Goal: Task Accomplishment & Management: Manage account settings

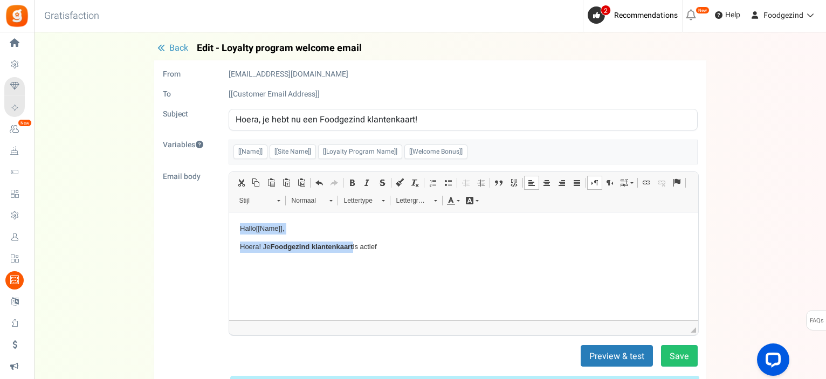
click at [328, 263] on html "Hallo [[Name]] , Hoera! Je Foodgezind klantenkaart is actief" at bounding box center [463, 237] width 469 height 51
click at [387, 243] on p "Hoera! Je Foodgezind klantenkaart is actief" at bounding box center [462, 246] width 447 height 11
click at [296, 269] on p "Tekstverwerker, email_editor" at bounding box center [462, 264] width 447 height 11
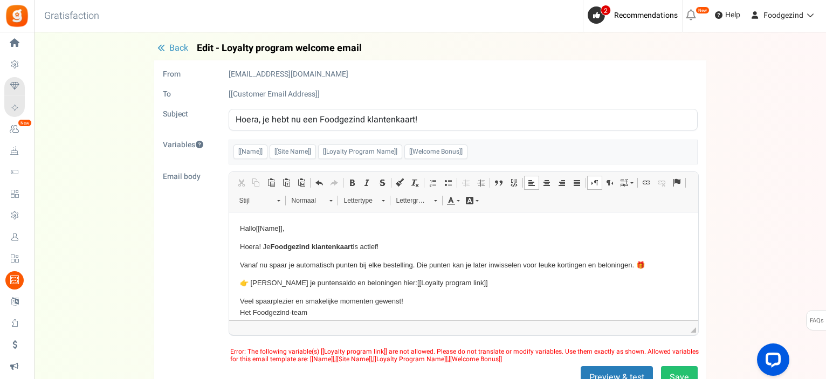
scroll to position [9, 0]
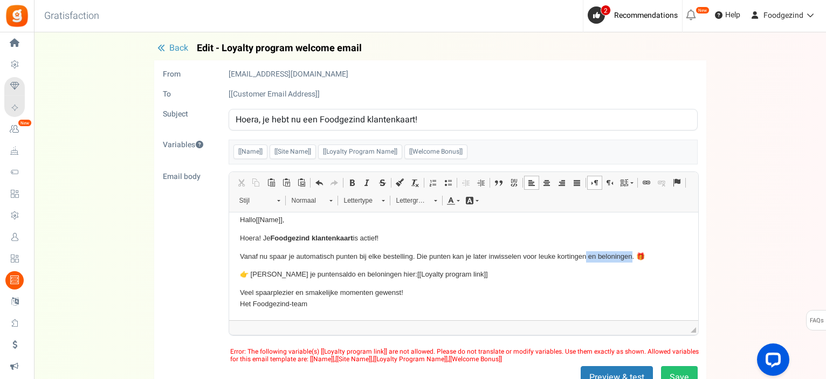
drag, startPoint x: 585, startPoint y: 254, endPoint x: 632, endPoint y: 259, distance: 46.6
click at [632, 259] on p "Vanaf nu spaar je automatisch punten bij elke bestelling. Die punten kan je lat…" at bounding box center [462, 256] width 447 height 11
drag, startPoint x: 318, startPoint y: 274, endPoint x: 361, endPoint y: 273, distance: 43.1
click at [361, 273] on p "👉 Bekijk je puntensaldo en beloningen hier: [[Loyalty program link]]" at bounding box center [462, 273] width 447 height 11
click at [327, 306] on p "Veel spaarplezier en smakelijke momenten gewenst! Het Foodgezind-team" at bounding box center [462, 298] width 447 height 23
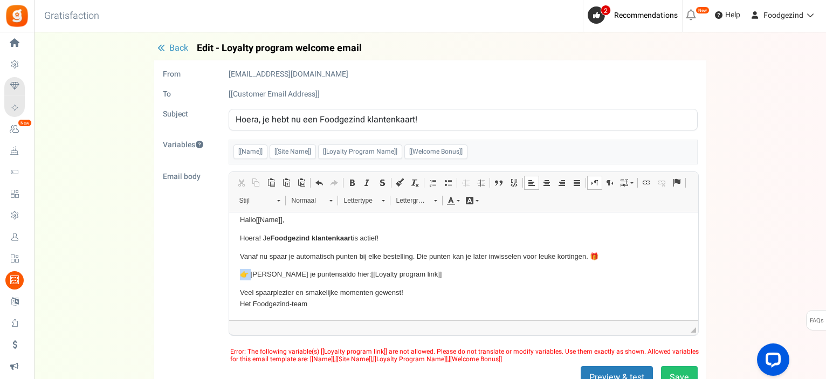
drag, startPoint x: 251, startPoint y: 274, endPoint x: 238, endPoint y: 273, distance: 13.0
click at [238, 273] on html "Hallo [[Name]] , Hoera! Je Foodgezind klantenkaart is actief! Vanaf nu spaar je…" at bounding box center [463, 261] width 469 height 117
click at [456, 275] on p "👉 Bekijk je puntensaldo hier: [[Loyalty program link]]" at bounding box center [462, 273] width 447 height 11
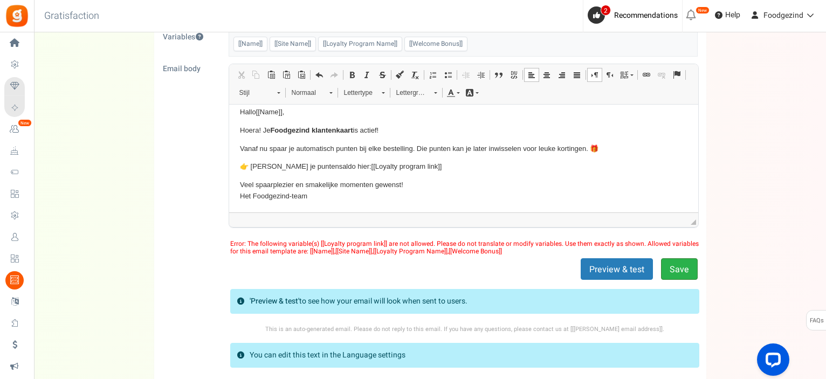
click at [671, 267] on button "Save" at bounding box center [679, 269] width 37 height 22
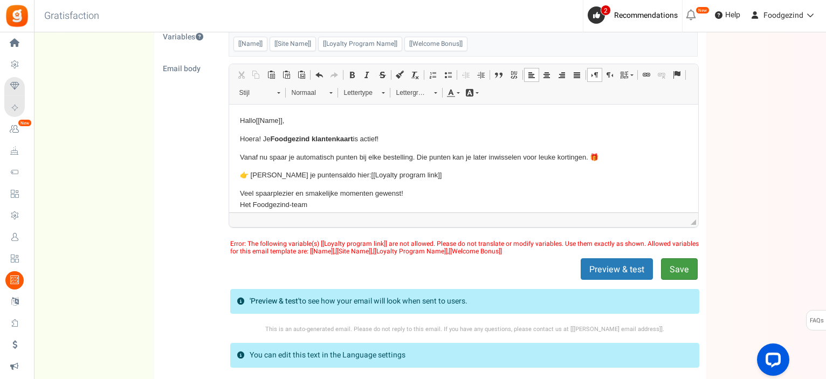
scroll to position [0, 0]
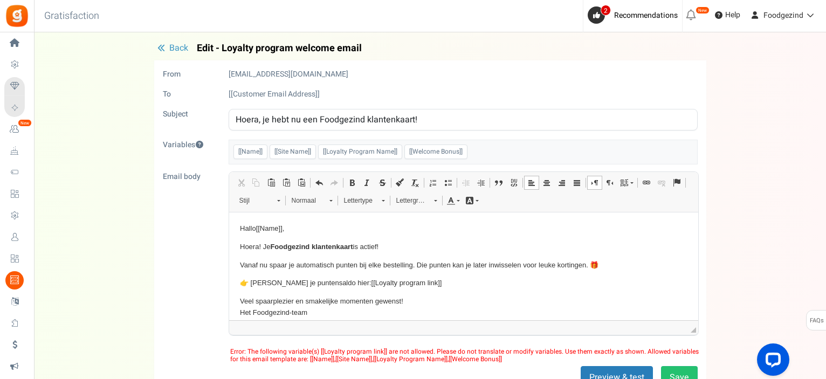
click at [461, 294] on body "Hallo [[Name]] , Hoera! Je Foodgezind klantenkaart is actief! Vanaf nu spaar je…" at bounding box center [462, 270] width 447 height 95
drag, startPoint x: 422, startPoint y: 282, endPoint x: 238, endPoint y: 280, distance: 183.8
click at [238, 280] on html "Hallo [[Name]] , Hoera! Je Foodgezind klantenkaart is actief! Vanaf nu spaar je…" at bounding box center [463, 270] width 469 height 117
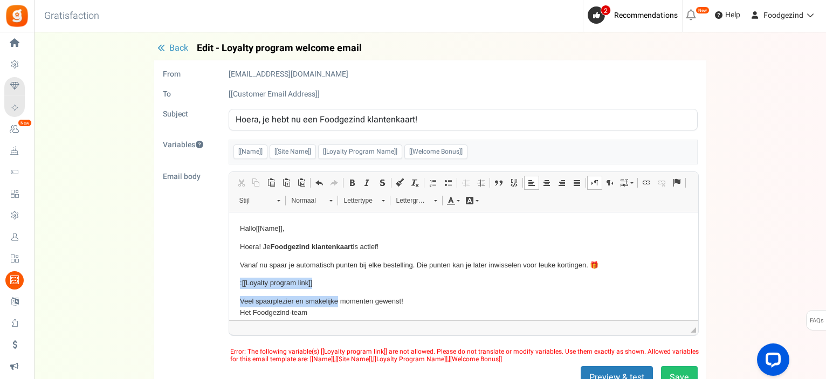
drag, startPoint x: 238, startPoint y: 280, endPoint x: 338, endPoint y: 288, distance: 100.0
click at [338, 288] on html "Hallo [[Name]] , Hoera! Je Foodgezind klantenkaart is actief! Vanaf nu spaar je…" at bounding box center [463, 270] width 469 height 117
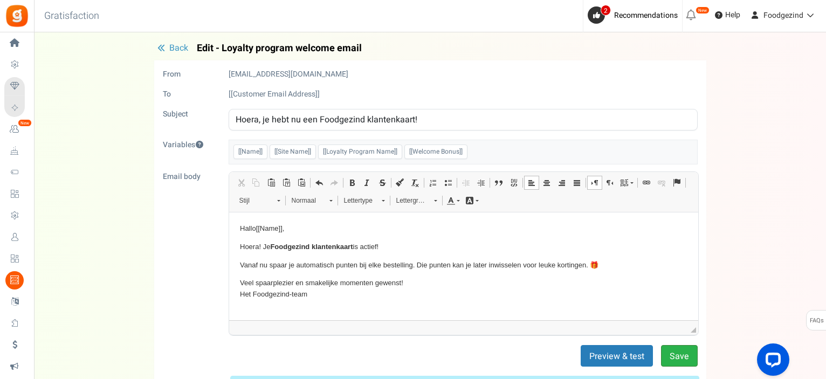
click at [673, 351] on button "Save" at bounding box center [679, 356] width 37 height 22
click at [169, 46] on span "Back" at bounding box center [178, 47] width 19 height 13
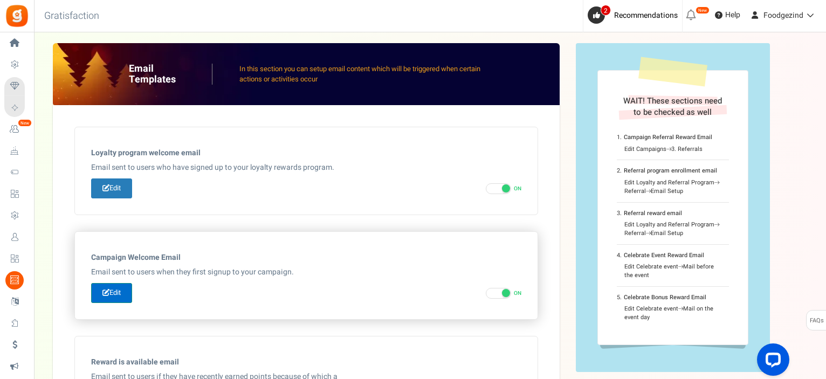
scroll to position [54, 0]
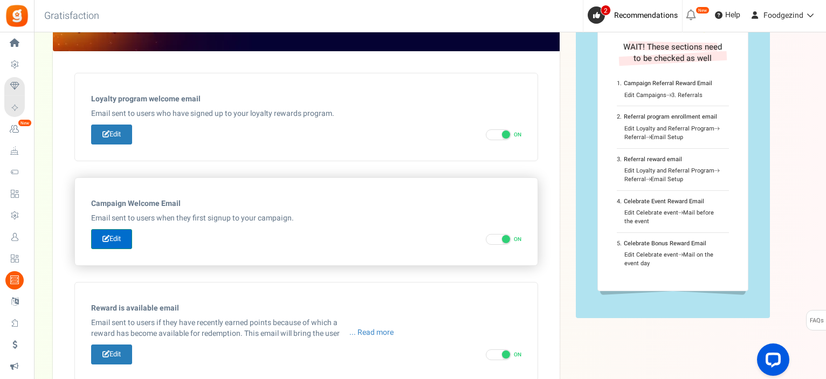
click at [122, 242] on link "Edit" at bounding box center [111, 239] width 41 height 20
type input "Welkom bij onze [[Campaign Name]]"
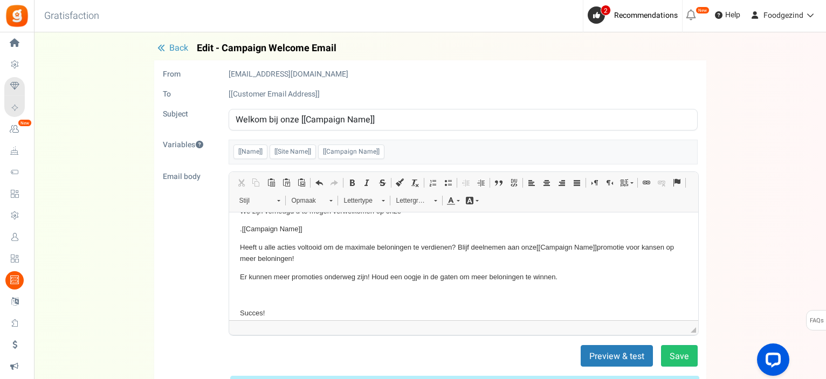
scroll to position [93, 0]
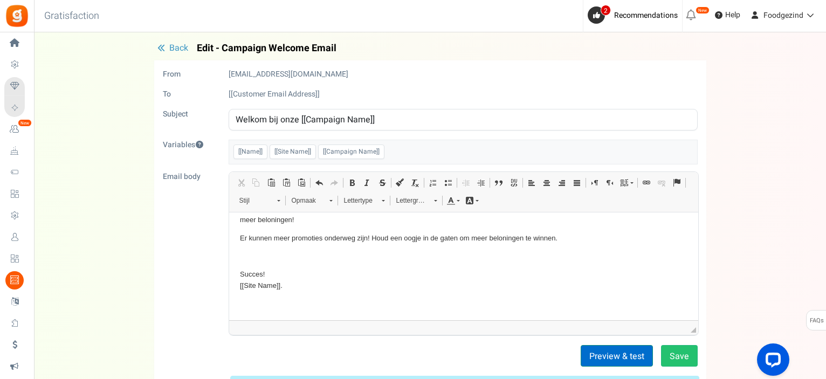
click at [609, 353] on button "Preview & test" at bounding box center [616, 356] width 72 height 22
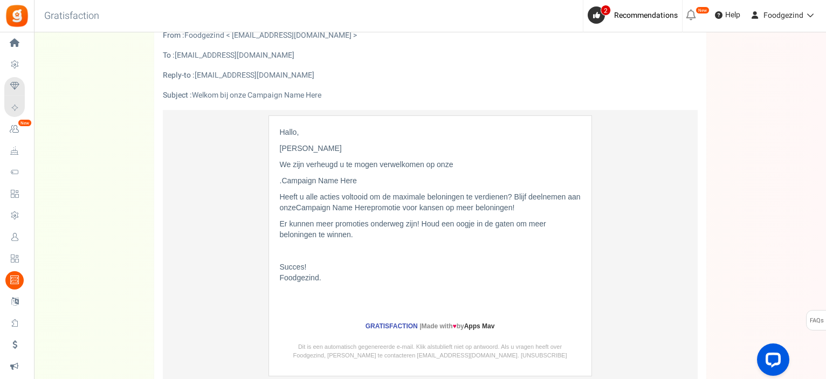
scroll to position [0, 0]
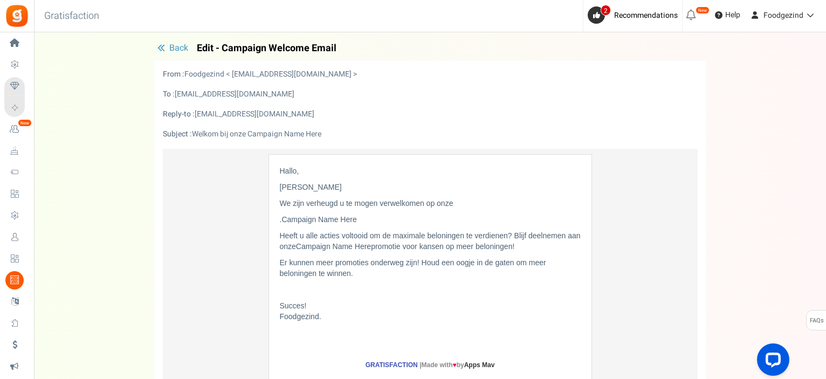
click at [169, 49] on span "Back" at bounding box center [178, 47] width 19 height 13
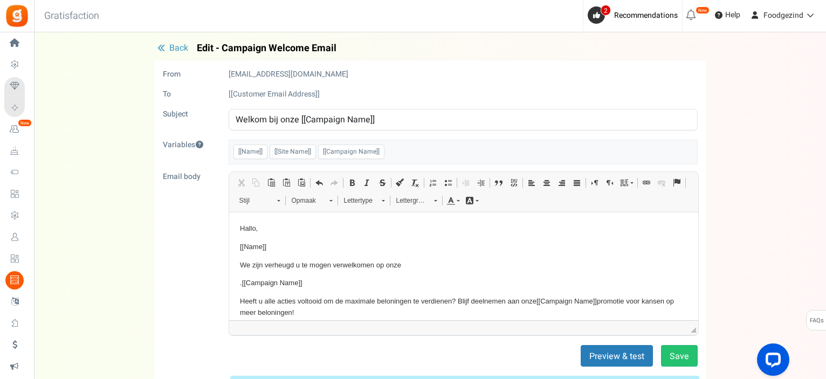
click at [171, 50] on span "Back" at bounding box center [178, 47] width 19 height 13
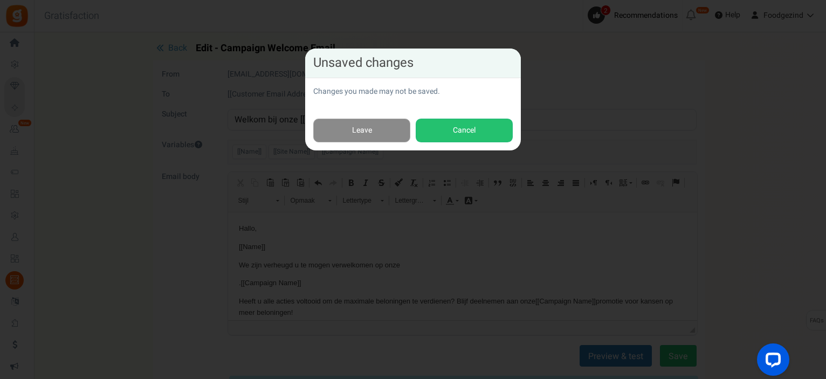
click at [375, 128] on link "Leave" at bounding box center [361, 131] width 97 height 24
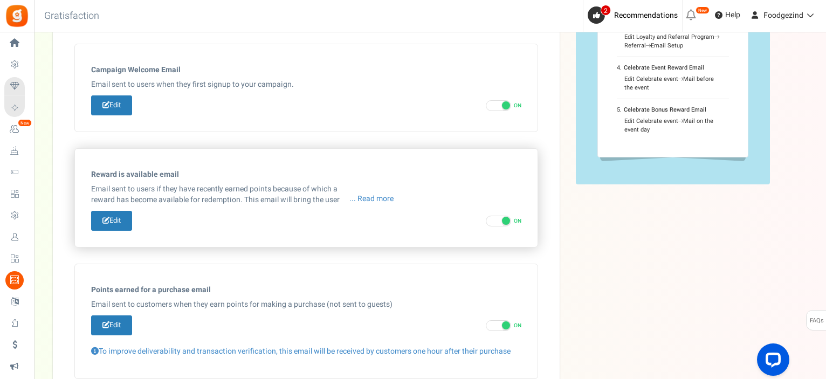
scroll to position [80, 0]
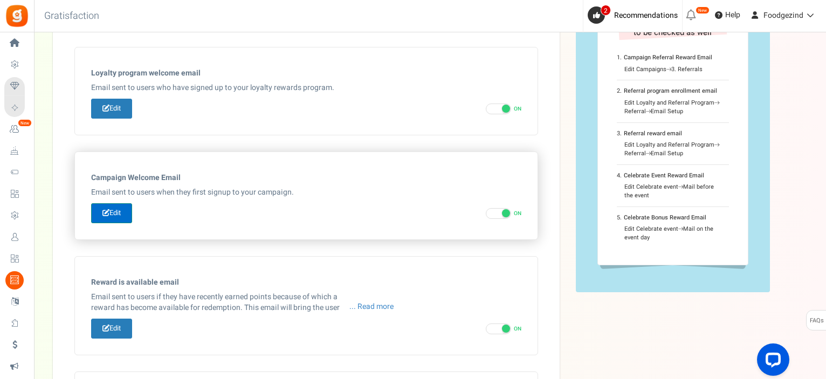
click at [116, 213] on link "Edit" at bounding box center [111, 213] width 41 height 20
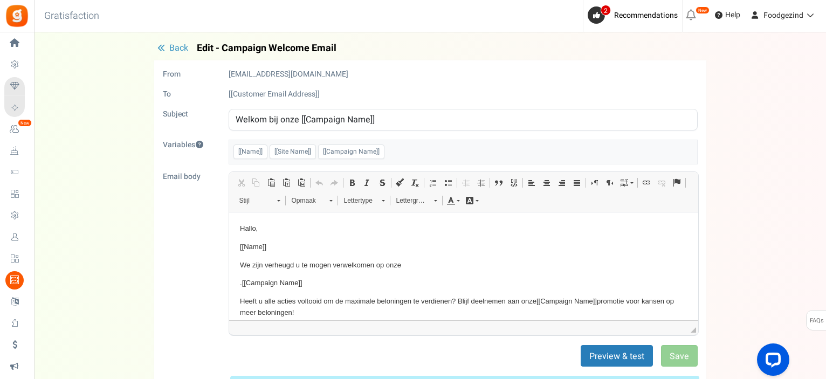
scroll to position [0, 0]
drag, startPoint x: 236, startPoint y: 116, endPoint x: 401, endPoint y: 107, distance: 165.7
click at [401, 107] on form "From [EMAIL_ADDRESS][DOMAIN_NAME] To [[Customer Email Address]] Subject Welkom …" at bounding box center [430, 278] width 535 height 418
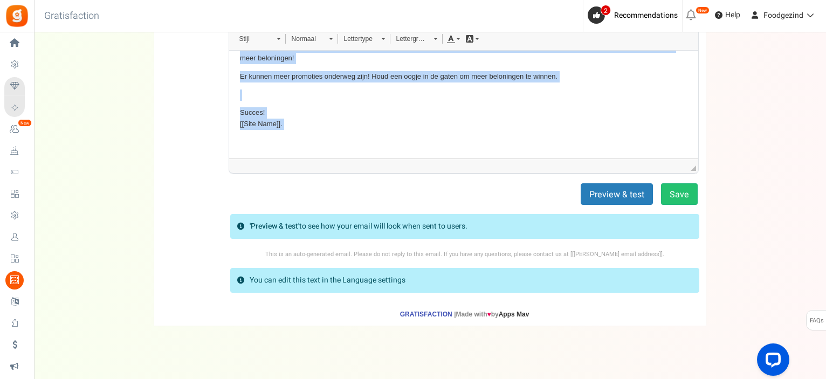
scroll to position [172, 0]
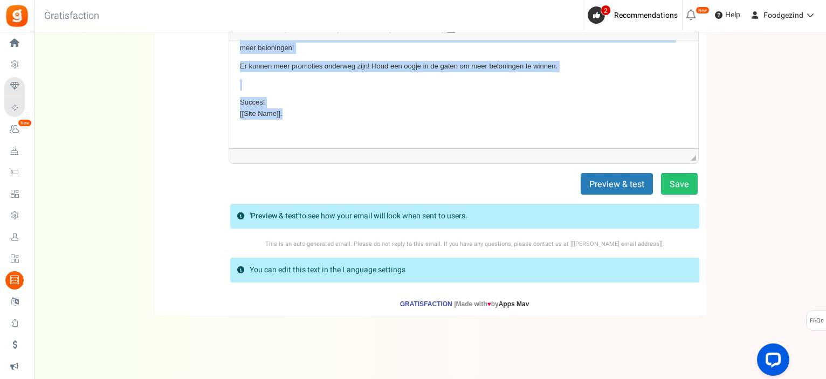
drag, startPoint x: 240, startPoint y: 55, endPoint x: 350, endPoint y: 111, distance: 123.4
click at [350, 111] on body "Hallo, [[Name]] We zijn verheugd u te mogen verwelkomen op onze . [[Campaign Na…" at bounding box center [462, 47] width 447 height 179
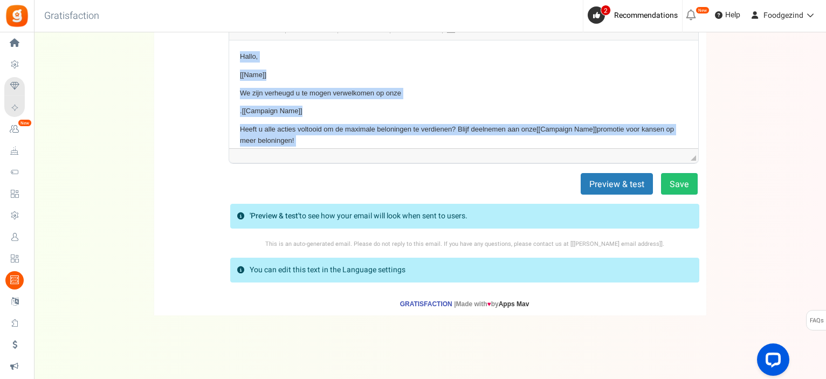
scroll to position [118, 0]
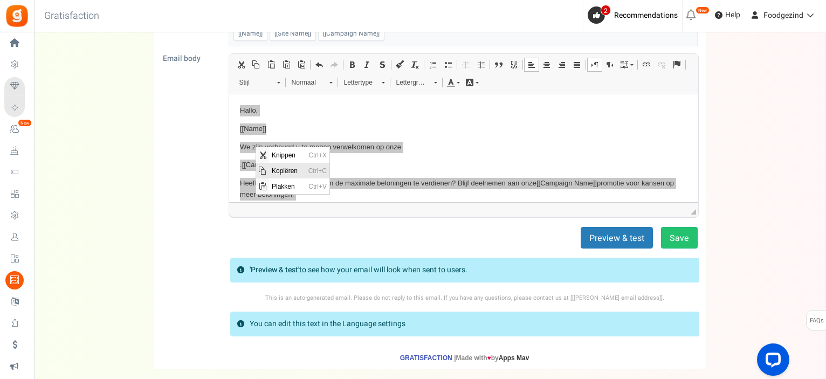
drag, startPoint x: 282, startPoint y: 171, endPoint x: 326, endPoint y: 215, distance: 61.7
click at [282, 172] on span "Kopiëren" at bounding box center [287, 170] width 37 height 16
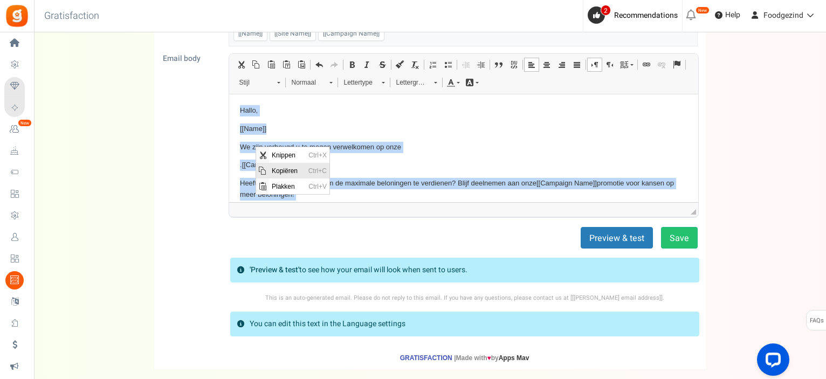
copy body "Hallo, [[Name]] We zijn verheugd u te mogen verwelkomen op onze . [[Campaign Na…"
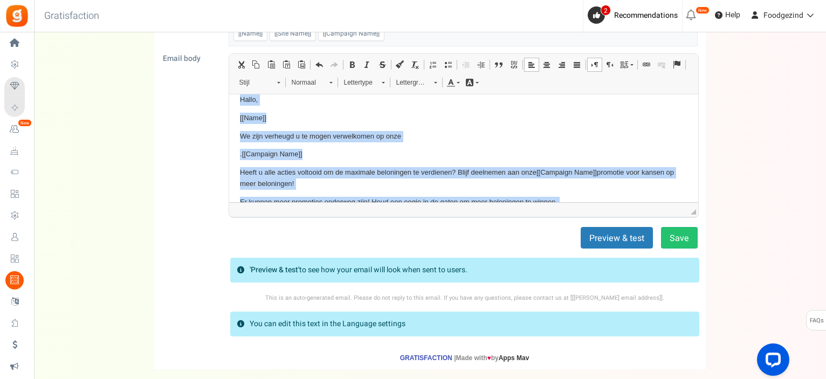
click at [426, 135] on p "We zijn verheugd u te mogen verwelkomen op onze" at bounding box center [462, 135] width 447 height 11
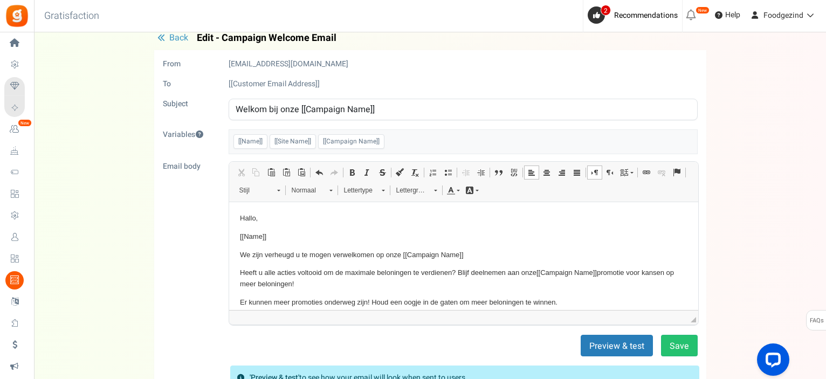
scroll to position [0, 0]
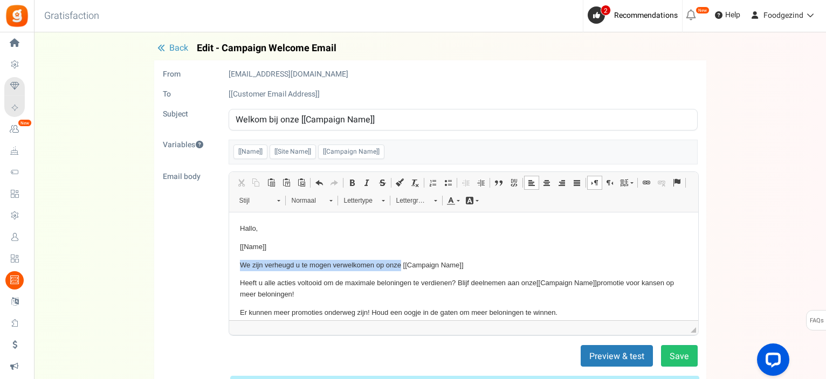
drag, startPoint x: 239, startPoint y: 262, endPoint x: 400, endPoint y: 259, distance: 160.6
click at [400, 259] on p "We zijn verheugd u te mogen verwelkomen op onze [[Campaign Name]]" at bounding box center [462, 264] width 447 height 11
click at [234, 264] on html "Hallo, [[Name]] [[Campaign Name]] Heeft u alle acties voltooid om de maximale b…" at bounding box center [463, 303] width 469 height 183
click at [263, 225] on p "Hallo," at bounding box center [462, 228] width 447 height 11
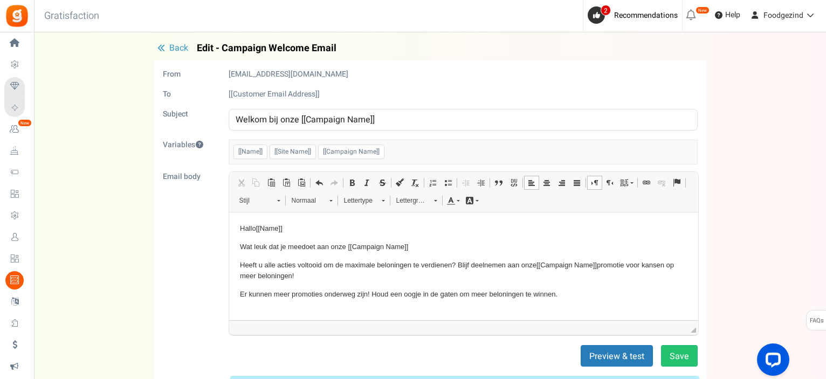
click at [302, 229] on p "Hallo ​​​​​​​ [[Name]]" at bounding box center [462, 228] width 447 height 11
click at [601, 265] on p "Heeft u alle acties voltooid om de maximale beloningen te verdienen? Blijf deel…" at bounding box center [462, 270] width 447 height 23
drag, startPoint x: 335, startPoint y: 266, endPoint x: 402, endPoint y: 263, distance: 66.4
click at [402, 263] on p "Heeft u alle acties voltooid om de maximale beloningen te verdienen? Blijf deel…" at bounding box center [462, 270] width 447 height 23
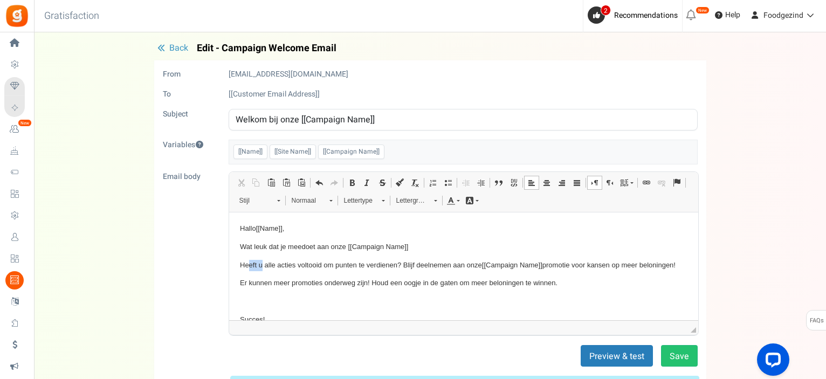
drag, startPoint x: 262, startPoint y: 263, endPoint x: 248, endPoint y: 265, distance: 13.6
click at [248, 265] on p "Heeft u alle acties voltooid om punten te verdienen? Blijf deelnemen aan onze […" at bounding box center [462, 264] width 447 height 11
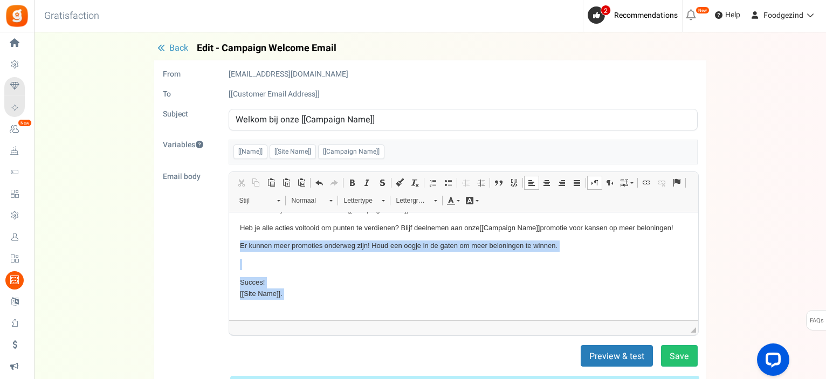
scroll to position [45, 0]
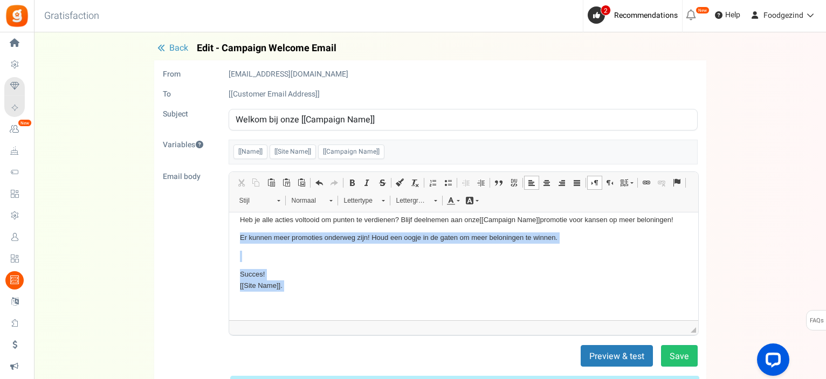
drag, startPoint x: 238, startPoint y: 282, endPoint x: 281, endPoint y: 316, distance: 55.2
click at [280, 317] on html "Hallo [[Name]] , Wat leuk dat je meedoet aan onze [[Campaign Name]] Heb je alle…" at bounding box center [463, 243] width 469 height 153
click at [310, 275] on p "Succes! [[Site Name]] ." at bounding box center [462, 279] width 447 height 23
drag, startPoint x: 271, startPoint y: 270, endPoint x: 238, endPoint y: 238, distance: 45.7
click at [238, 238] on html "Hallo [[Name]] , Wat leuk dat je meedoet aan onze [[Campaign Name]] Heb je alle…" at bounding box center [463, 243] width 469 height 153
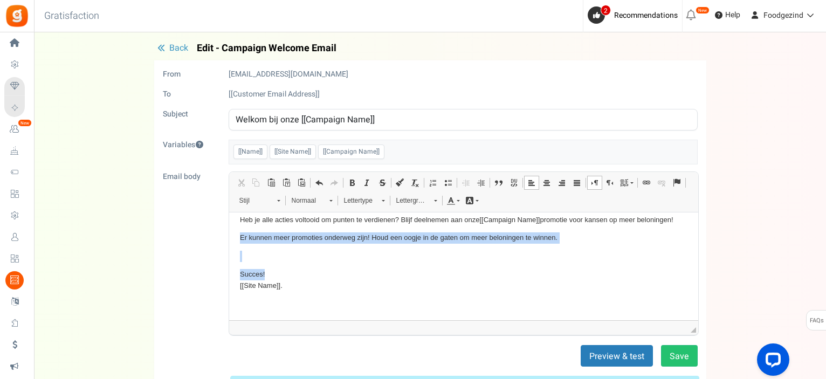
scroll to position [9, 0]
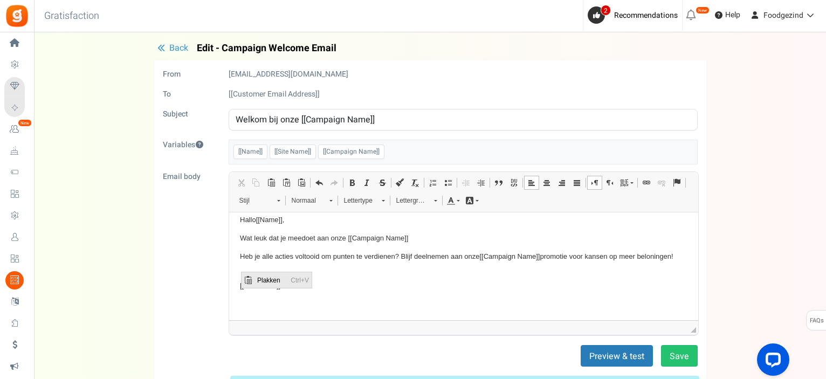
click at [264, 280] on span "Plakken" at bounding box center [270, 280] width 33 height 16
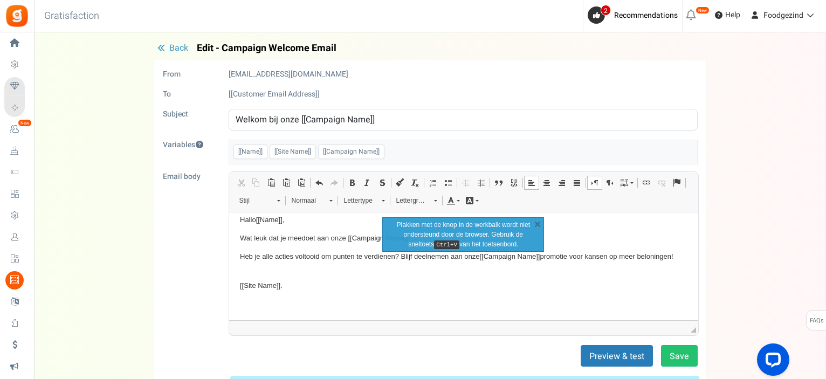
scroll to position [26, 0]
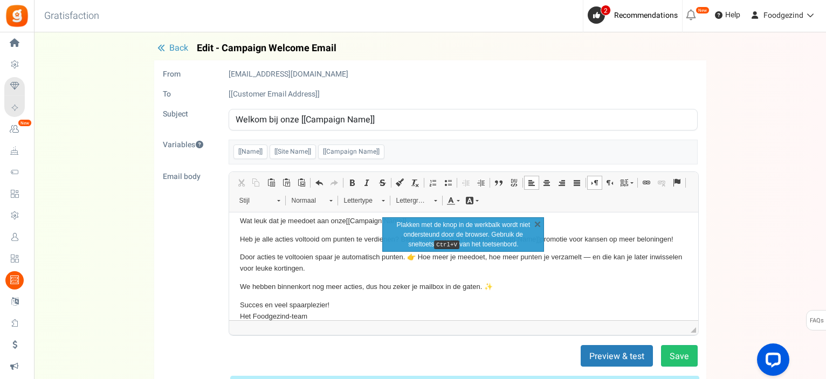
click at [376, 298] on body "Hallo [[Name]] , Wat leuk dat je meedoet aan onze [[Campaign Name]] Heb je alle…" at bounding box center [462, 283] width 447 height 172
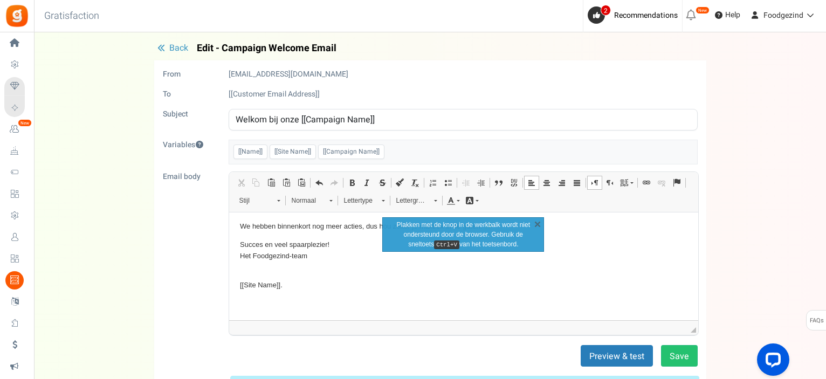
click at [296, 273] on p "[[Site Name]] ." at bounding box center [462, 279] width 447 height 23
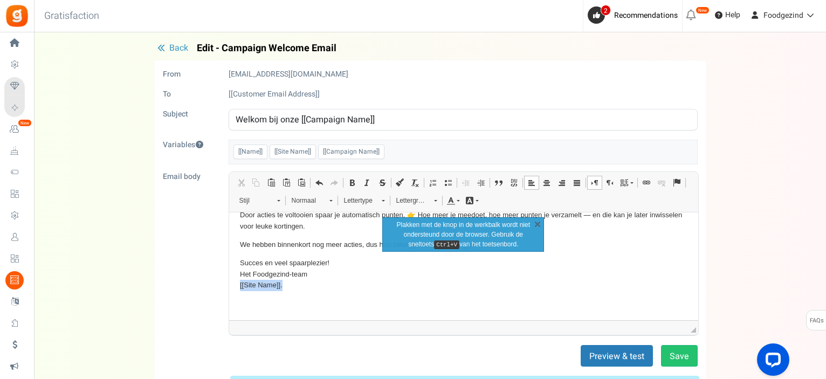
drag, startPoint x: 294, startPoint y: 281, endPoint x: 208, endPoint y: 285, distance: 86.3
click at [229, 285] on html "Hallo [[Name]] , Wat leuk dat je meedoet aan onze [[Campaign Name]] Heb je alle…" at bounding box center [463, 232] width 469 height 176
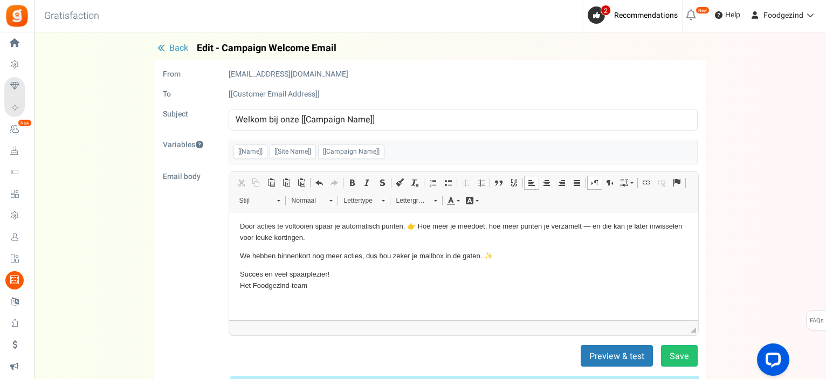
scroll to position [0, 0]
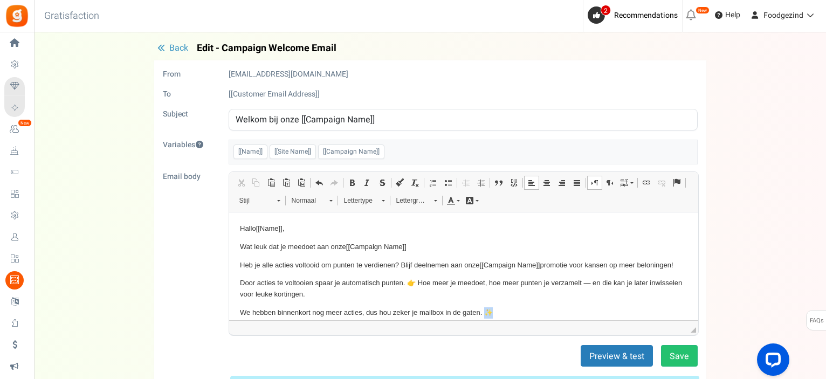
drag, startPoint x: 495, startPoint y: 310, endPoint x: 487, endPoint y: 310, distance: 8.1
click at [487, 310] on p "We hebben binnenkort nog meer acties, dus hou zeker je mailbox in de gaten. ✨" at bounding box center [462, 312] width 447 height 11
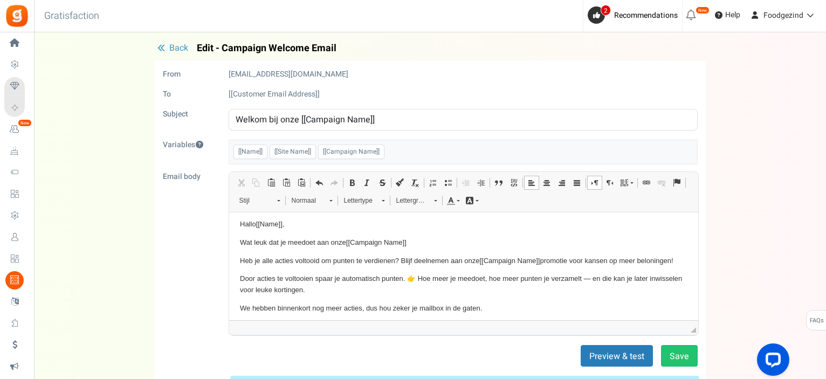
drag, startPoint x: 487, startPoint y: 314, endPoint x: 237, endPoint y: 306, distance: 250.2
click at [237, 306] on html "Hallo [[Name]] , Wat leuk dat je meedoet aan onze [[Campaign Name]] Heb je alle…" at bounding box center [463, 289] width 469 height 164
click at [406, 281] on p "Door acties te voltooien spaar je automatisch punten. 👉 Hoe meer je meedoet, ho…" at bounding box center [462, 284] width 447 height 23
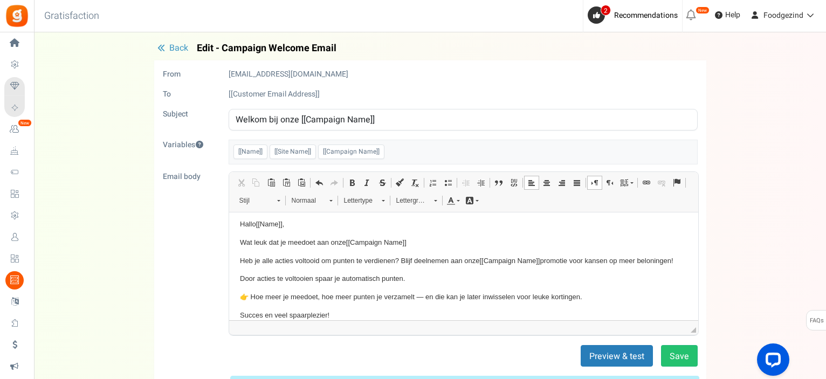
drag, startPoint x: 401, startPoint y: 259, endPoint x: 687, endPoint y: 254, distance: 286.2
click at [687, 254] on html "Hallo [[Name]] , Wat leuk dat je meedoet aan onze [[Campaign Name]] Heb je alle…" at bounding box center [463, 283] width 469 height 153
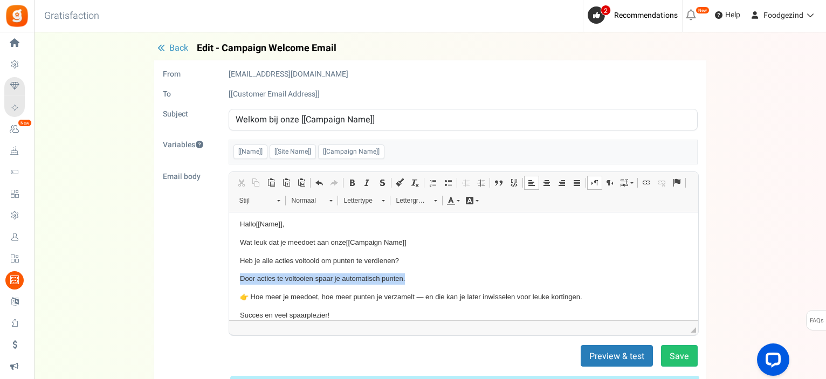
drag, startPoint x: 409, startPoint y: 278, endPoint x: 233, endPoint y: 281, distance: 175.7
click at [233, 281] on html "Hallo [[Name]] , Wat leuk dat je meedoet aan onze [[Campaign Name]] Heb je alle…" at bounding box center [463, 283] width 469 height 153
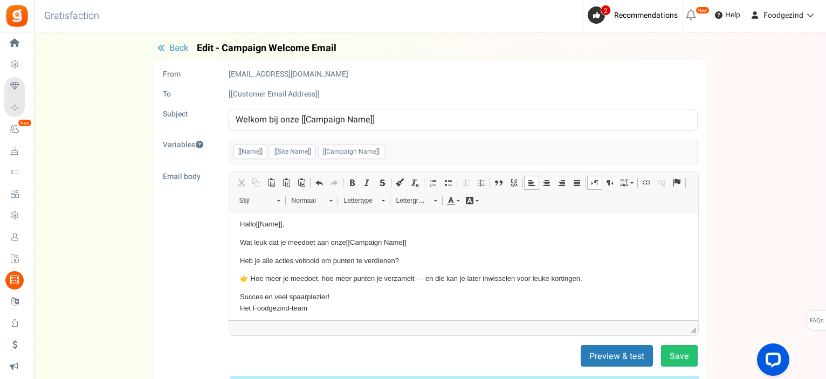
scroll to position [0, 0]
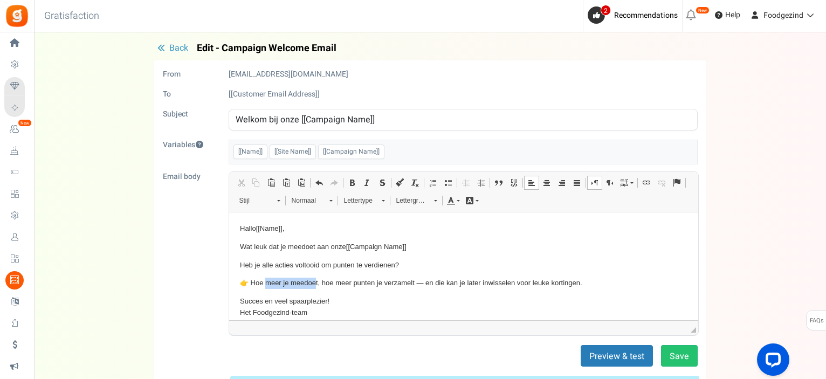
drag, startPoint x: 266, startPoint y: 281, endPoint x: 317, endPoint y: 282, distance: 51.2
click at [317, 282] on p "👉 Hoe meer je meedoet, hoe meer punten je verzamelt — en die kan je later inwis…" at bounding box center [462, 282] width 447 height 11
click at [413, 263] on p "Heb je alle acties voltooid om punten te verdienen?" at bounding box center [462, 264] width 447 height 11
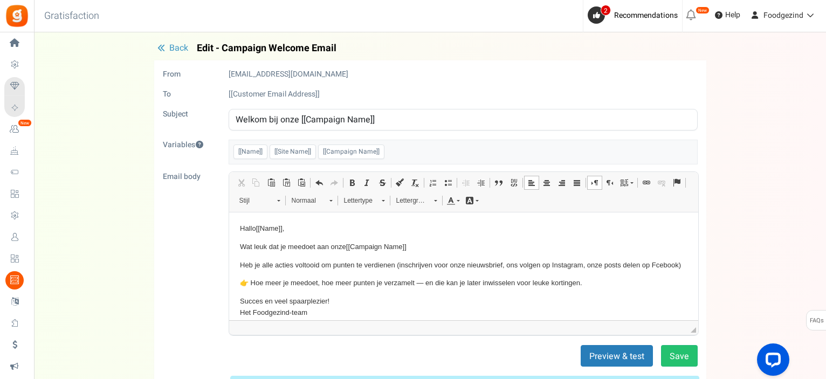
click at [243, 271] on p "Heb je alle acties voltooid om punten te verdienen (inschrijven voor onze nieuw…" at bounding box center [462, 264] width 447 height 11
click at [361, 287] on body "Hallo [[Name]] , Wat leuk dat je meedoet aan onze [[Campaign Name]] Heb je alle…" at bounding box center [462, 280] width 447 height 114
drag, startPoint x: 467, startPoint y: 293, endPoint x: 481, endPoint y: 290, distance: 14.2
click at [481, 288] on p "👉 Hoe meer je meedoet, hoe meer punten je verzamelt — en die kan je later inwis…" at bounding box center [462, 282] width 447 height 11
drag, startPoint x: 516, startPoint y: 294, endPoint x: 534, endPoint y: 292, distance: 17.9
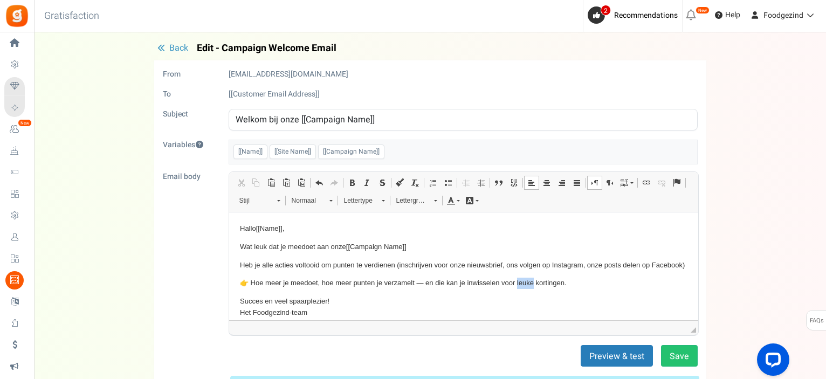
click at [534, 288] on p "👉 Hoe meer je meedoet, hoe meer punten je verzamelt — en die kan je inwisselen …" at bounding box center [462, 282] width 447 height 11
click at [537, 288] on p "👉 Hoe meer je meedoet, hoe meer punten je verzamelt — en die kan je inwisselen …" at bounding box center [462, 282] width 447 height 11
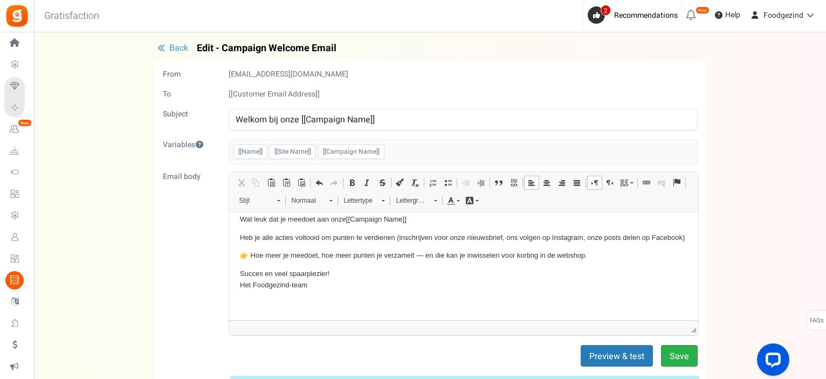
click at [680, 353] on button "Save" at bounding box center [679, 356] width 37 height 22
click at [614, 355] on button "Preview & test" at bounding box center [623, 356] width 72 height 22
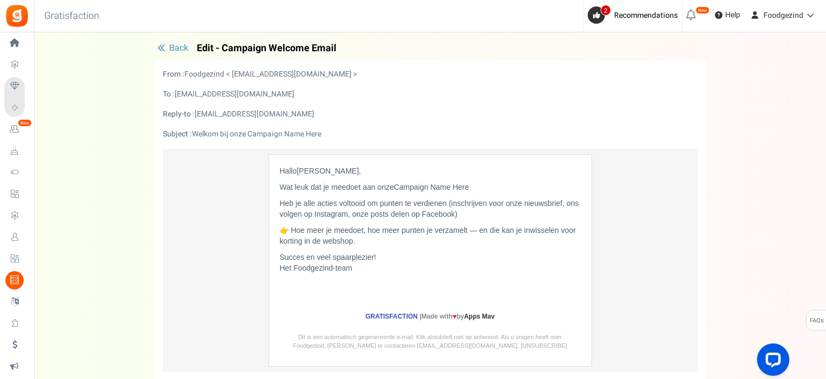
scroll to position [98, 0]
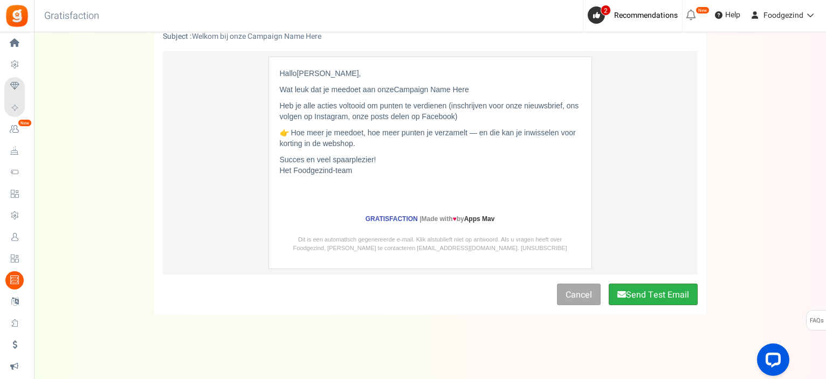
click at [632, 292] on button "Send Test Email" at bounding box center [652, 294] width 89 height 22
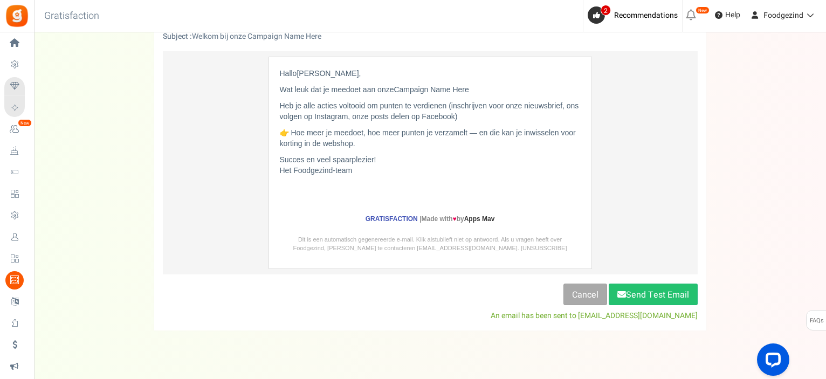
scroll to position [0, 0]
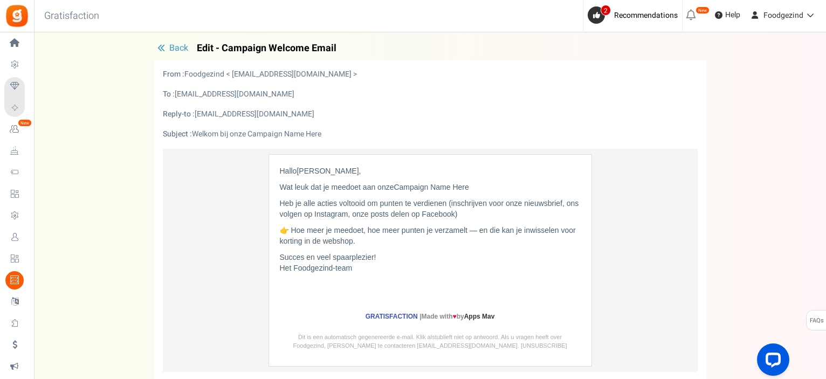
click at [172, 51] on span "Back" at bounding box center [178, 47] width 19 height 13
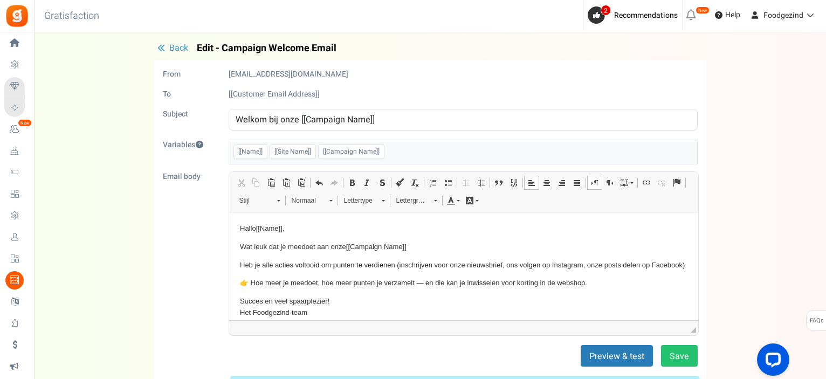
click at [172, 49] on span "Back" at bounding box center [178, 47] width 19 height 13
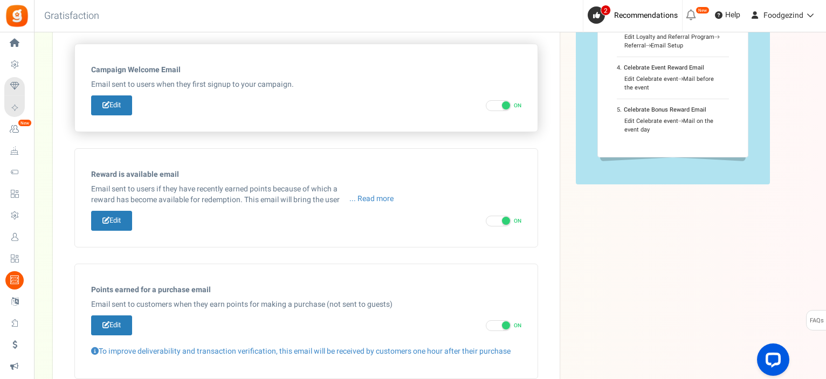
click at [504, 105] on span at bounding box center [506, 105] width 8 height 8
click at [493, 105] on input "ON OFF" at bounding box center [489, 105] width 7 height 7
checkbox input "false"
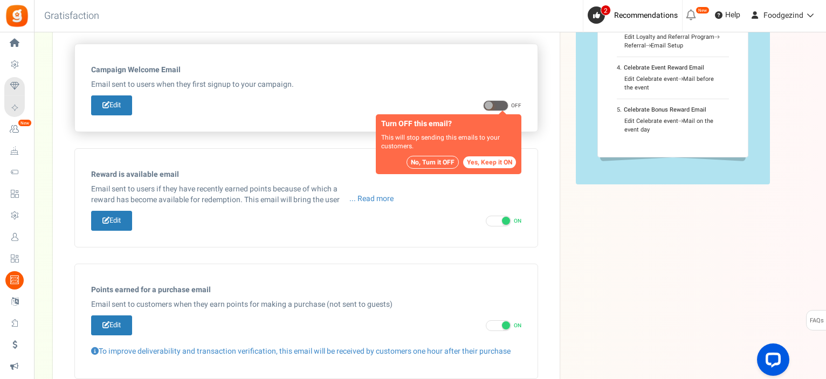
click at [420, 158] on button "No, Turn it OFF" at bounding box center [432, 162] width 52 height 13
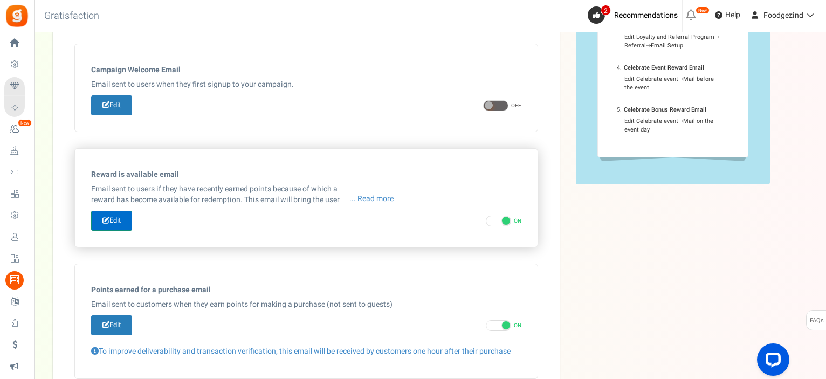
click at [121, 219] on link "Edit" at bounding box center [111, 221] width 41 height 20
type input "Je Foodgezind-punten wachten op jou"
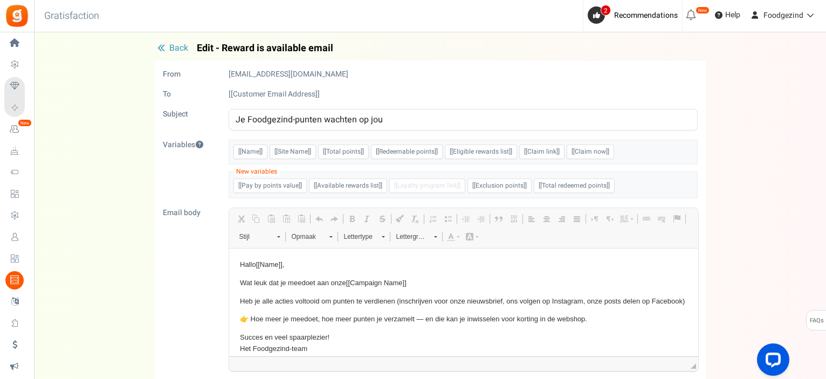
scroll to position [0, 0]
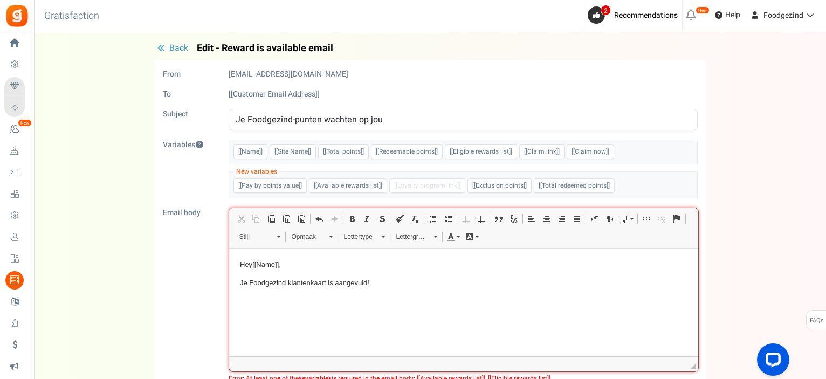
click at [481, 293] on html "Hey [[Name]] , Je Foodgezind klantenkaart is aangevuld!" at bounding box center [463, 273] width 469 height 51
drag, startPoint x: 334, startPoint y: 45, endPoint x: 192, endPoint y: 46, distance: 142.3
click at [192, 46] on h4 "Back Edit - Reward is available email" at bounding box center [430, 48] width 552 height 11
copy span "Edit - Reward is available email"
drag, startPoint x: 397, startPoint y: 116, endPoint x: 227, endPoint y: 120, distance: 169.8
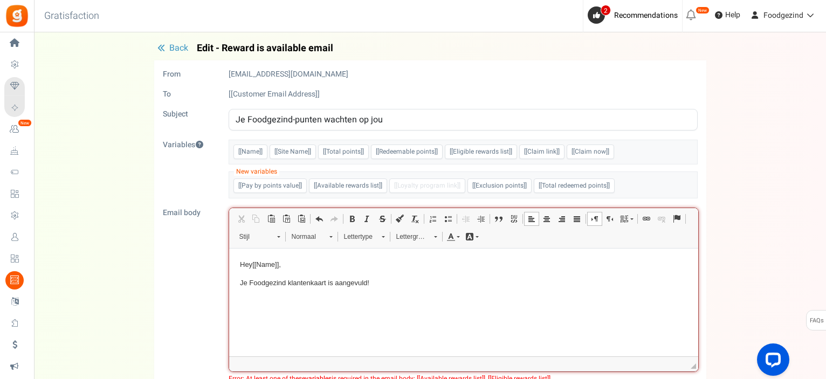
click at [224, 120] on div "Je Foodgezind-punten wachten op jou" at bounding box center [462, 120] width 485 height 22
drag, startPoint x: 365, startPoint y: 282, endPoint x: 238, endPoint y: 259, distance: 129.8
click at [238, 259] on html "Hey [[Name]] , Je Foodgezind klantenkaart is aangevuld!" at bounding box center [463, 273] width 469 height 51
click at [267, 288] on span "Kopiëren" at bounding box center [273, 289] width 37 height 16
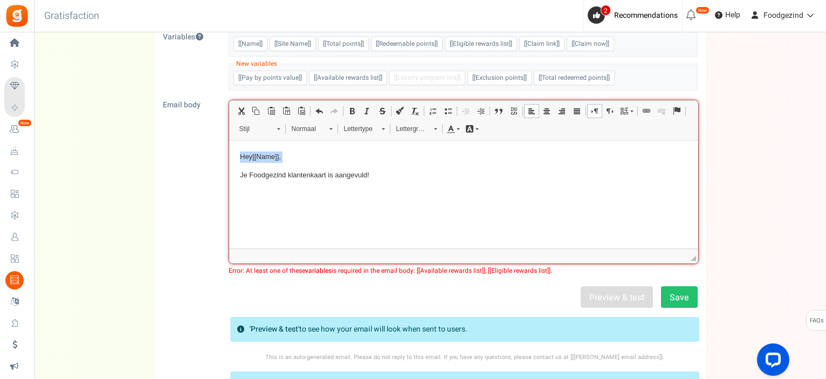
scroll to position [162, 0]
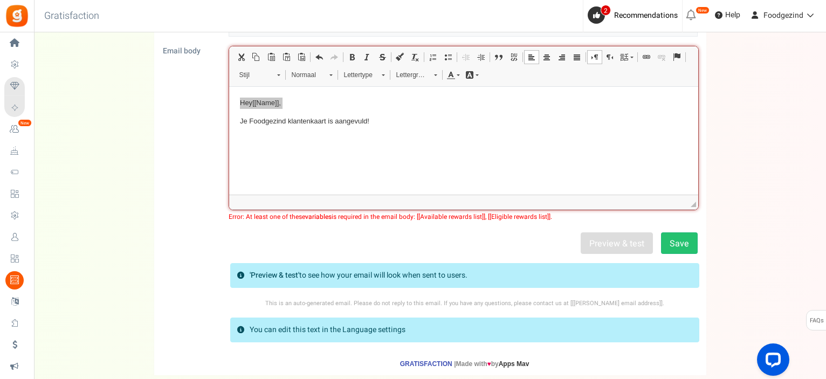
drag, startPoint x: 556, startPoint y: 213, endPoint x: 418, endPoint y: 217, distance: 138.0
click at [418, 217] on span "Error: At least one of these variables is required in the email body: [[Availab…" at bounding box center [463, 217] width 469 height 8
copy span "[[Available rewards list]], [[Eligible rewards list]]."
click at [289, 138] on html "Hey [[Name]] , Je Foodgezind klantenkaart is aangevuld!" at bounding box center [463, 112] width 469 height 51
drag, startPoint x: 380, startPoint y: 125, endPoint x: 386, endPoint y: 122, distance: 6.5
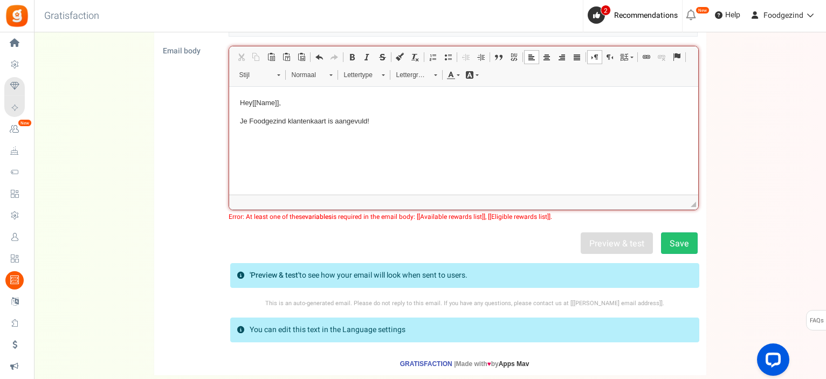
click at [380, 124] on p "Je Foodgezind klantenkaart is aangevuld!" at bounding box center [462, 121] width 447 height 11
click at [271, 146] on span "Plakken" at bounding box center [286, 145] width 33 height 16
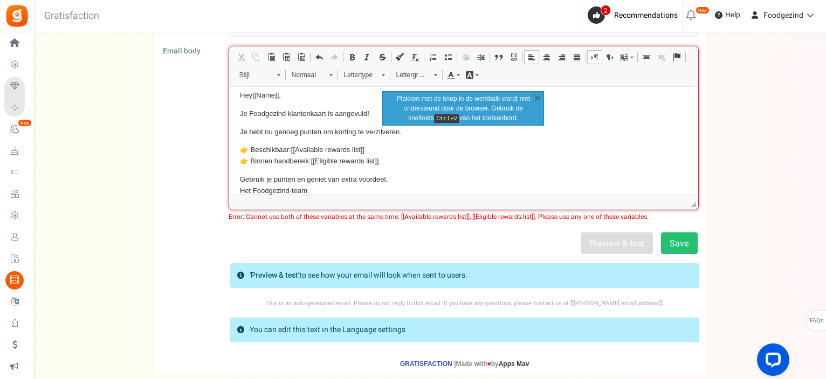
scroll to position [0, 0]
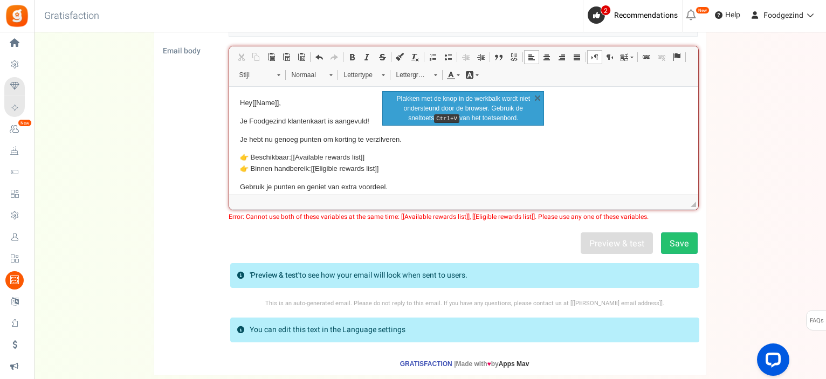
click at [398, 151] on body "Hey [[Name]] , Je Foodgezind klantenkaart is aangevuld! Je hebt nu genoeg punte…" at bounding box center [462, 151] width 447 height 107
click at [439, 166] on p "👉 Beschikbaar: [[Available rewards list]] 👉 Binnen handbereik: [[Eligible rewar…" at bounding box center [462, 163] width 447 height 23
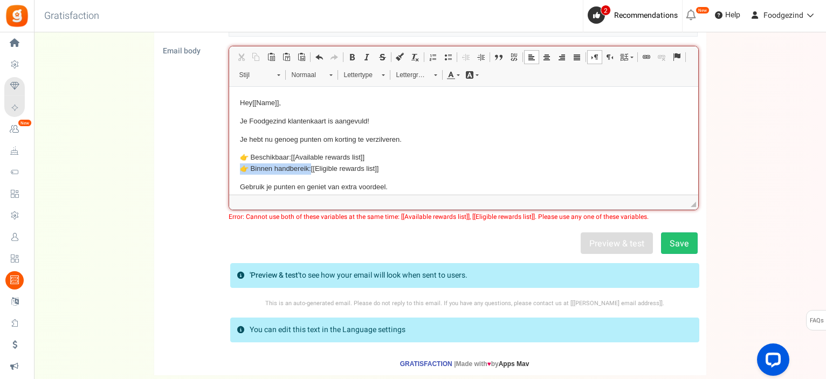
drag, startPoint x: 398, startPoint y: 172, endPoint x: 239, endPoint y: 171, distance: 159.0
click at [239, 171] on p "👉 Beschikbaar: [[Available rewards list]] 👉 Binnen handbereik: [[Eligible rewar…" at bounding box center [462, 163] width 447 height 23
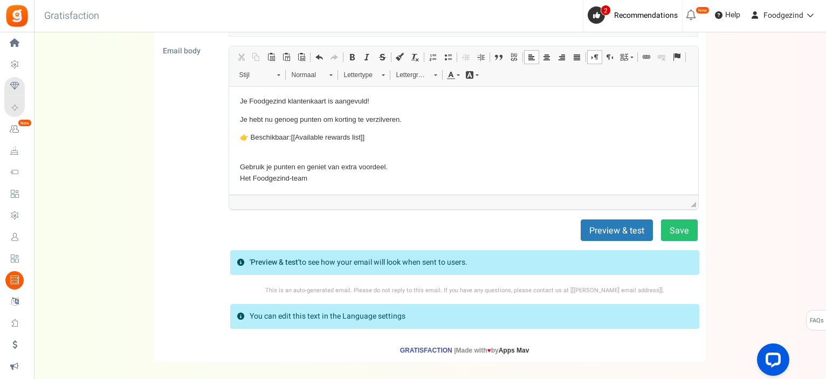
scroll to position [2, 0]
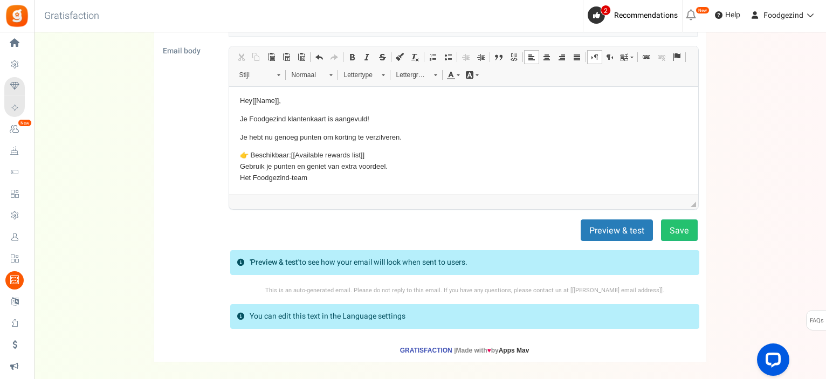
click at [413, 154] on p "👉 Beschikbaar: [[Available rewards list]] ​​​​​​​ Gebruik je punten en geniet v…" at bounding box center [462, 166] width 447 height 33
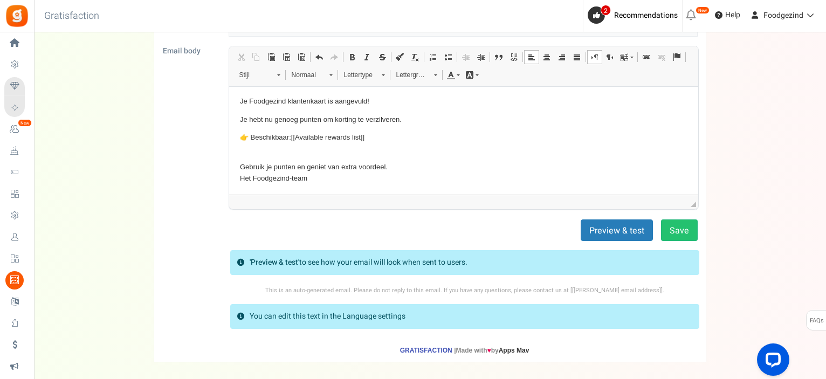
click at [239, 179] on p "Gebruik je punten en geniet van extra voordeel. Het Foodgezind-team" at bounding box center [462, 166] width 447 height 33
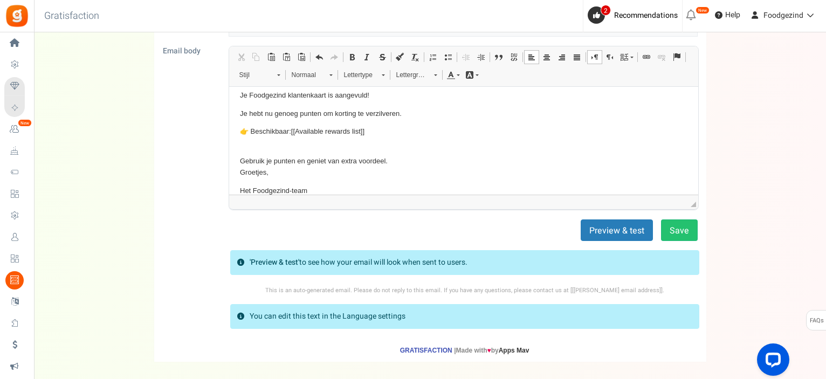
click at [391, 159] on p "Gebruik je punten en geniet van extra voordeel. Groetjes," at bounding box center [462, 160] width 447 height 33
click at [678, 224] on button "Save" at bounding box center [679, 230] width 37 height 22
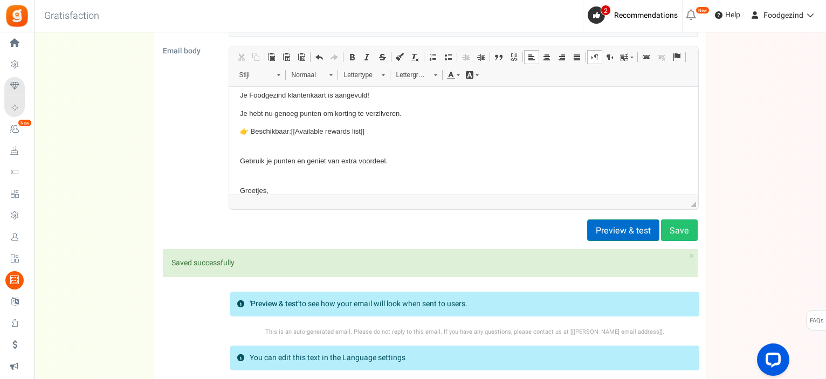
click at [638, 224] on button "Preview & test" at bounding box center [623, 230] width 72 height 22
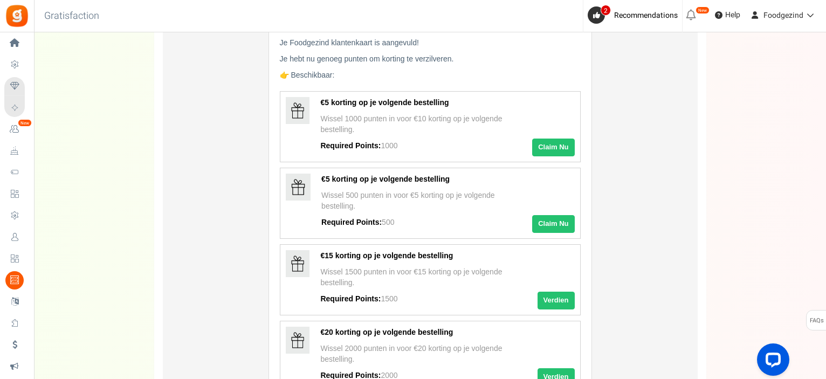
scroll to position [0, 0]
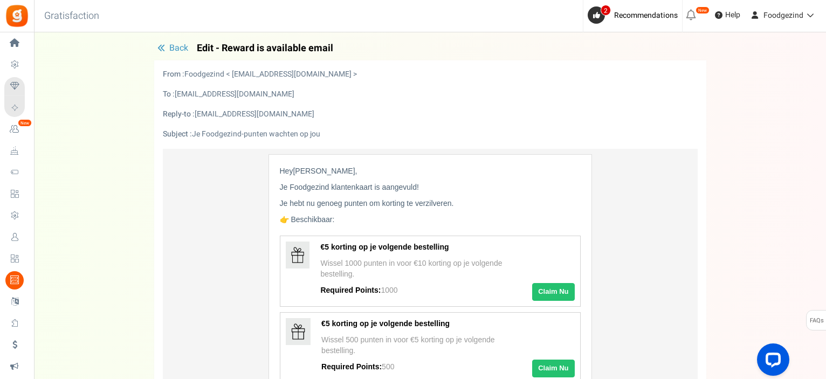
click at [169, 45] on span "Back" at bounding box center [178, 47] width 19 height 13
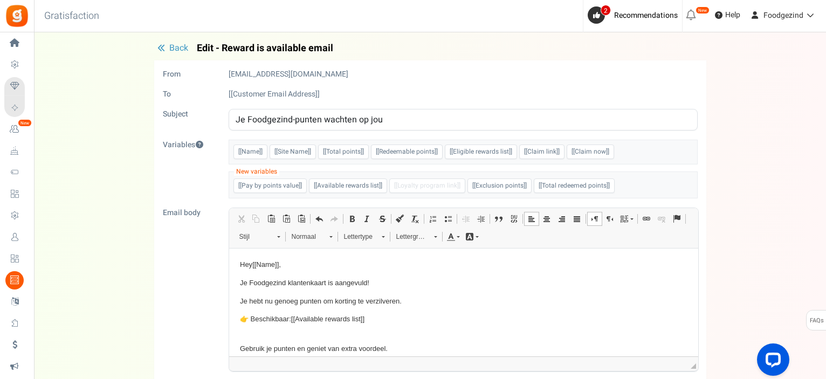
click at [175, 50] on span "Back" at bounding box center [178, 47] width 19 height 13
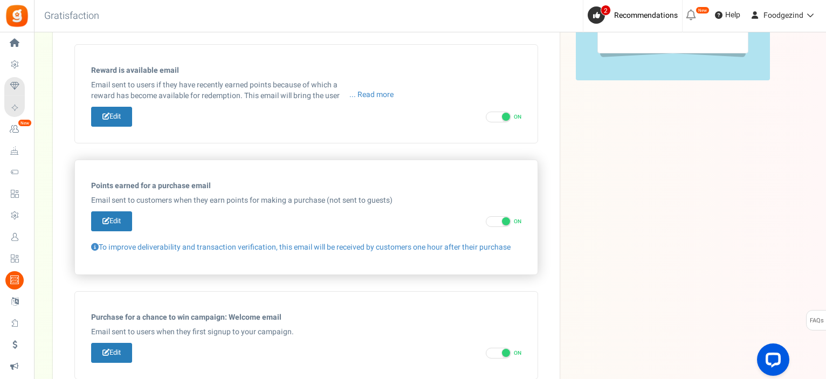
scroll to position [238, 0]
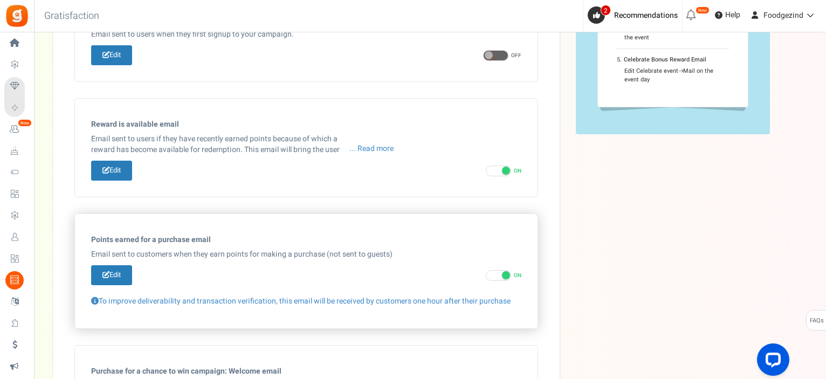
click at [506, 273] on span at bounding box center [506, 275] width 8 height 8
click at [493, 273] on input "ON OFF" at bounding box center [489, 275] width 7 height 7
checkbox input "false"
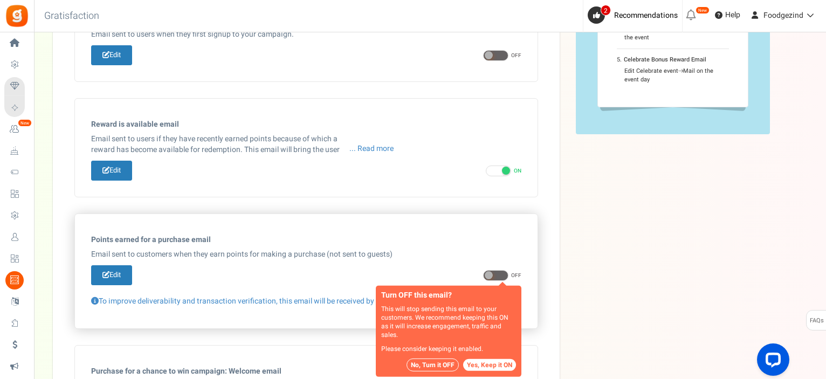
click at [429, 363] on button "No, Turn it OFF" at bounding box center [432, 364] width 52 height 13
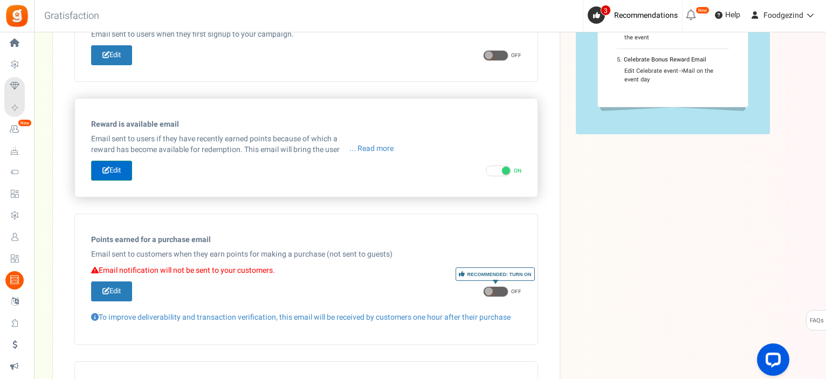
click at [121, 171] on link "Edit" at bounding box center [111, 171] width 41 height 20
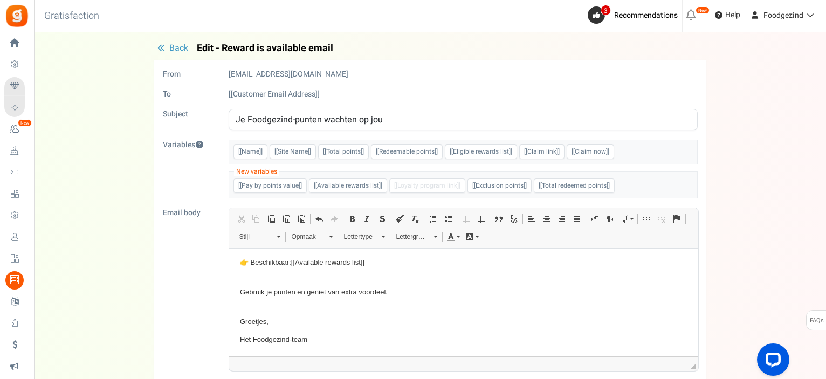
scroll to position [0, 0]
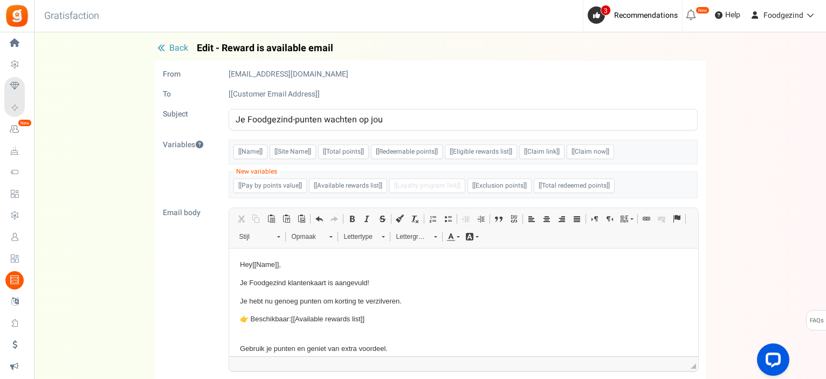
click at [168, 48] on button "Back" at bounding box center [172, 48] width 37 height 11
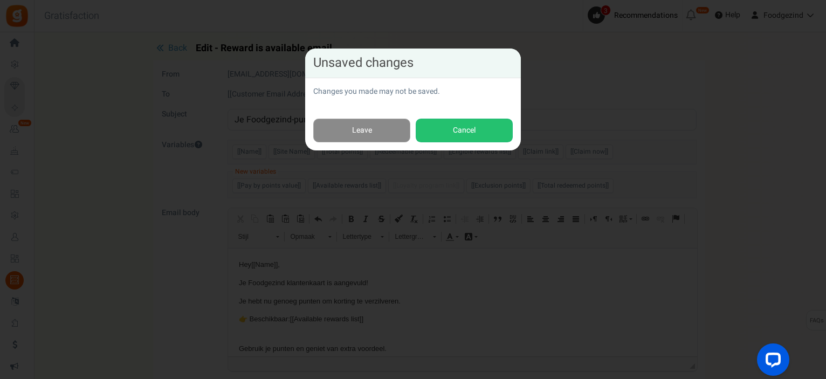
click at [404, 124] on link "Leave" at bounding box center [361, 131] width 97 height 24
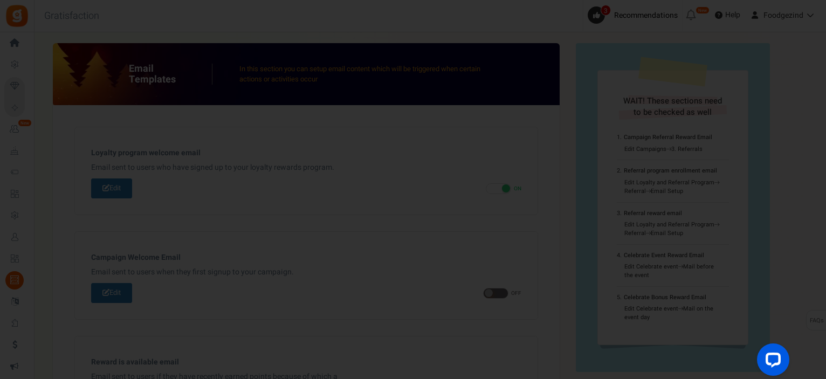
scroll to position [292, 0]
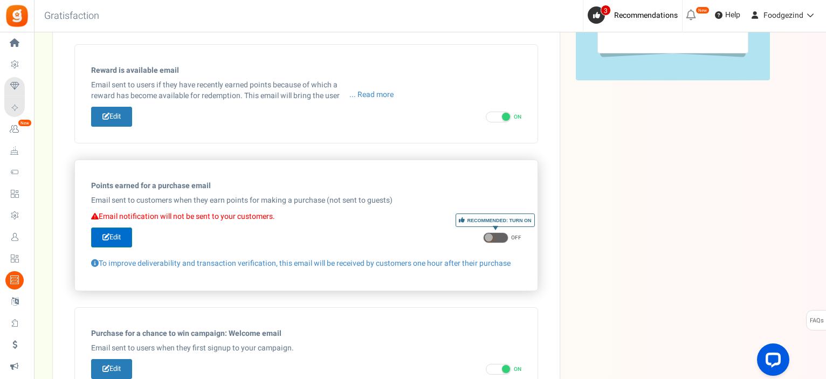
click at [115, 236] on link "Edit" at bounding box center [111, 237] width 41 height 20
type input "Je hebt [[Order Points]]punten verdiend met je recente bestelling."
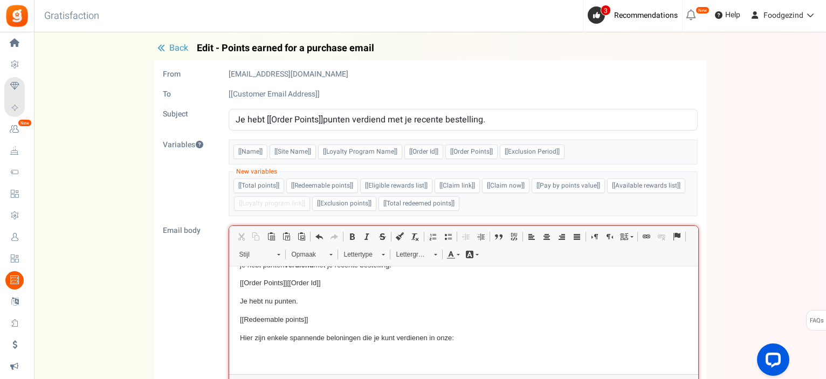
scroll to position [0, 0]
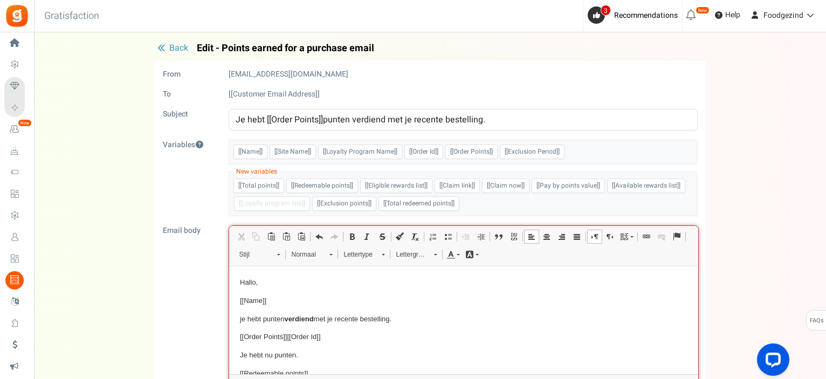
click at [271, 282] on p "Hallo," at bounding box center [462, 282] width 447 height 11
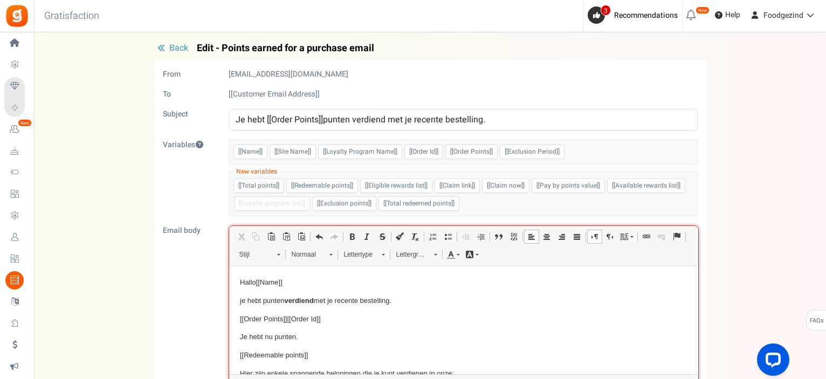
click at [297, 281] on p "Hallo ​​​​​​​ [[Name]]" at bounding box center [462, 282] width 447 height 11
click at [301, 338] on p "Je hebt nu punten." at bounding box center [462, 336] width 447 height 11
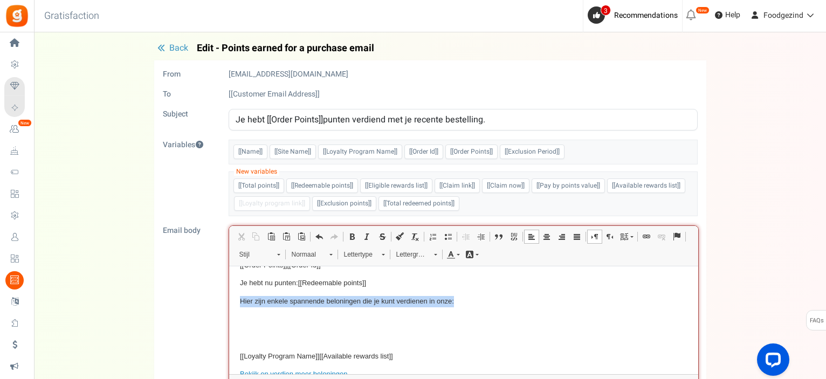
drag, startPoint x: 238, startPoint y: 302, endPoint x: 455, endPoint y: 302, distance: 216.7
click at [455, 302] on html "Hallo [[Name]] , Je hebt punten verdiend met je recente bestelling. [[Order Poi…" at bounding box center [463, 337] width 469 height 251
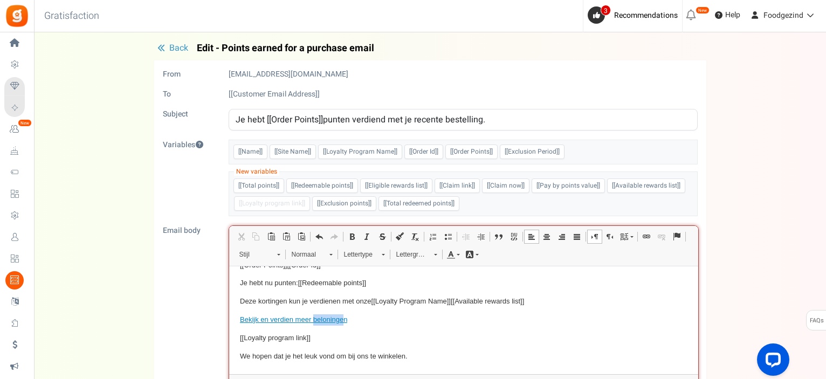
drag, startPoint x: 344, startPoint y: 319, endPoint x: 312, endPoint y: 318, distance: 31.8
click at [312, 318] on a]"] "Bekijk en verdien meer beloningen" at bounding box center [292, 319] width 107 height 8
click at [413, 335] on p "[[Loyalty program link]]" at bounding box center [462, 338] width 447 height 11
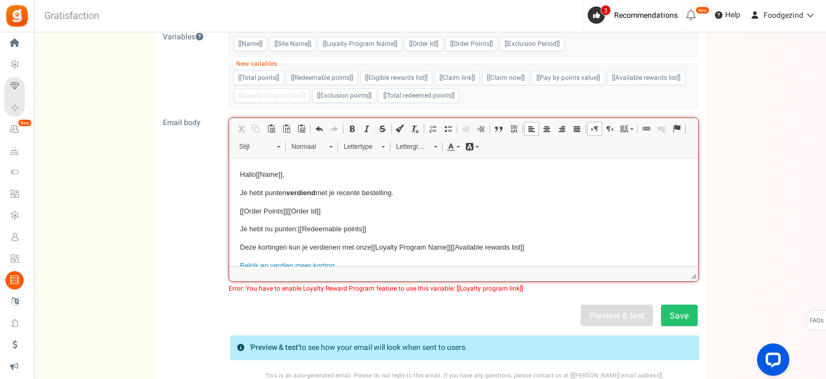
scroll to position [0, 0]
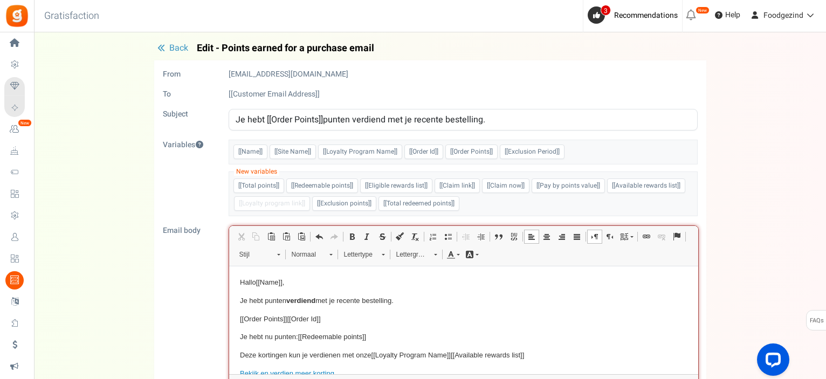
click at [324, 118] on input "Je hebt [[Order Points]]punten verdiend met je recente bestelling." at bounding box center [463, 120] width 469 height 22
drag, startPoint x: 488, startPoint y: 120, endPoint x: 234, endPoint y: 129, distance: 254.5
click at [234, 129] on input "Je hebt [[Order Points]] punten verdiend met je recente bestelling." at bounding box center [463, 120] width 469 height 22
type input "Je hebt [[Order Points]] punten verdiend met je recente bestelling."
click at [421, 319] on p "[[Order Points]] [[Order Id]]" at bounding box center [462, 319] width 447 height 11
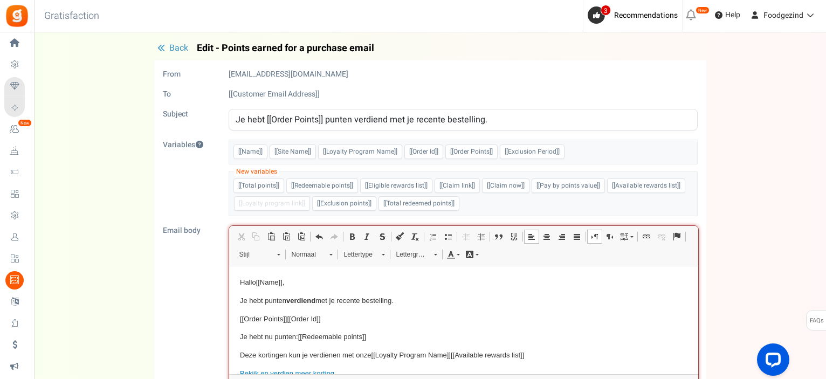
drag, startPoint x: 376, startPoint y: 46, endPoint x: 196, endPoint y: 51, distance: 180.1
click at [196, 51] on h4 "Back Edit - Points earned for a purchase email" at bounding box center [430, 48] width 552 height 11
copy span "Edit - Points earned for a purchase email"
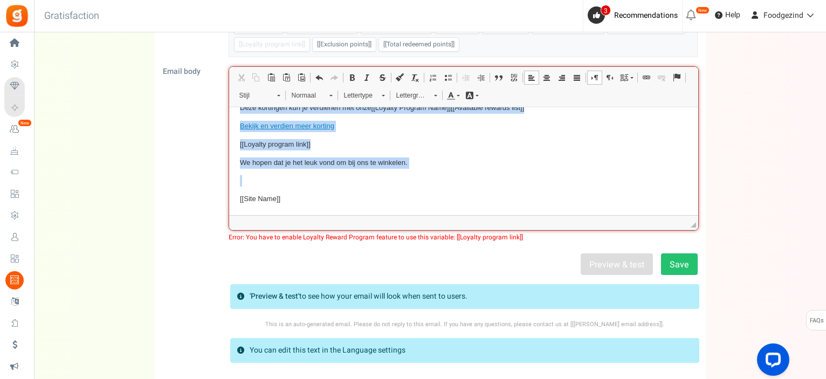
scroll to position [238, 0]
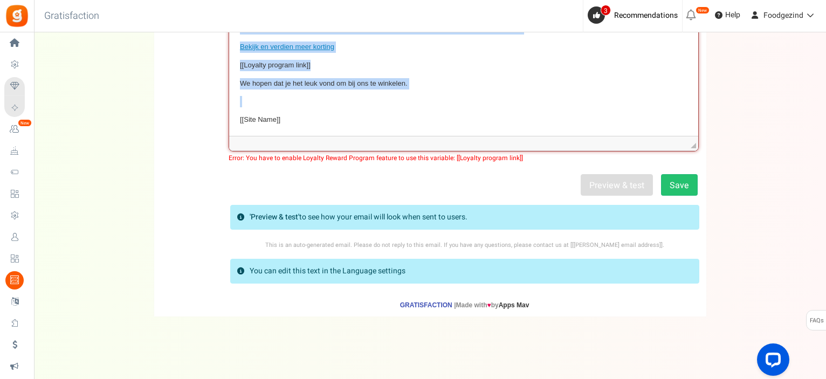
drag, startPoint x: 239, startPoint y: 45, endPoint x: 361, endPoint y: 119, distance: 142.4
click at [361, 119] on body "Hallo [[Name]] , Je hebt punten verdiend met je recente bestelling. [[Order Poi…" at bounding box center [462, 37] width 447 height 175
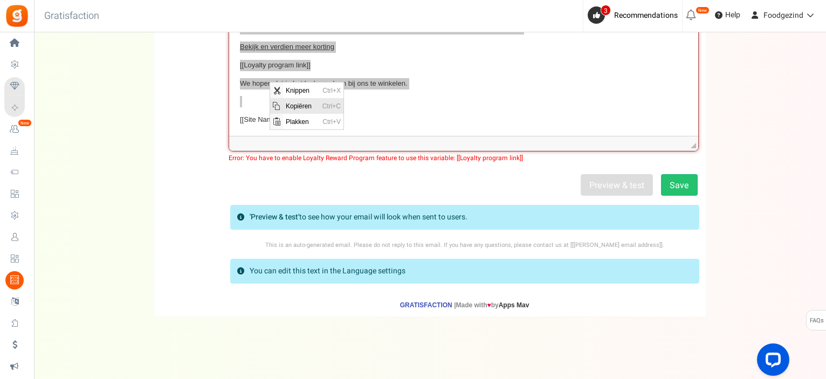
drag, startPoint x: 296, startPoint y: 102, endPoint x: 487, endPoint y: 92, distance: 191.6
click at [296, 102] on span "Kopiëren" at bounding box center [301, 106] width 37 height 16
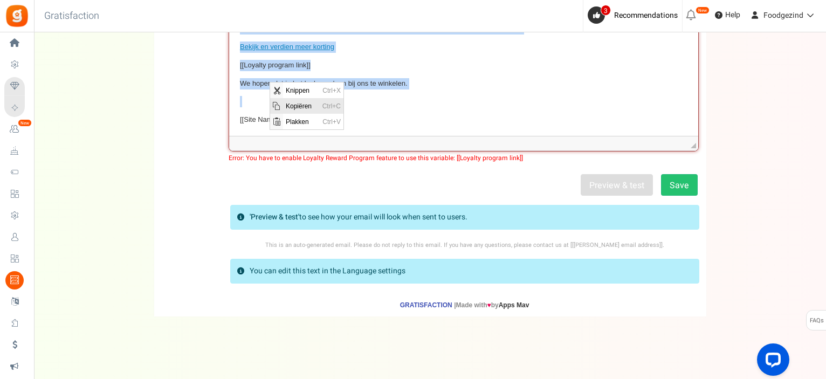
copy body "Hallo [[Name]] , Je hebt punten verdiend met je recente bestelling. [[Order Poi…"
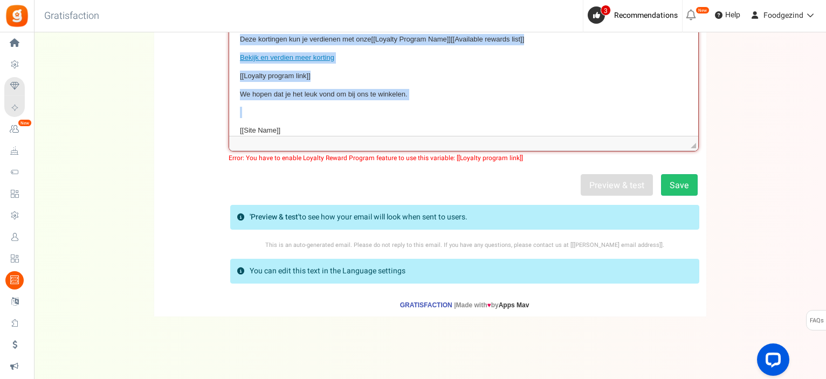
scroll to position [0, 0]
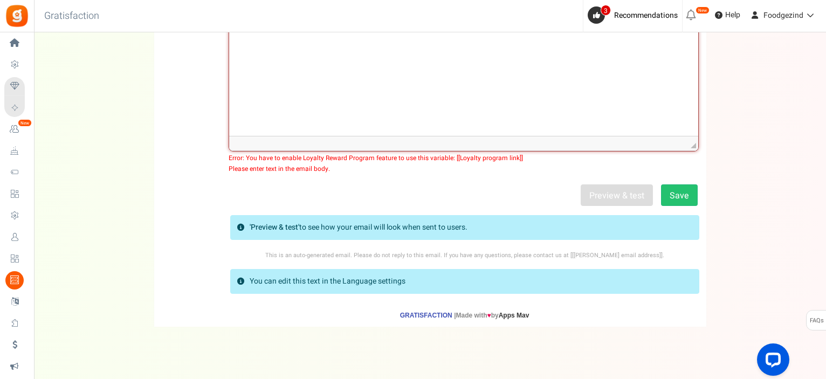
drag, startPoint x: 281, startPoint y: 61, endPoint x: 265, endPoint y: 55, distance: 17.9
click at [265, 55] on html at bounding box center [463, 44] width 469 height 33
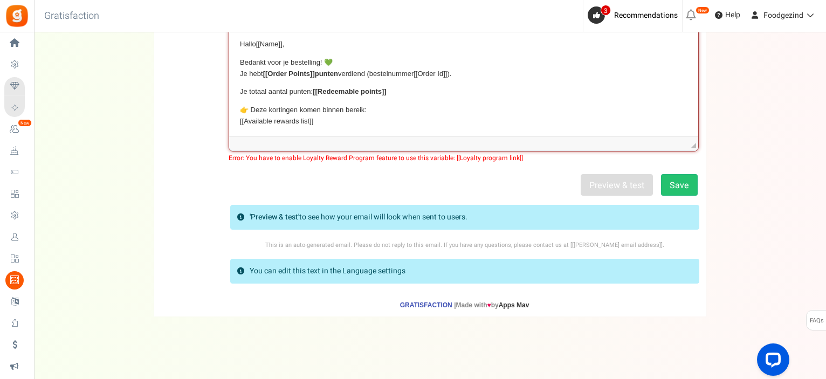
click at [424, 107] on p "👉 Deze kortingen komen binnen bereik: [[Available rewards list]]" at bounding box center [462, 116] width 447 height 23
drag, startPoint x: 308, startPoint y: 120, endPoint x: 240, endPoint y: 107, distance: 69.8
click at [240, 107] on p "👉 Deze kortingen komen binnen bereik: [[Available rewards list]]" at bounding box center [462, 116] width 447 height 23
click at [416, 116] on p "👉 Deze kortingen komen binnen bereik: [[Available rewards list]]" at bounding box center [462, 116] width 447 height 23
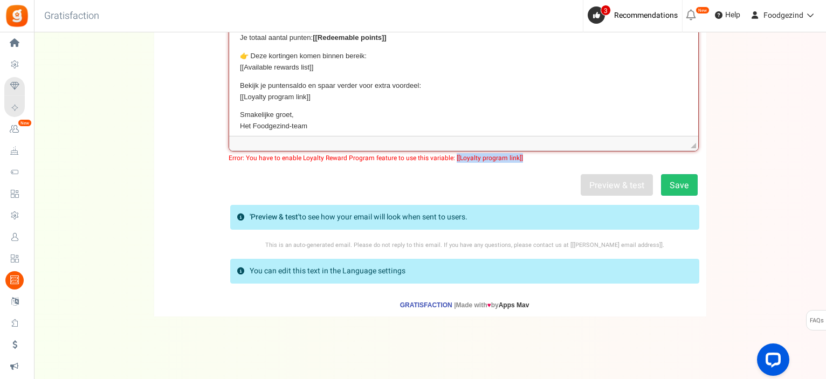
drag, startPoint x: 524, startPoint y: 157, endPoint x: 452, endPoint y: 157, distance: 72.2
click at [452, 157] on span "Error: You have to enable Loyalty Reward Program feature to use this variable: …" at bounding box center [463, 158] width 469 height 8
copy span "[[Loyalty program link]]"
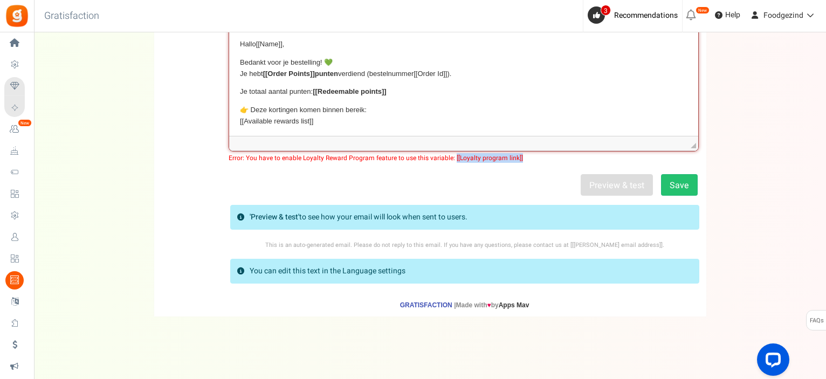
scroll to position [0, 0]
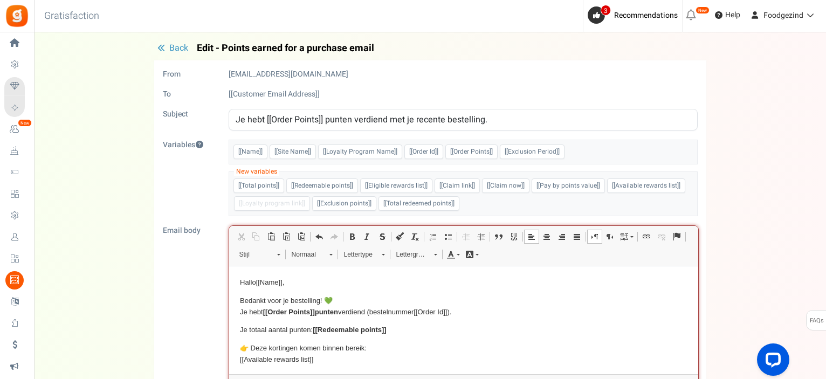
click at [580, 150] on div "[[Name]] [[Site Name]] [[Loyalty Program Name]] [[Order Id]] [[Order Points]] […" at bounding box center [463, 152] width 469 height 25
click at [575, 150] on div "[[Name]] [[Site Name]] [[Loyalty Program Name]] [[Order Id]] [[Order Points]] […" at bounding box center [463, 152] width 469 height 25
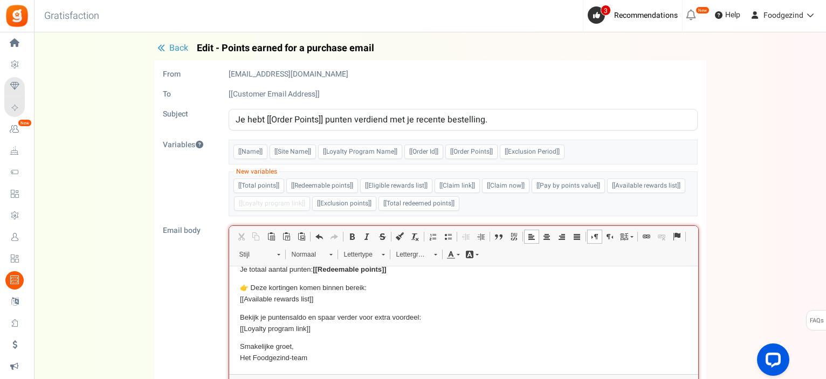
scroll to position [216, 0]
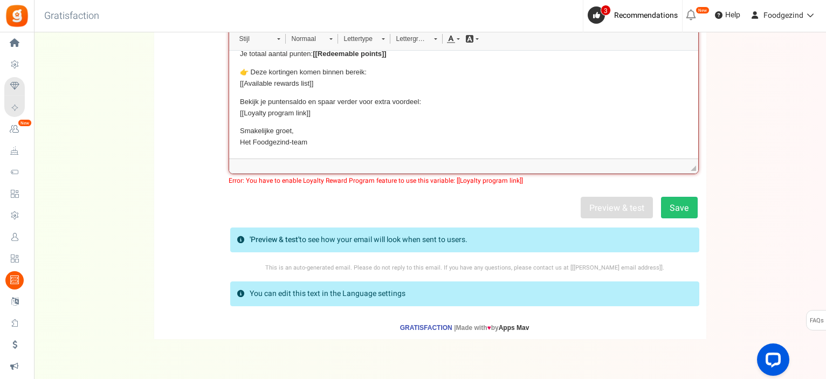
click at [532, 146] on p "Smakelijke groet, Het Foodgezind-team" at bounding box center [462, 137] width 447 height 23
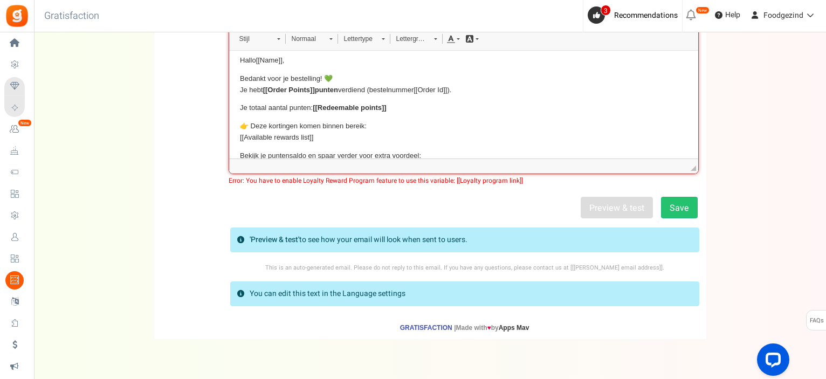
scroll to position [60, 0]
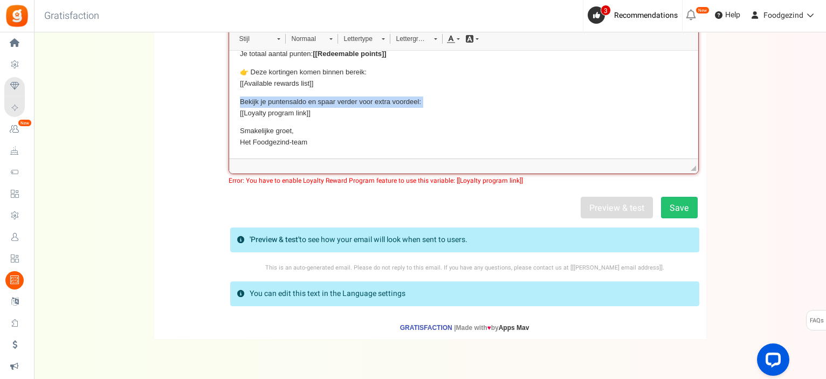
drag, startPoint x: 334, startPoint y: 116, endPoint x: 238, endPoint y: 99, distance: 96.9
click at [238, 99] on html "Hallo [[Name]] , Bedankt voor je bestelling! 💚 Je hebt [[Order Points]] punten …" at bounding box center [463, 74] width 469 height 169
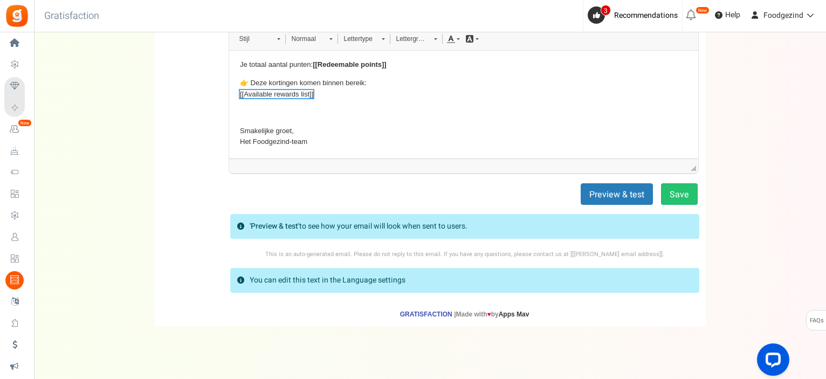
click at [299, 119] on body "Hallo [[Name]] , Bedankt voor je bestelling! 💚 Je hebt [[Order Points]] punten …" at bounding box center [462, 80] width 447 height 136
click at [237, 131] on html "Hallo [[Name]] , Bedankt voor je bestelling! 💚 Je hebt [[Order Points]] punten …" at bounding box center [463, 79] width 469 height 157
click at [274, 115] on body "Hallo [[Name]] , Bedankt voor je bestelling! 💚 Je hebt [[Order Points]] punten …" at bounding box center [462, 80] width 447 height 136
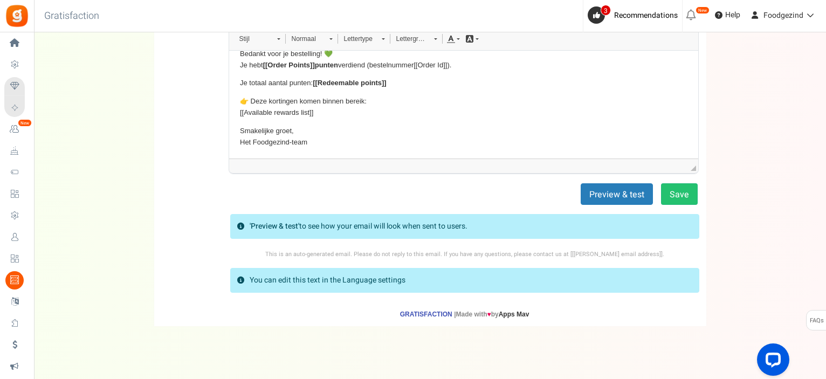
click at [366, 122] on body "Hallo [[Name]] , Bedankt voor je bestelling! 💚 Je hebt [[Order Points]] punten …" at bounding box center [462, 88] width 447 height 117
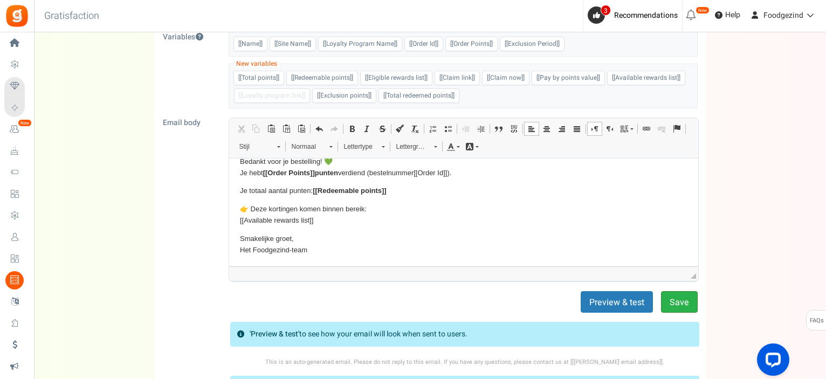
click at [664, 297] on button "Save" at bounding box center [679, 302] width 37 height 22
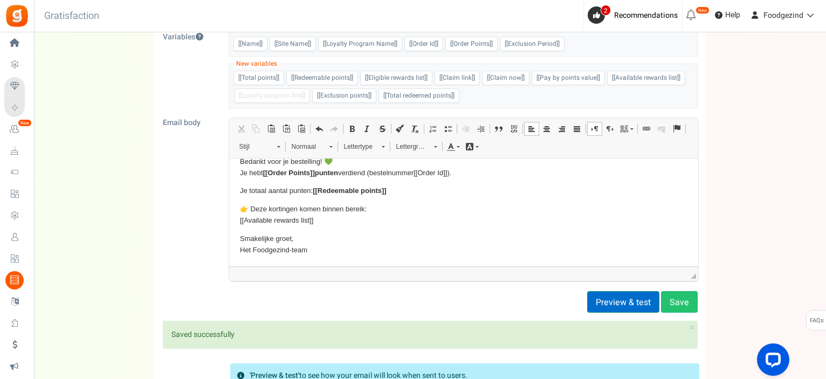
click at [646, 300] on button "Preview & test" at bounding box center [623, 302] width 72 height 22
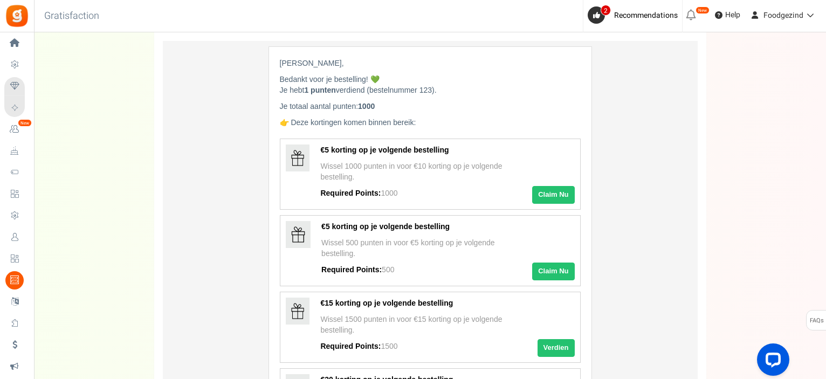
scroll to position [0, 0]
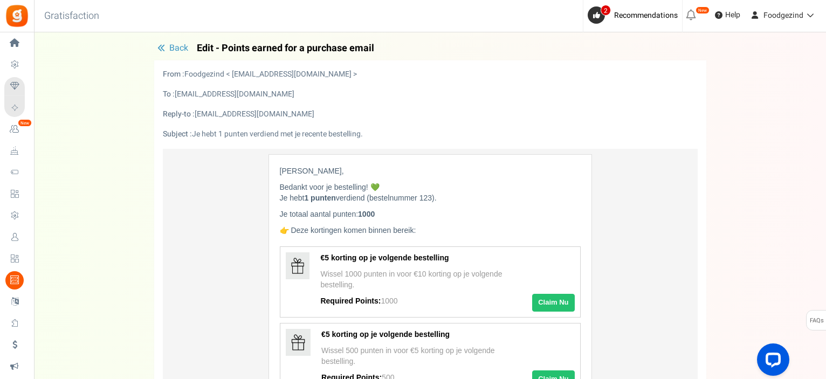
click at [168, 48] on button "Back" at bounding box center [172, 48] width 37 height 11
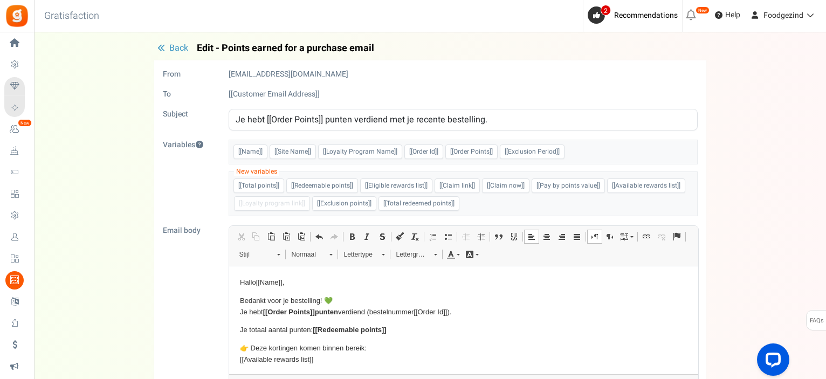
scroll to position [216, 0]
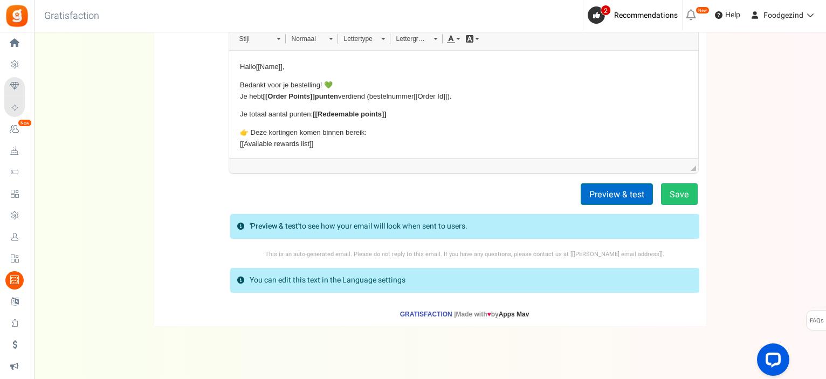
click at [621, 195] on button "Preview & test" at bounding box center [616, 194] width 72 height 22
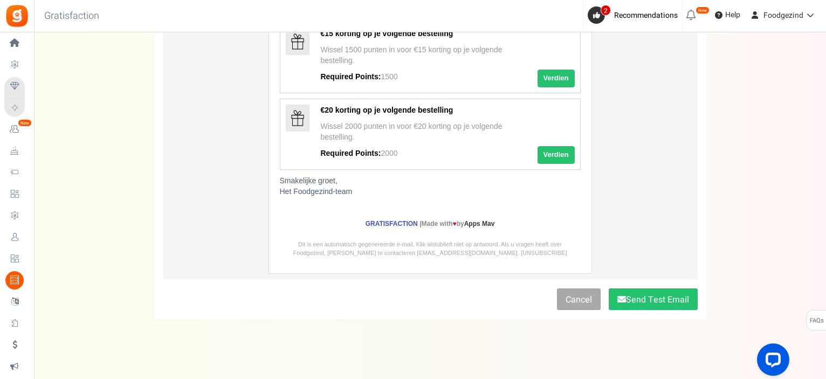
scroll to position [382, 0]
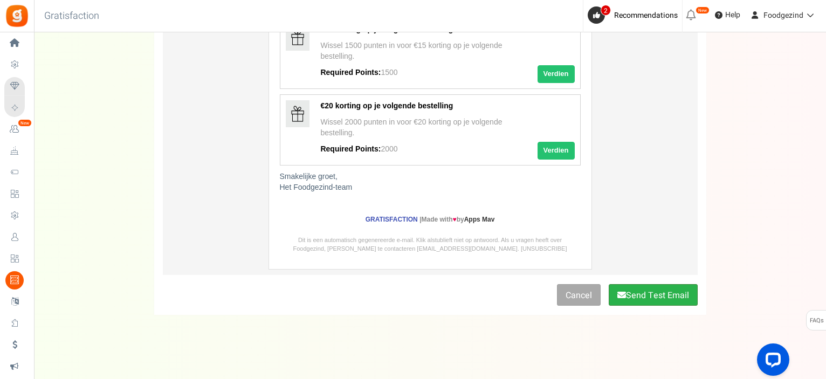
click at [631, 293] on button "Send Test Email" at bounding box center [652, 295] width 89 height 22
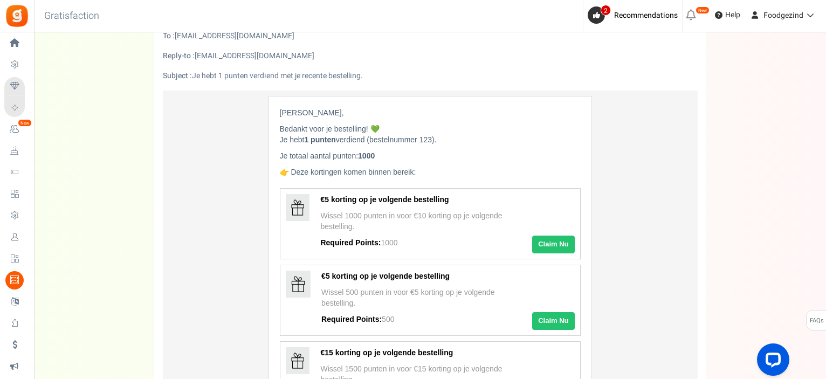
scroll to position [0, 0]
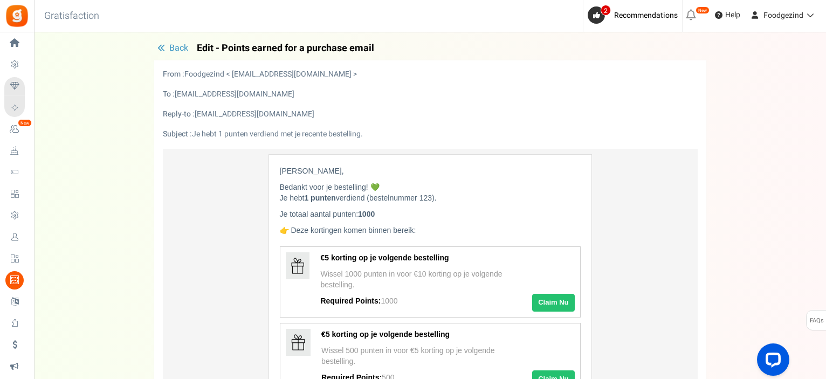
click at [171, 51] on span "Back" at bounding box center [178, 47] width 19 height 13
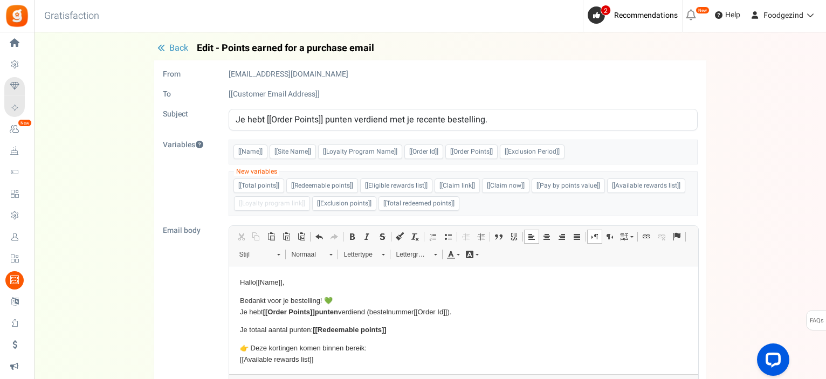
click at [171, 51] on span "Back" at bounding box center [178, 47] width 19 height 13
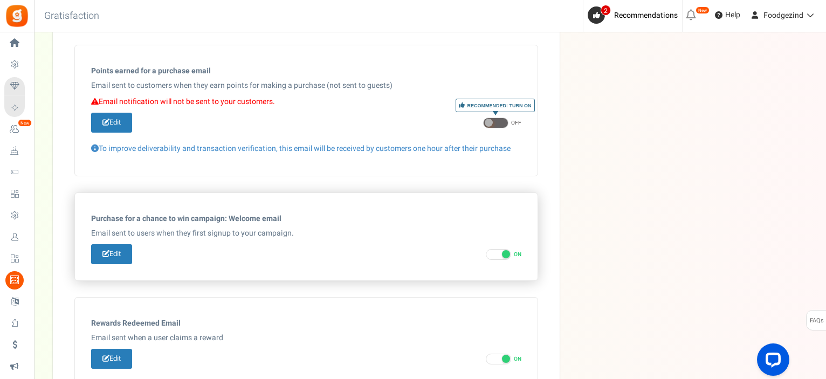
click at [507, 252] on span at bounding box center [506, 254] width 8 height 8
click at [493, 252] on input "ON OFF" at bounding box center [489, 254] width 7 height 7
checkbox input "false"
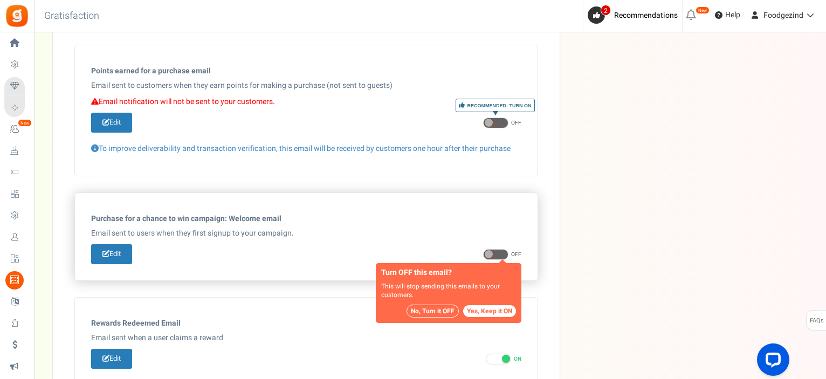
click at [418, 309] on button "No, Turn it OFF" at bounding box center [432, 310] width 52 height 13
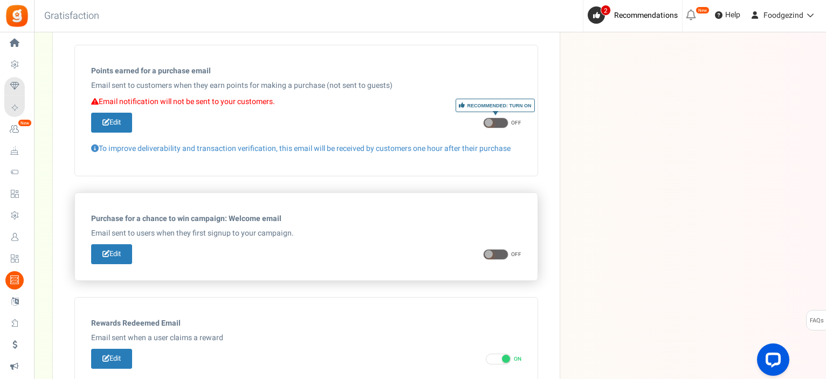
scroll to position [514, 0]
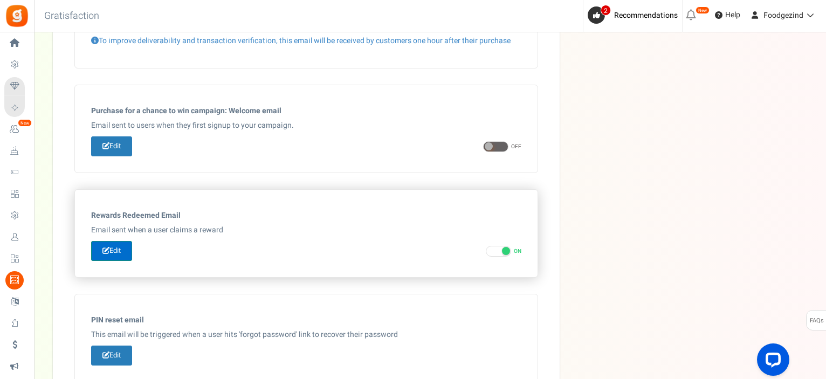
click at [129, 243] on link "Edit" at bounding box center [111, 251] width 41 height 20
type input "Bedankt voor het verzilveren van punten op [[Site Name]]"
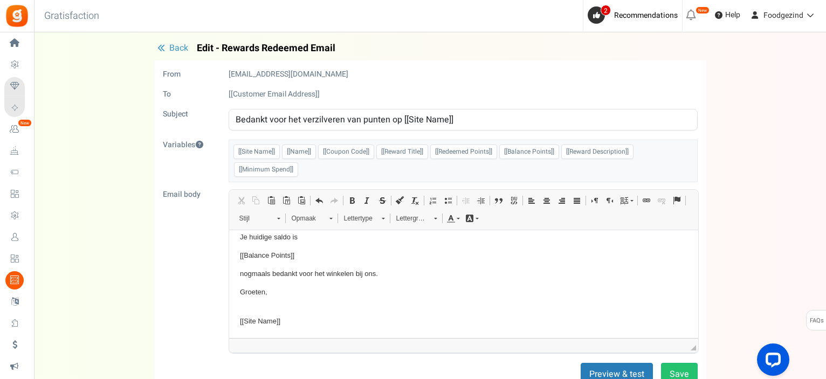
scroll to position [0, 0]
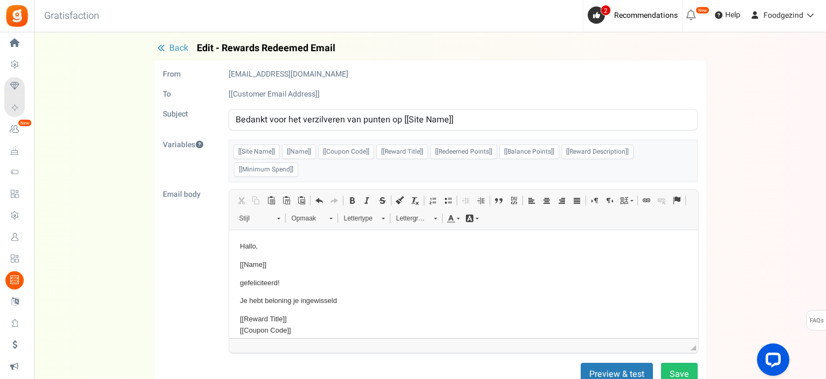
click at [178, 51] on span "Back" at bounding box center [178, 47] width 19 height 13
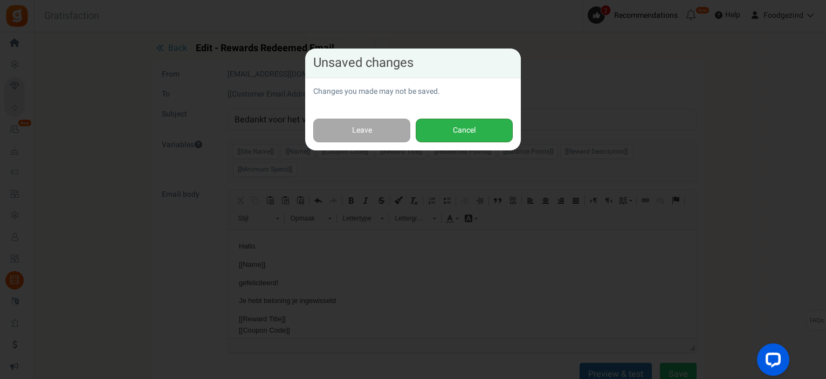
click at [448, 135] on button "Cancel" at bounding box center [464, 131] width 97 height 24
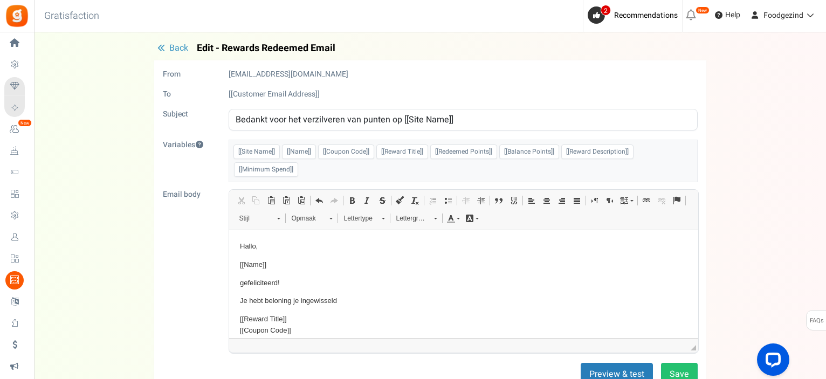
click at [179, 48] on span "Back" at bounding box center [178, 47] width 19 height 13
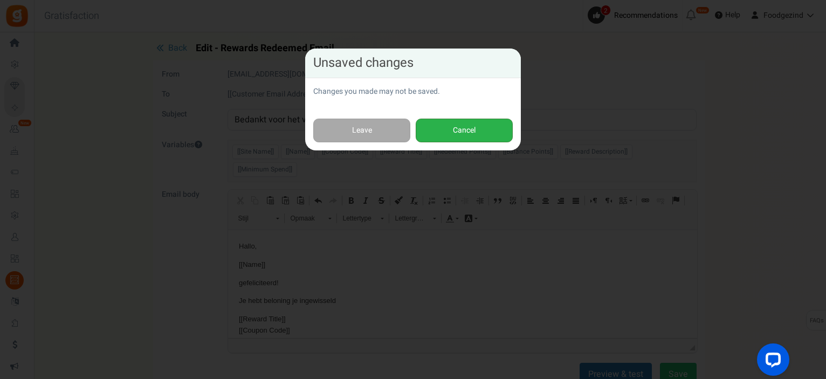
click at [442, 132] on button "Cancel" at bounding box center [464, 131] width 97 height 24
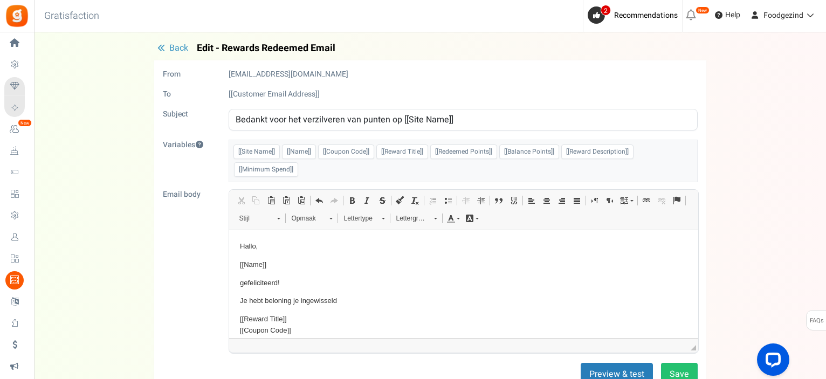
click at [167, 52] on button "Back" at bounding box center [172, 48] width 37 height 11
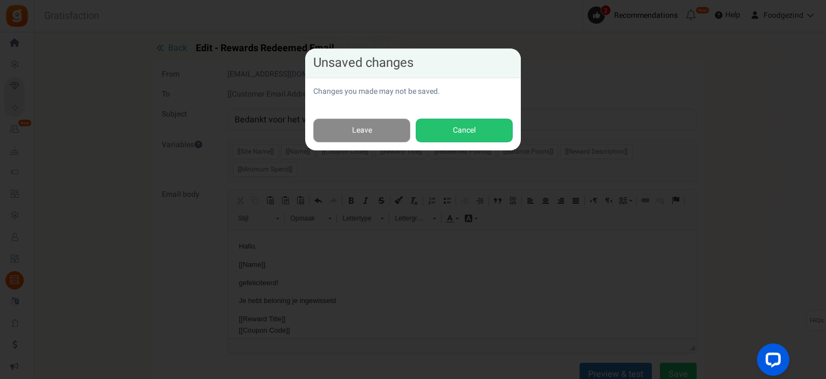
click at [347, 130] on link "Leave" at bounding box center [361, 131] width 97 height 24
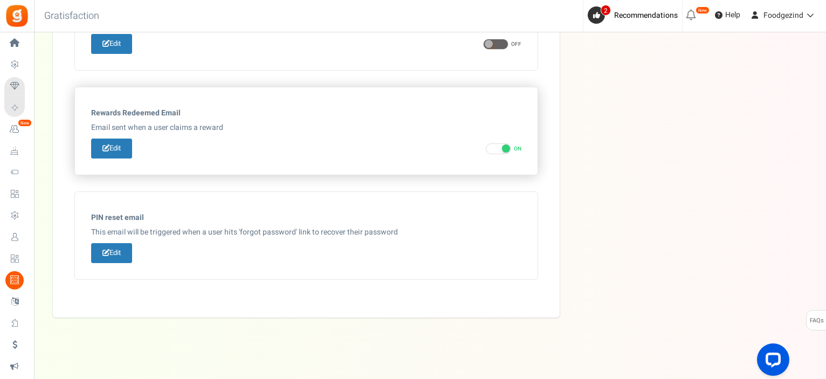
click at [504, 144] on span at bounding box center [506, 148] width 8 height 8
click at [493, 146] on input "ON OFF" at bounding box center [489, 149] width 7 height 7
checkbox input "false"
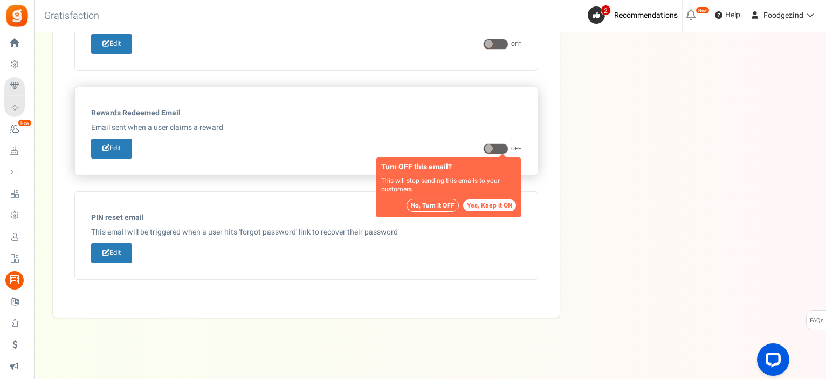
click at [434, 207] on button "No, Turn it OFF" at bounding box center [432, 205] width 52 height 13
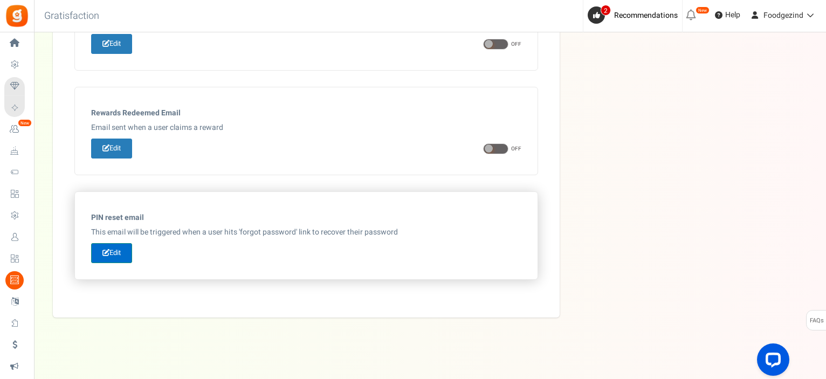
click at [115, 246] on link "Edit" at bounding box center [111, 253] width 41 height 20
type input "Je wachtwoord opnieuw instellen"
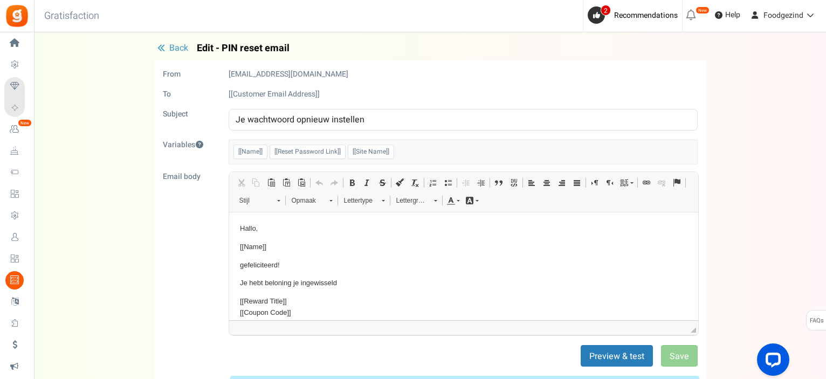
scroll to position [0, 0]
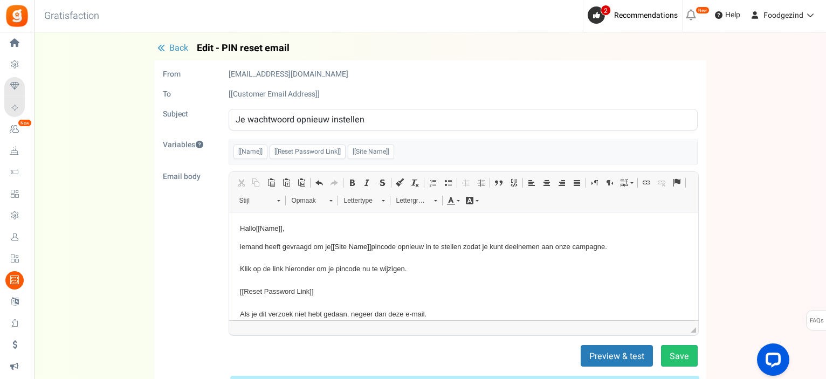
click at [250, 229] on p "Hallo [[Name]] ," at bounding box center [462, 228] width 447 height 11
click at [242, 244] on p "iemand heeft gevraagd om je [[Site Name]] pincode opnieuw in te stellen zodat j…" at bounding box center [462, 285] width 447 height 89
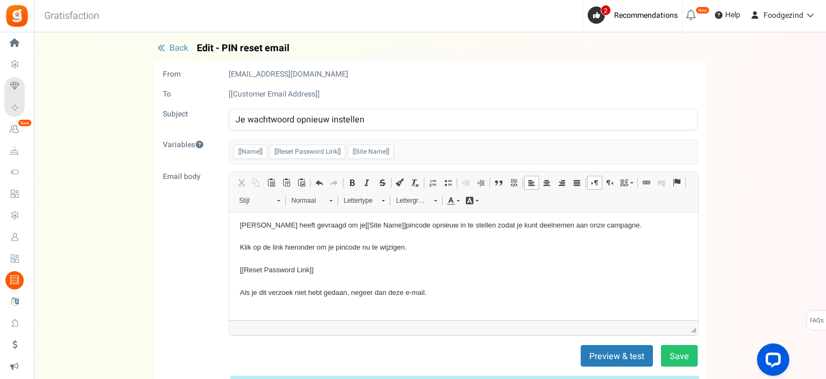
scroll to position [54, 0]
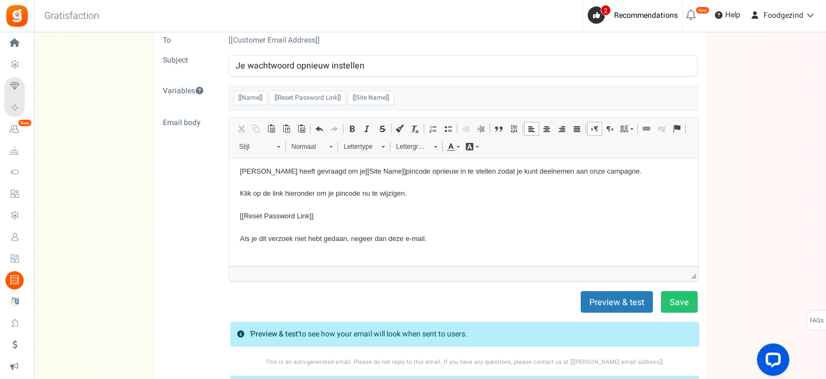
click at [417, 250] on p "[PERSON_NAME] heeft gevraagd om je [[Site Name]] pincode opnieuw in te stellen …" at bounding box center [462, 209] width 447 height 89
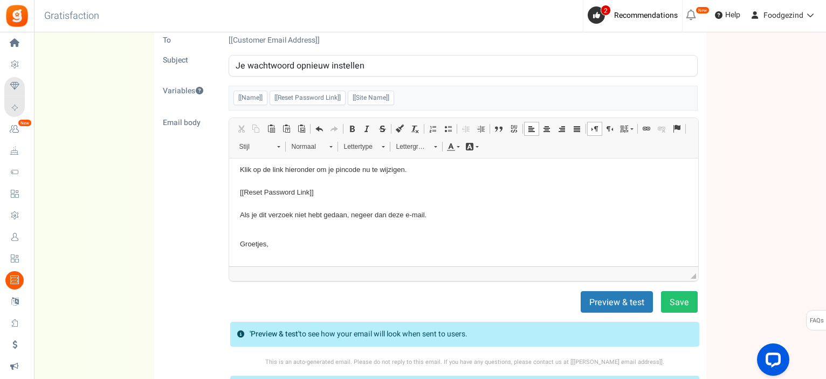
scroll to position [45, 0]
click at [300, 223] on p "[PERSON_NAME] heeft gevraagd om je [[Site Name]] pincode opnieuw in te stellen …" at bounding box center [462, 186] width 447 height 89
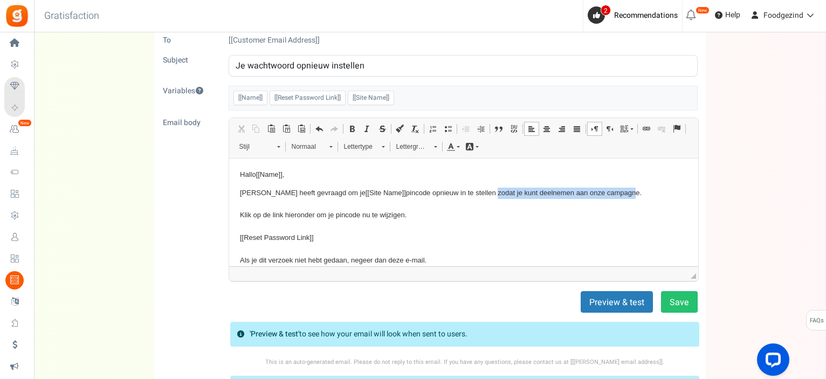
drag, startPoint x: 463, startPoint y: 191, endPoint x: 600, endPoint y: 192, distance: 137.4
click at [600, 192] on p "[PERSON_NAME] heeft gevraagd om je [[Site Name]] pincode opnieuw in te stellen …" at bounding box center [462, 231] width 447 height 89
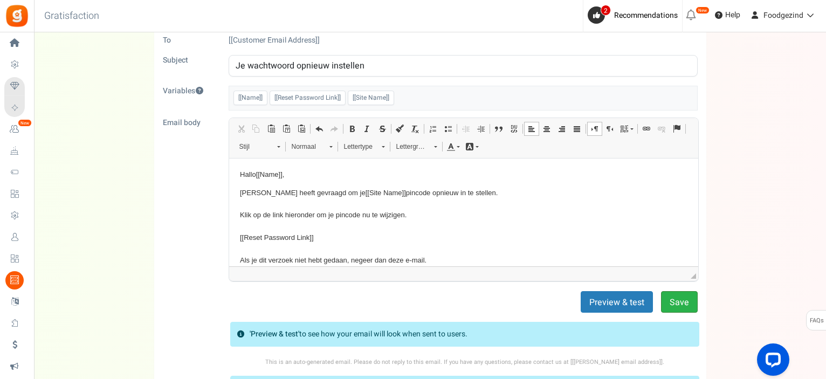
click at [670, 297] on button "Save" at bounding box center [679, 302] width 37 height 22
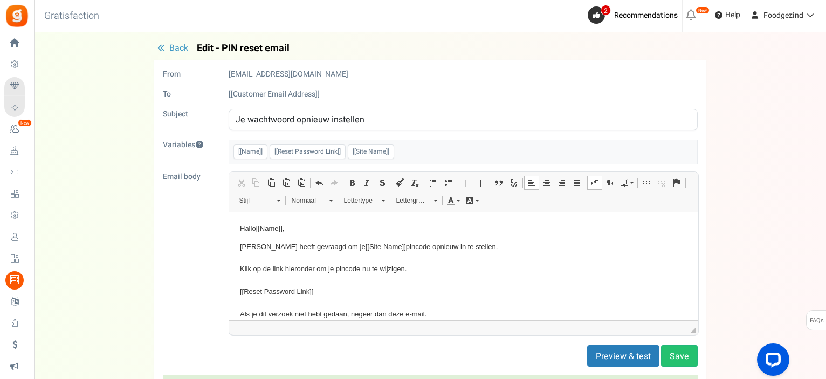
click at [172, 47] on span "Back" at bounding box center [178, 47] width 19 height 13
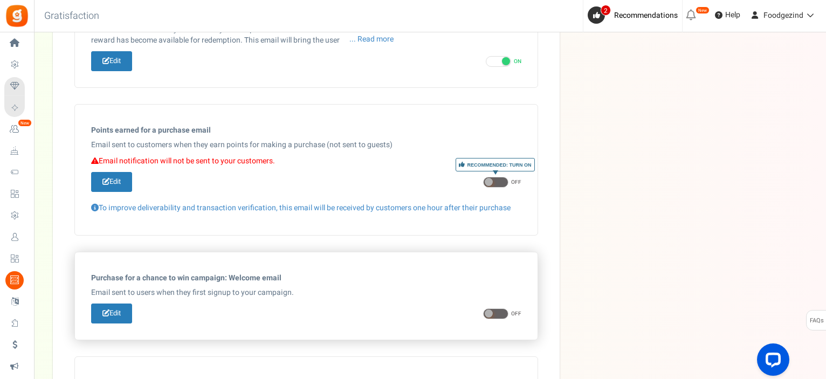
scroll to position [239, 0]
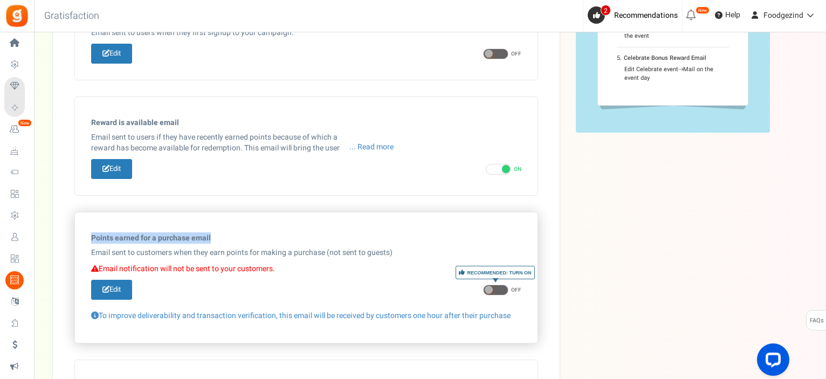
drag, startPoint x: 91, startPoint y: 235, endPoint x: 210, endPoint y: 232, distance: 119.1
click at [210, 234] on h5 "Points earned for a purchase email" at bounding box center [306, 238] width 430 height 8
copy h5 "Points earned for a purchase email"
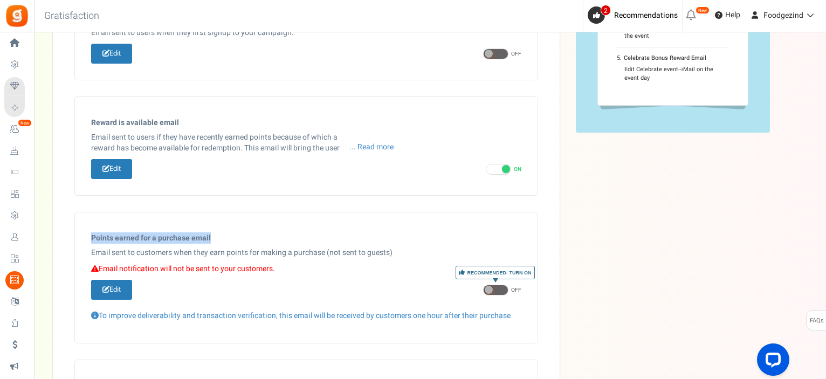
click at [643, 234] on div "Email Templates In this section you can setup email content which will be trigg…" at bounding box center [430, 249] width 755 height 891
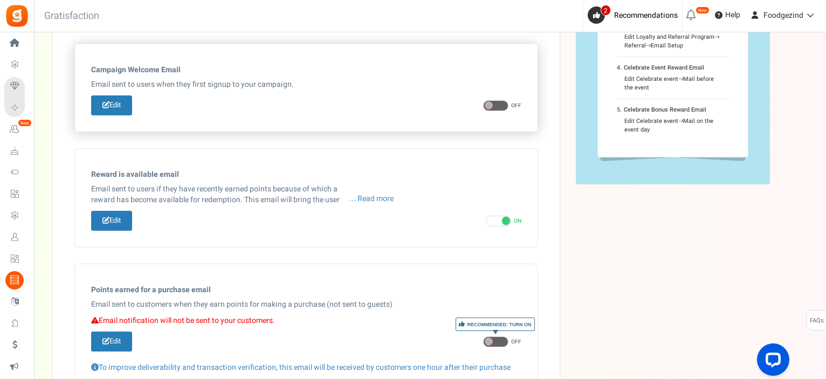
scroll to position [194, 0]
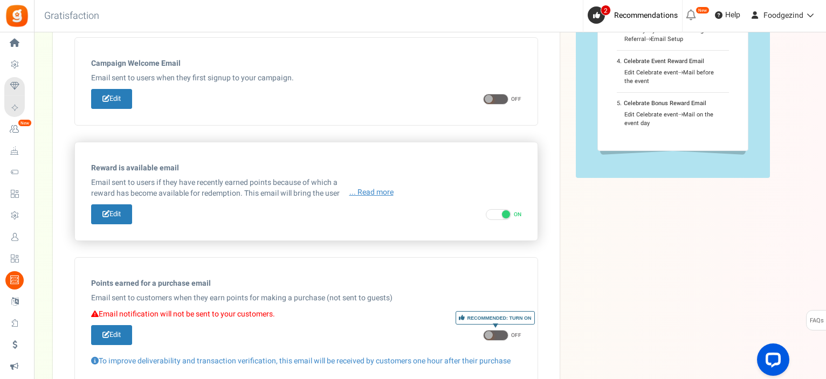
click at [365, 193] on span "... Read more" at bounding box center [371, 192] width 44 height 11
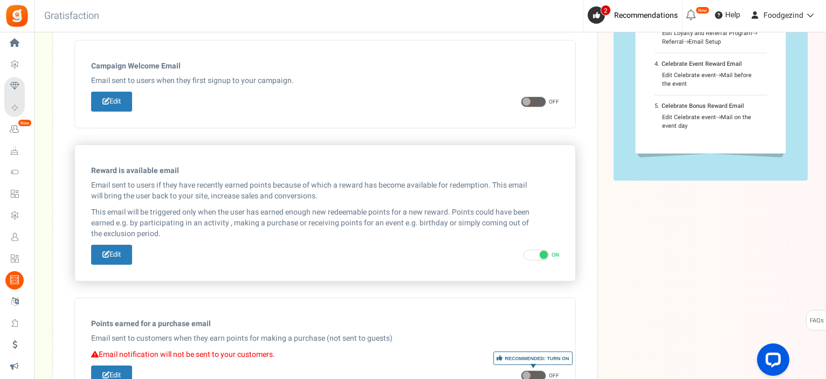
scroll to position [181, 0]
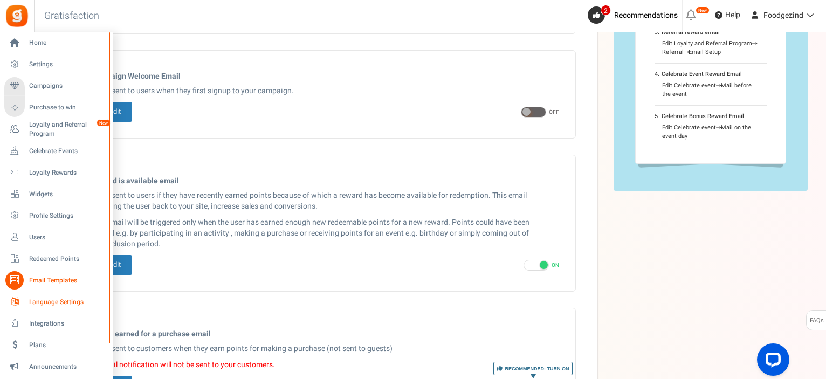
click at [46, 301] on span "Language Settings" at bounding box center [66, 301] width 75 height 9
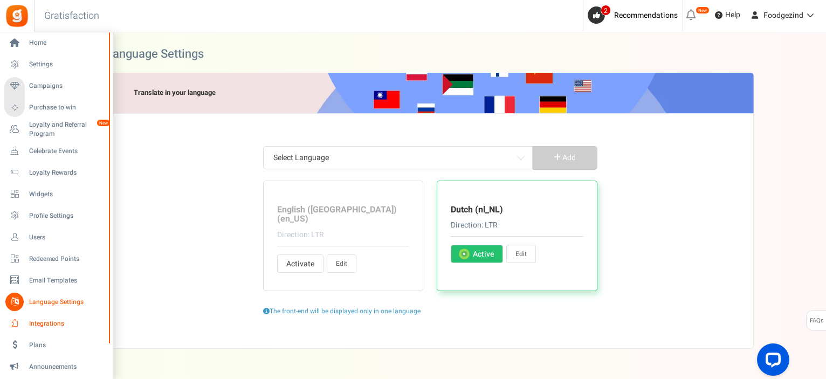
click at [28, 322] on link "Integrations" at bounding box center [55, 323] width 103 height 18
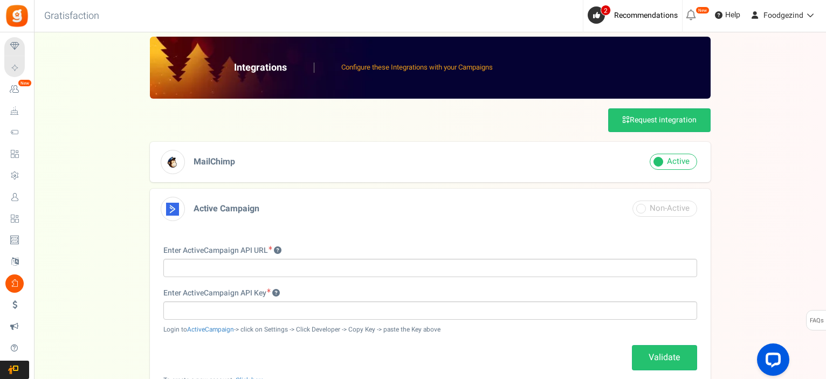
scroll to position [60, 0]
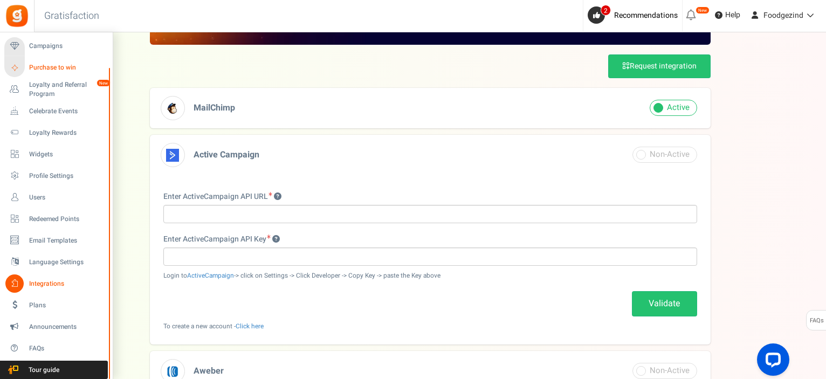
click at [44, 64] on span "Purchase to win" at bounding box center [66, 67] width 75 height 9
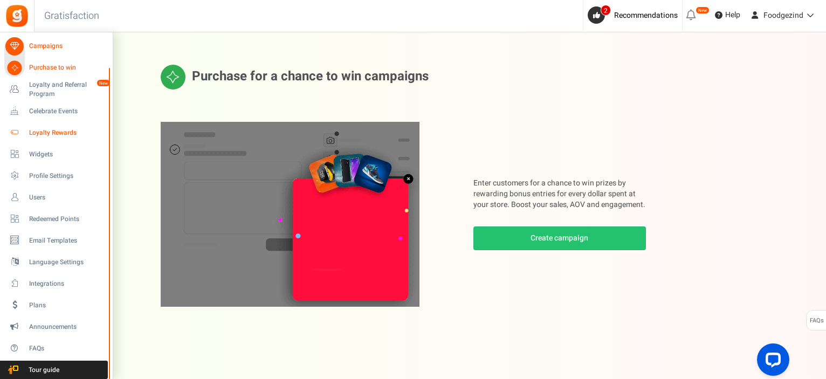
click at [47, 133] on span "Loyalty Rewards" at bounding box center [66, 132] width 75 height 9
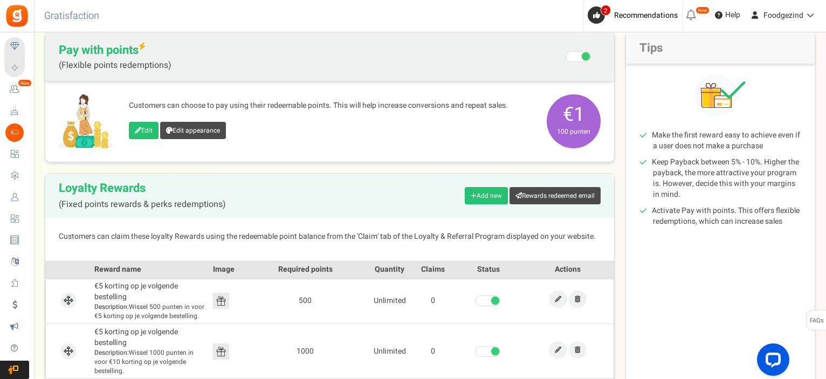
scroll to position [54, 0]
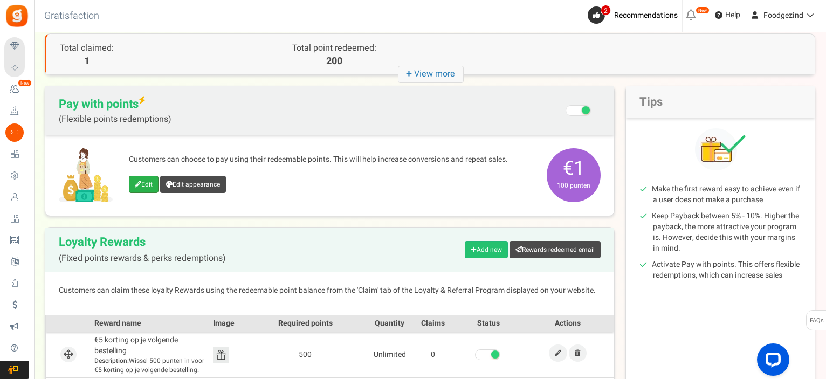
click at [151, 185] on link "Edit" at bounding box center [144, 184] width 30 height 17
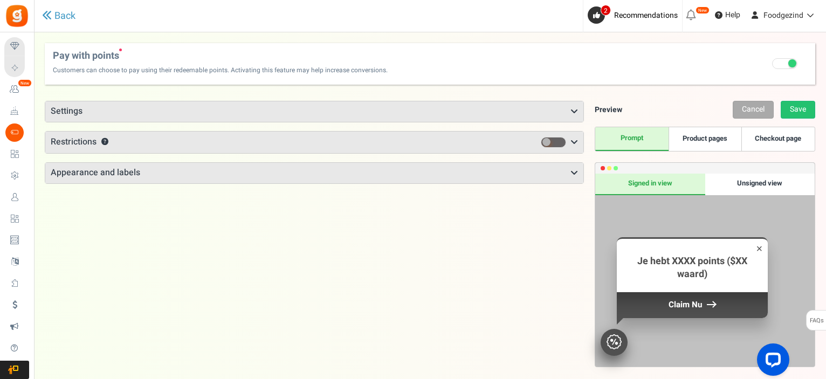
click at [170, 112] on h3 "Settings" at bounding box center [314, 111] width 538 height 20
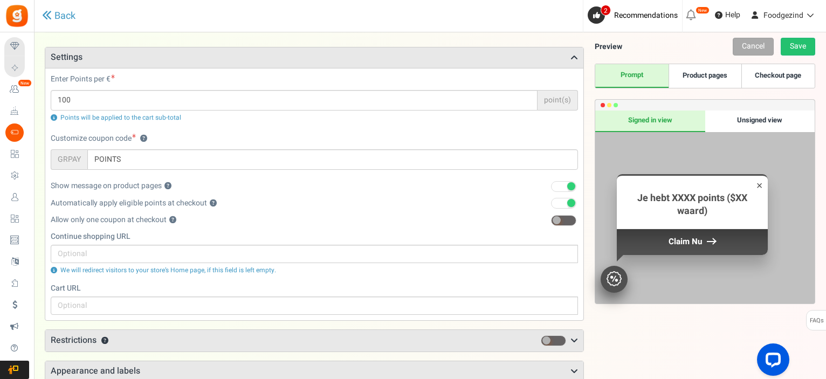
scroll to position [162, 0]
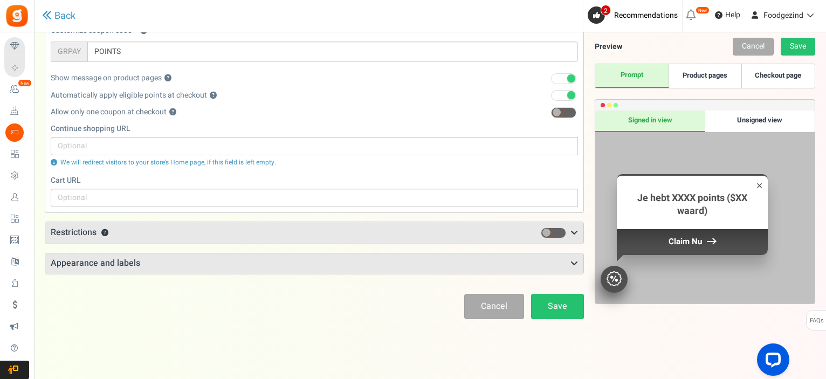
click at [155, 271] on h3 "Appearance and labels" at bounding box center [314, 263] width 538 height 20
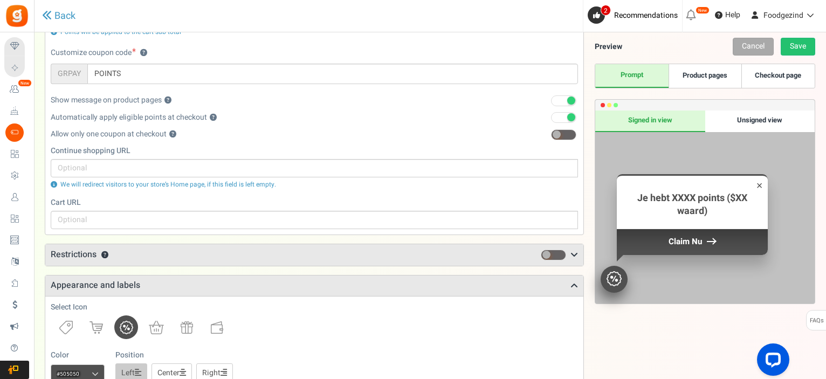
scroll to position [0, 0]
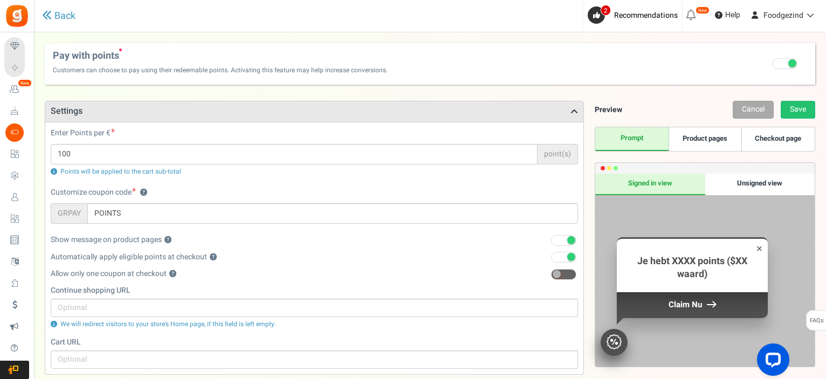
click at [259, 262] on div "Automatically apply eligible points at checkout ? Recommended Recommended! Plea…" at bounding box center [314, 259] width 527 height 17
click at [712, 141] on link "Product pages" at bounding box center [704, 139] width 73 height 24
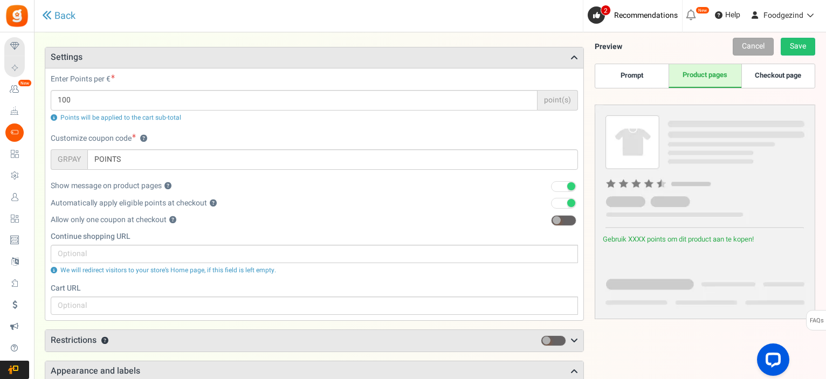
scroll to position [162, 0]
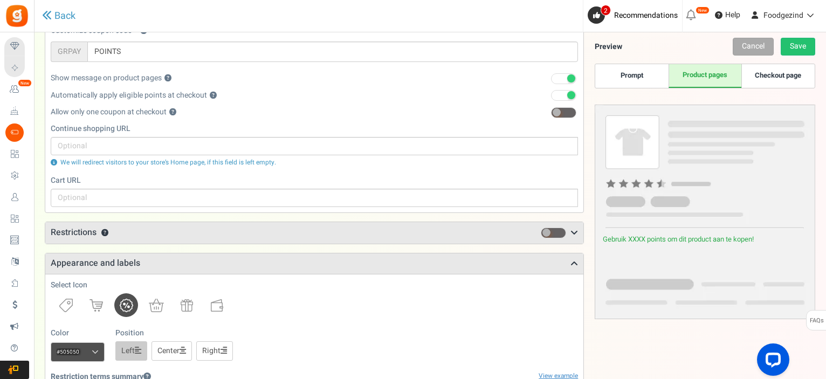
click at [772, 75] on link "Checkout page" at bounding box center [777, 76] width 73 height 24
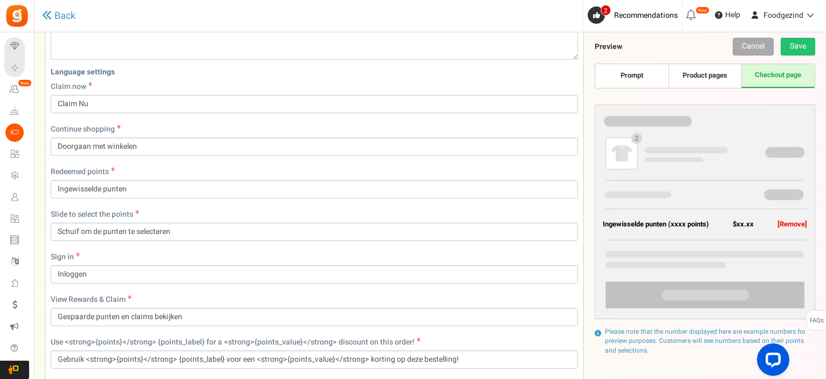
scroll to position [593, 0]
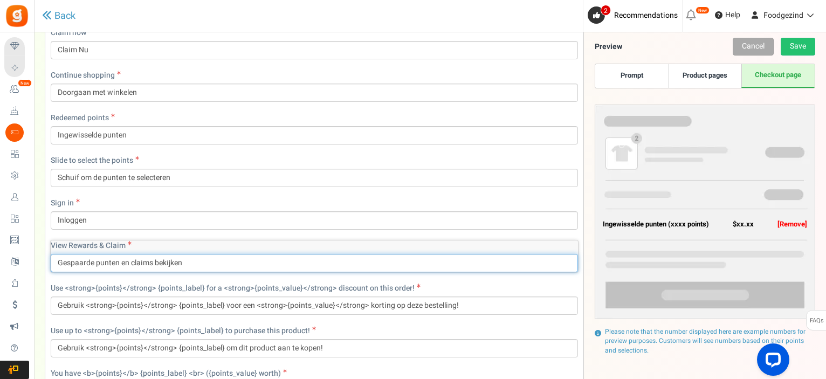
drag, startPoint x: 123, startPoint y: 260, endPoint x: 153, endPoint y: 262, distance: 30.3
click at [153, 262] on input "Gespaarde punten en claims bekijken" at bounding box center [314, 263] width 527 height 18
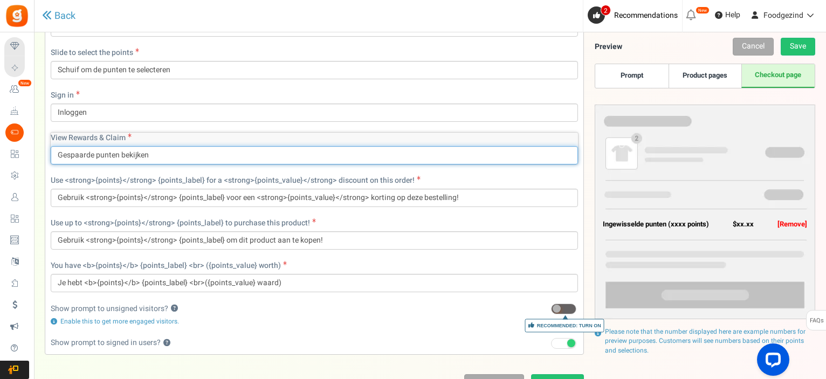
scroll to position [755, 0]
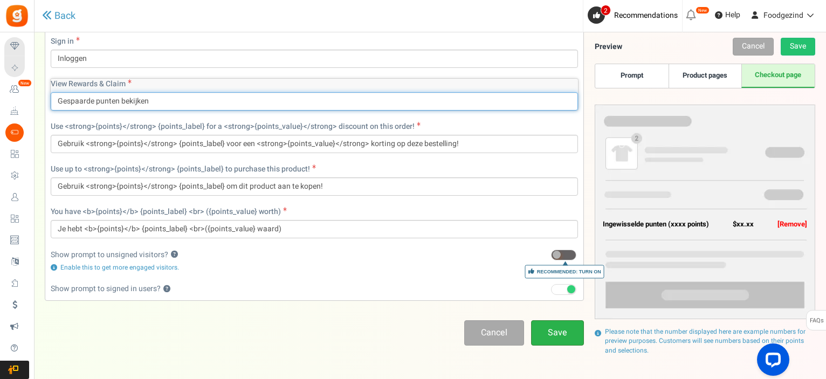
type input "Gespaarde punten bekijken"
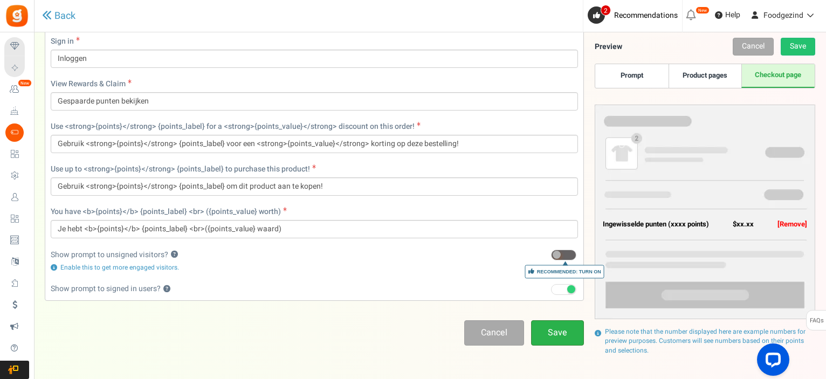
click at [563, 329] on link "Save" at bounding box center [557, 332] width 53 height 25
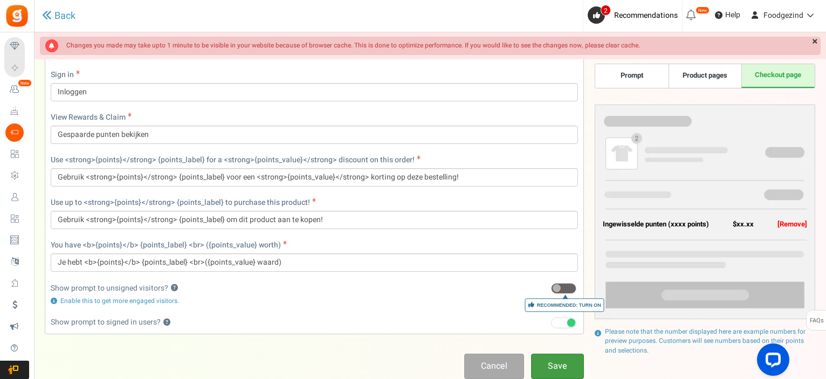
scroll to position [775, 0]
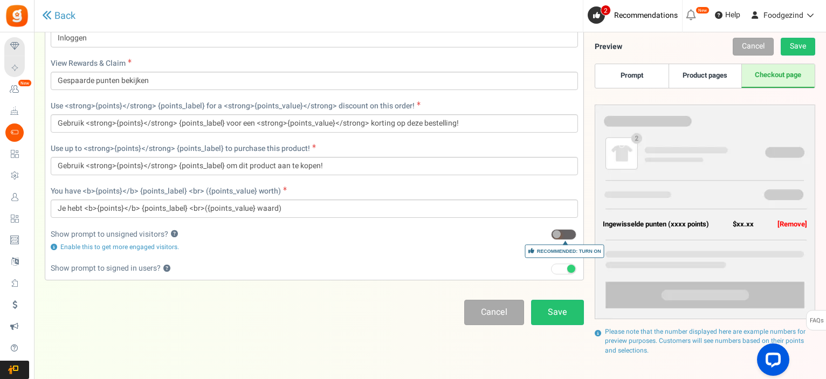
click at [205, 303] on div "Cancel Save" at bounding box center [314, 312] width 539 height 25
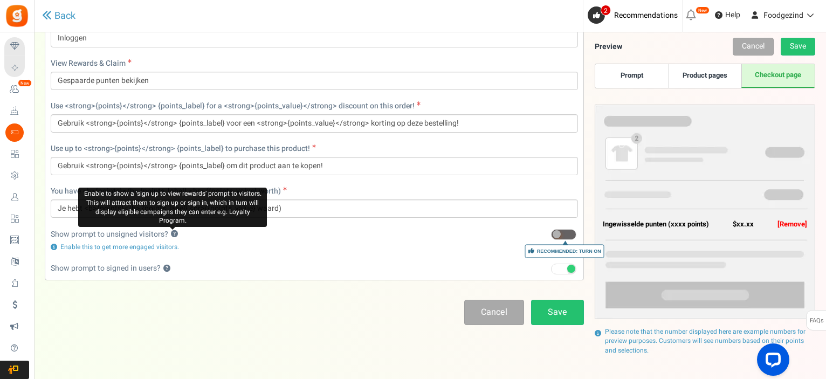
click at [171, 233] on button "?" at bounding box center [174, 234] width 7 height 7
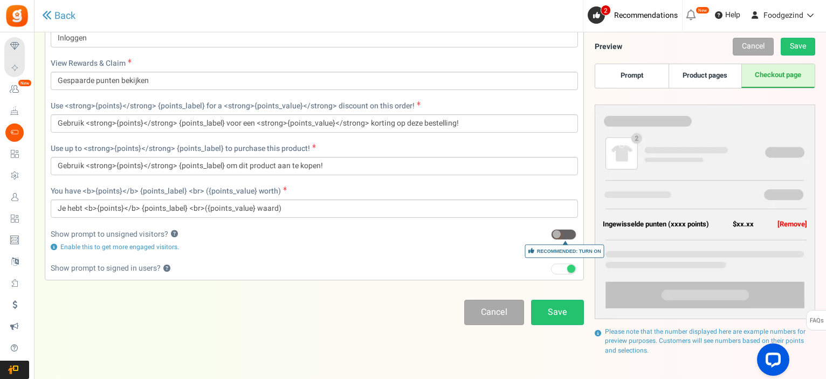
click at [564, 233] on span at bounding box center [563, 234] width 25 height 11
click at [551, 233] on input "Recommended: Turn On" at bounding box center [551, 234] width 0 height 7
click at [563, 308] on link "Save" at bounding box center [557, 312] width 53 height 25
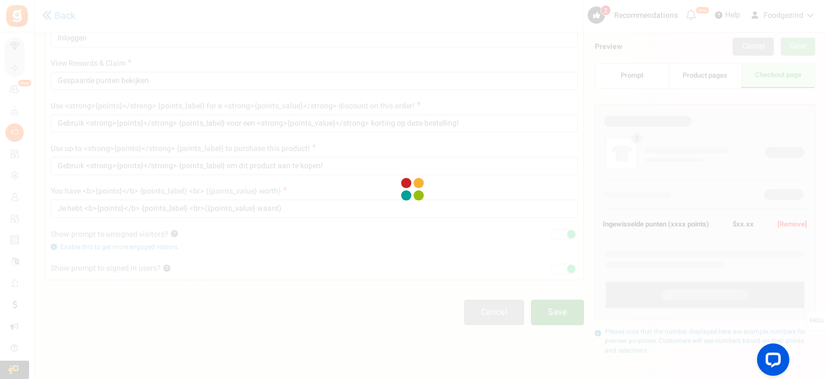
scroll to position [36, 0]
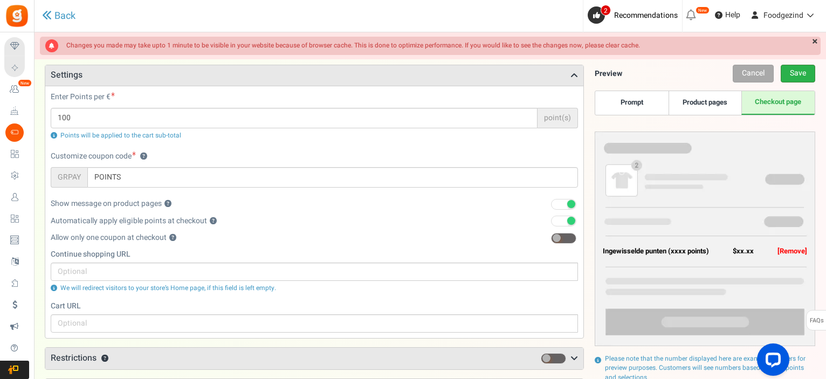
click at [802, 73] on link "Save" at bounding box center [797, 74] width 34 height 18
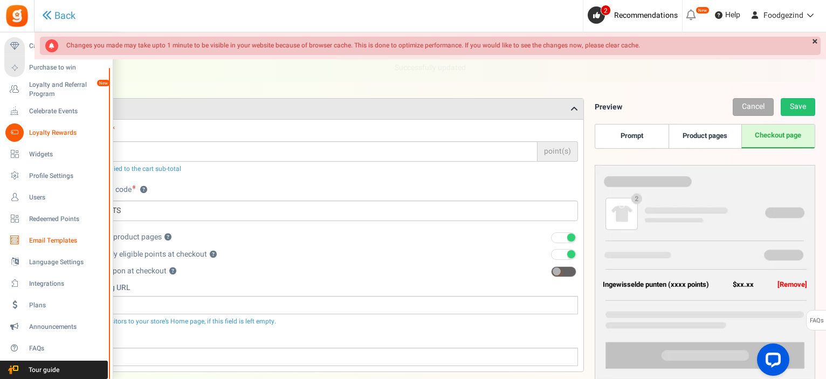
click at [52, 241] on span "Email Templates" at bounding box center [66, 240] width 75 height 9
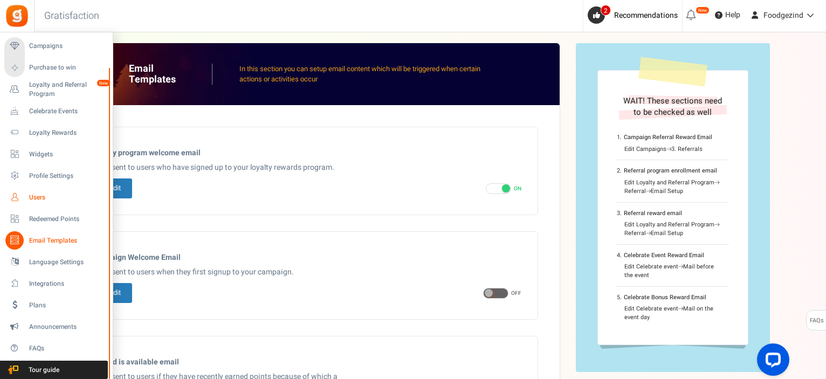
click at [36, 198] on span "Users" at bounding box center [66, 197] width 75 height 9
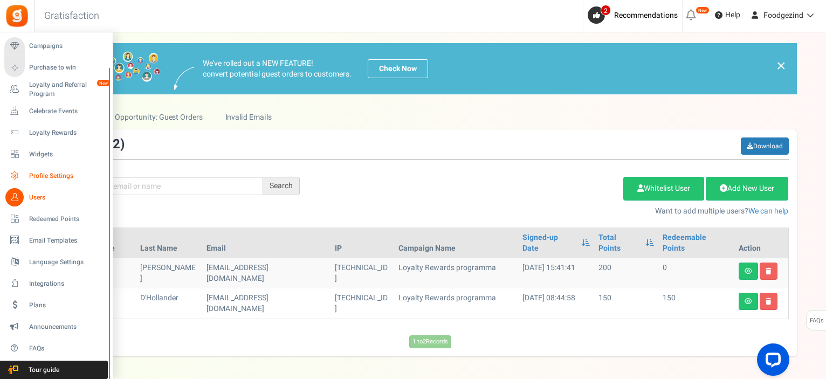
click at [32, 174] on span "Profile Settings" at bounding box center [66, 175] width 75 height 9
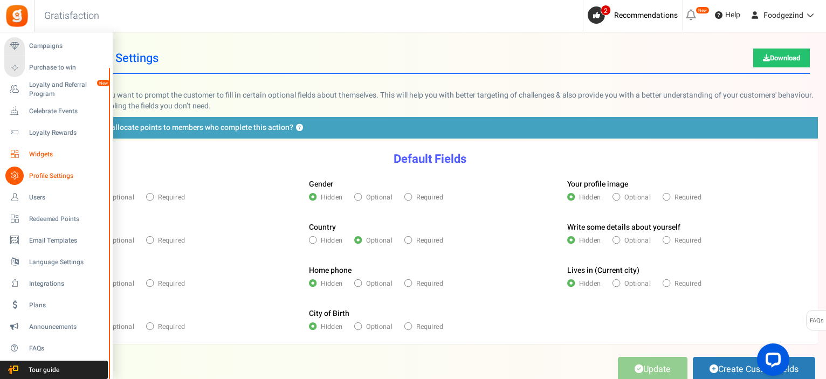
click at [19, 150] on icon at bounding box center [14, 154] width 18 height 18
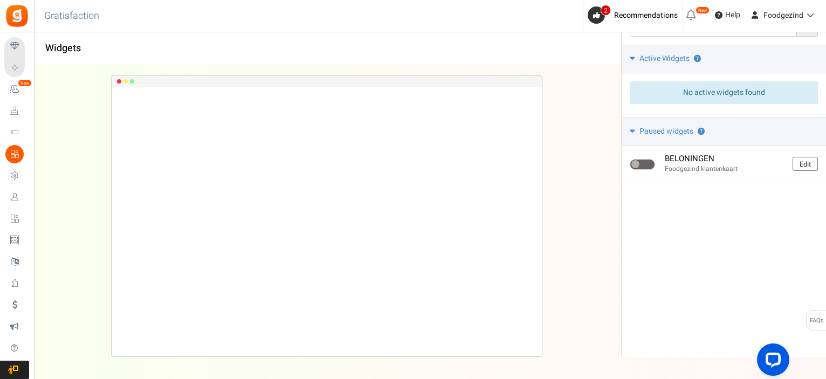
scroll to position [86, 0]
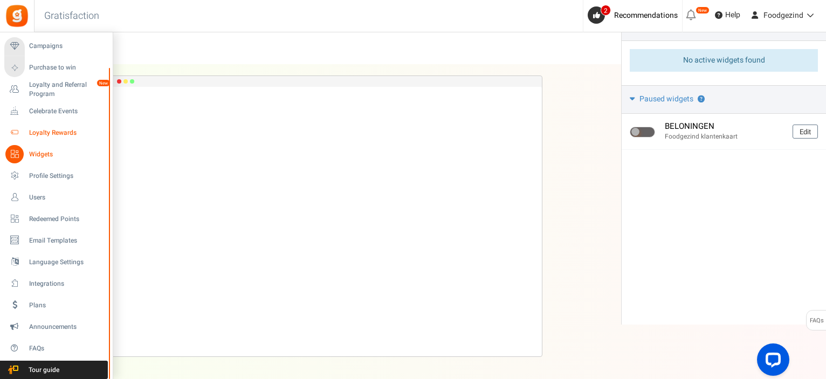
click at [38, 129] on span "Loyalty Rewards" at bounding box center [66, 132] width 75 height 9
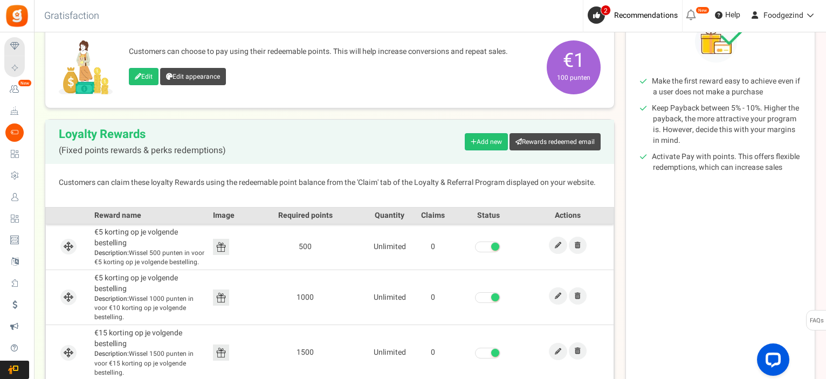
scroll to position [293, 0]
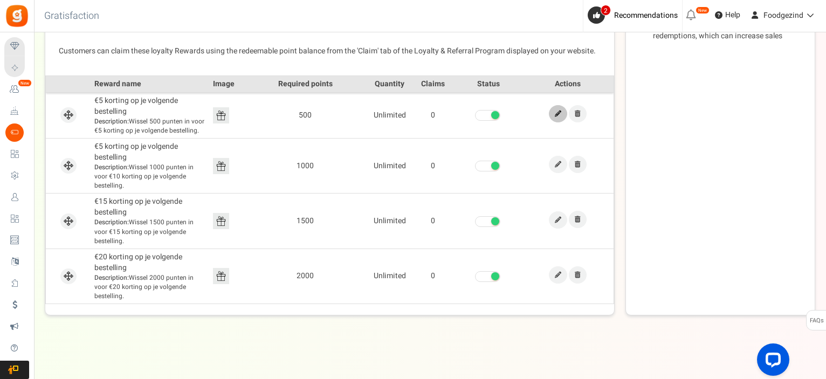
click at [557, 112] on icon at bounding box center [558, 113] width 6 height 6
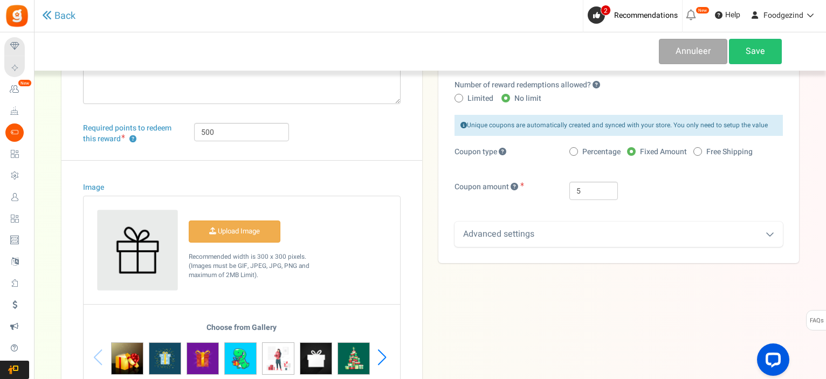
scroll to position [206, 0]
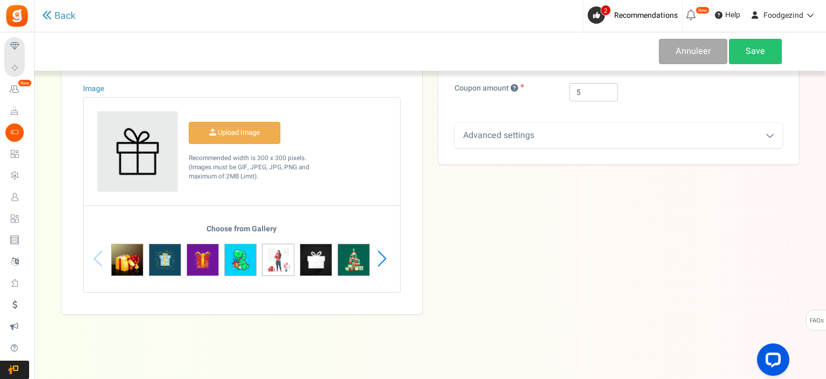
click at [380, 257] on div "Next slide" at bounding box center [382, 259] width 15 height 32
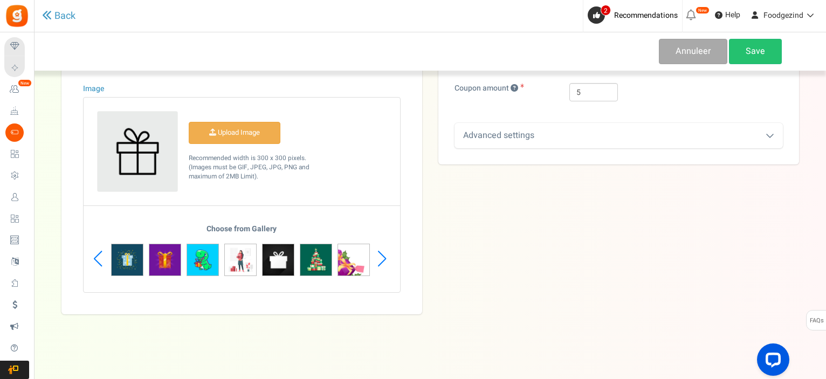
click at [380, 257] on div "Next slide" at bounding box center [382, 259] width 15 height 32
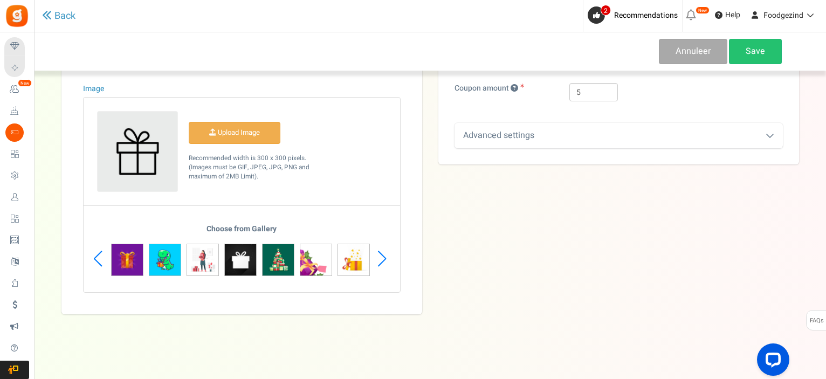
click at [380, 257] on div "Next slide" at bounding box center [382, 259] width 15 height 32
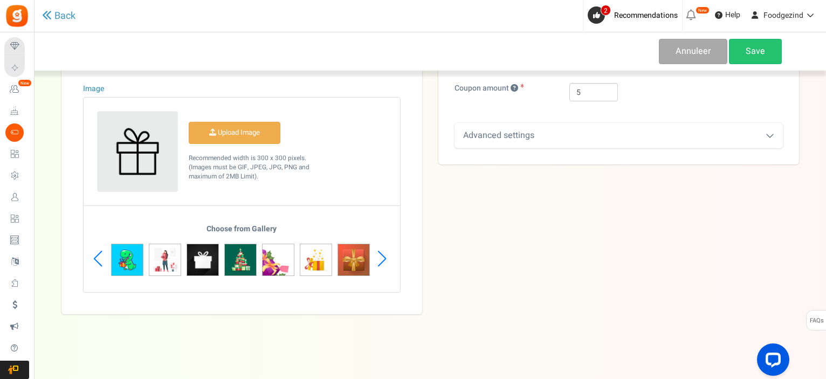
click at [380, 257] on div "Next slide" at bounding box center [382, 259] width 15 height 32
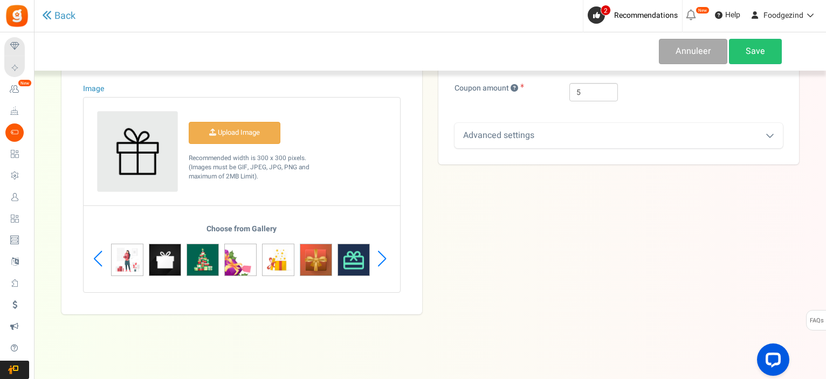
click at [380, 257] on div "Next slide" at bounding box center [382, 259] width 15 height 32
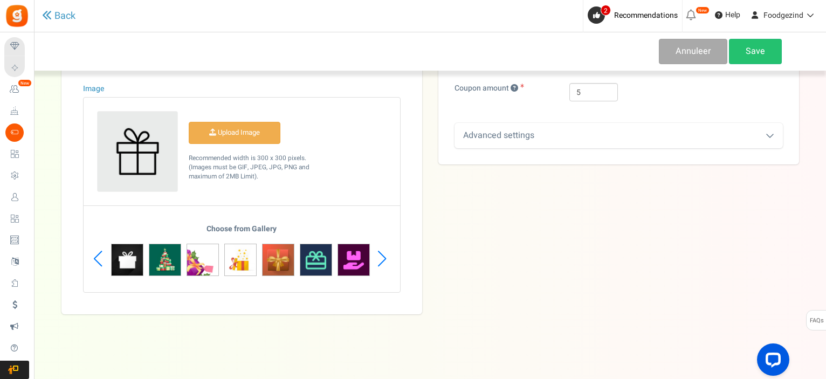
click at [492, 270] on div "Title ? €5 korting op je volgende bestelling Description Wissel 500 punten in v…" at bounding box center [429, 91] width 753 height 445
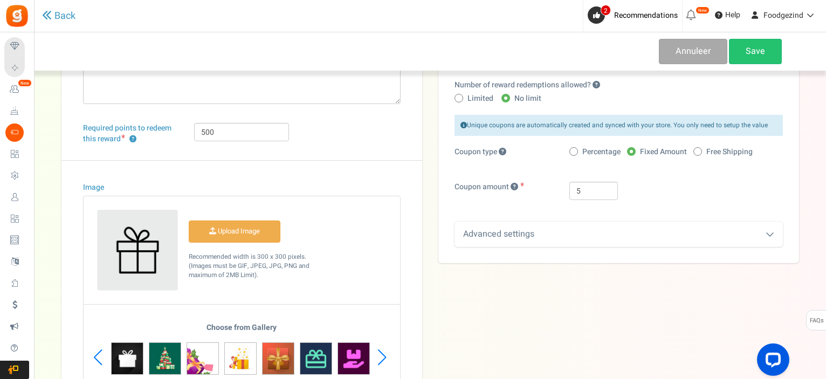
scroll to position [162, 0]
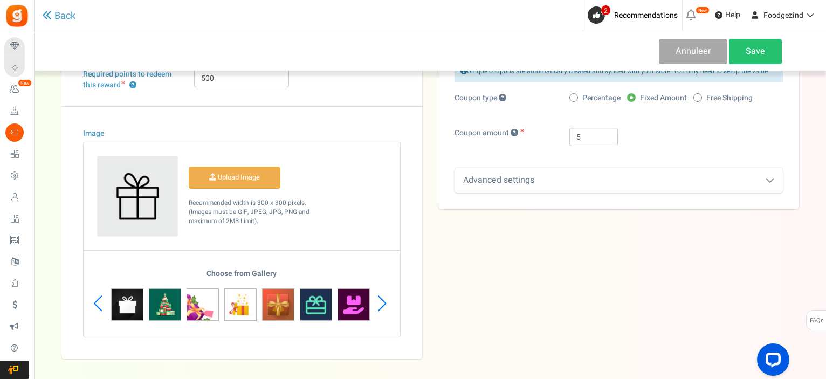
click at [517, 180] on div "Advanced settings" at bounding box center [618, 180] width 328 height 25
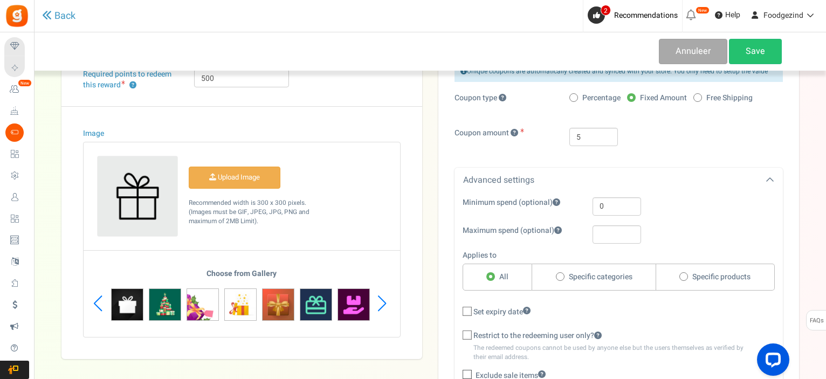
scroll to position [250, 0]
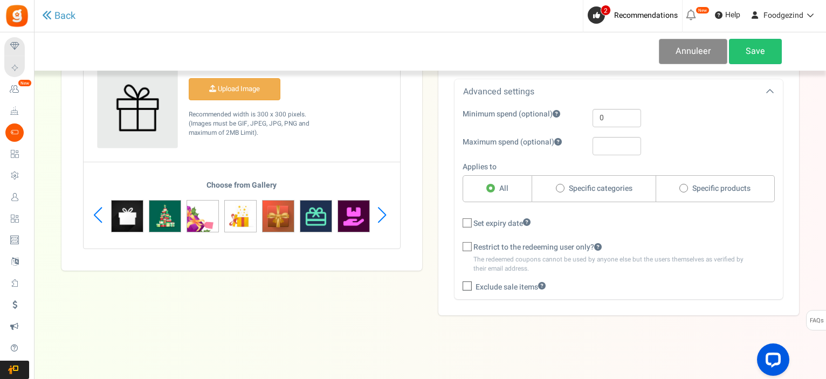
click at [698, 49] on link "Annuleer" at bounding box center [693, 51] width 68 height 25
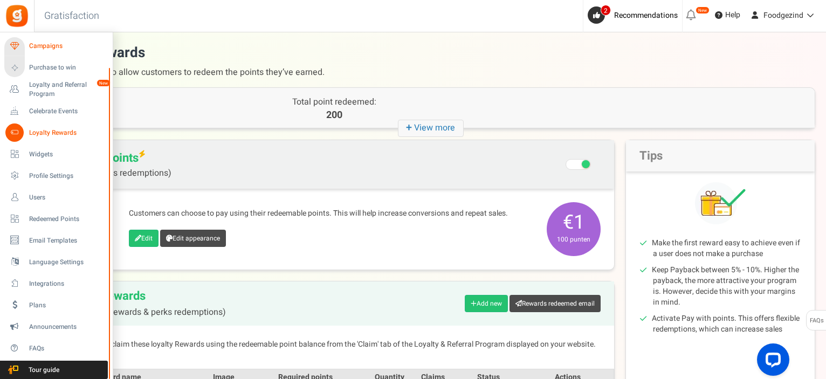
click at [42, 48] on span "Campaigns" at bounding box center [66, 45] width 75 height 9
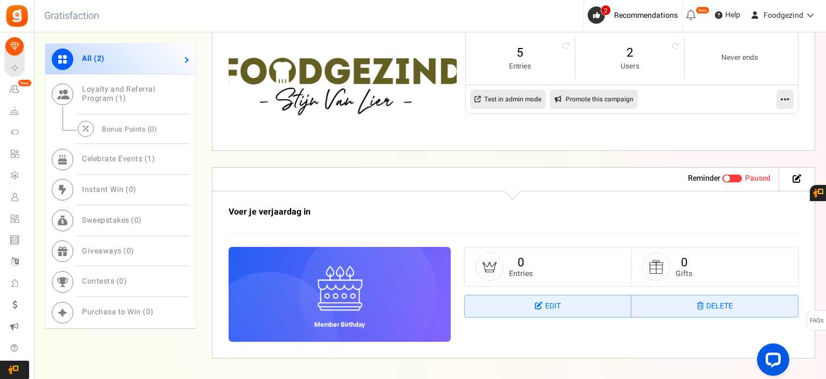
scroll to position [683, 0]
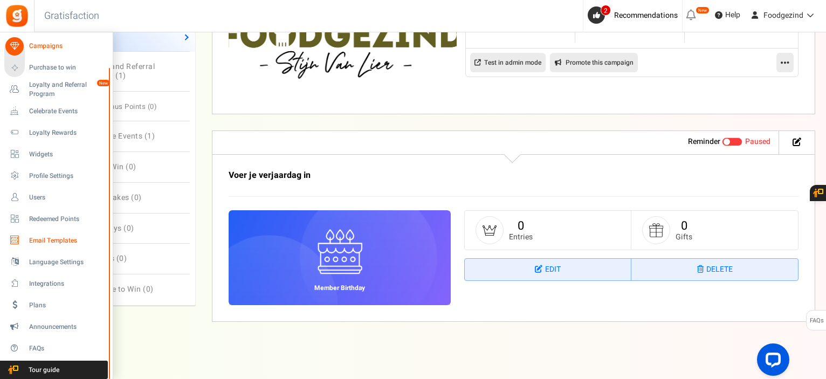
click at [52, 243] on span "Email Templates" at bounding box center [66, 240] width 75 height 9
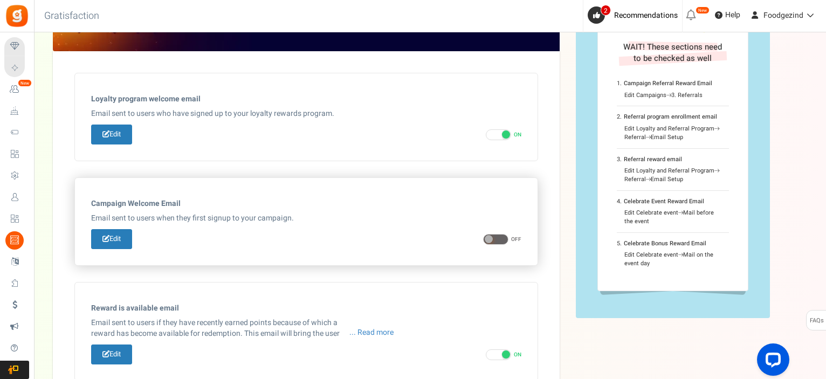
scroll to position [108, 0]
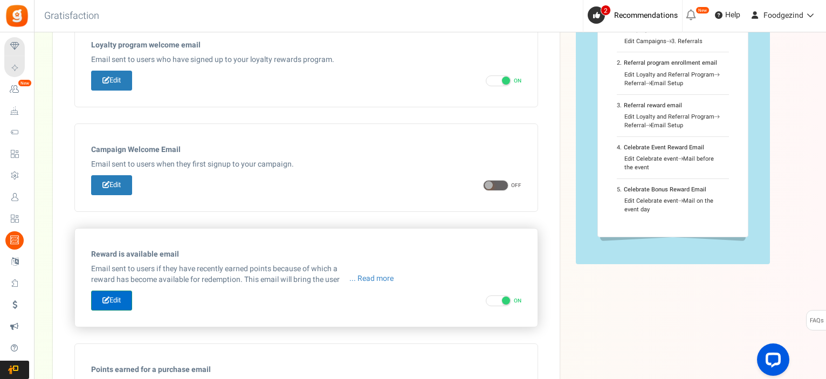
click at [119, 300] on link "Edit" at bounding box center [111, 300] width 41 height 20
type input "Je Foodgezind-punten wachten op jou"
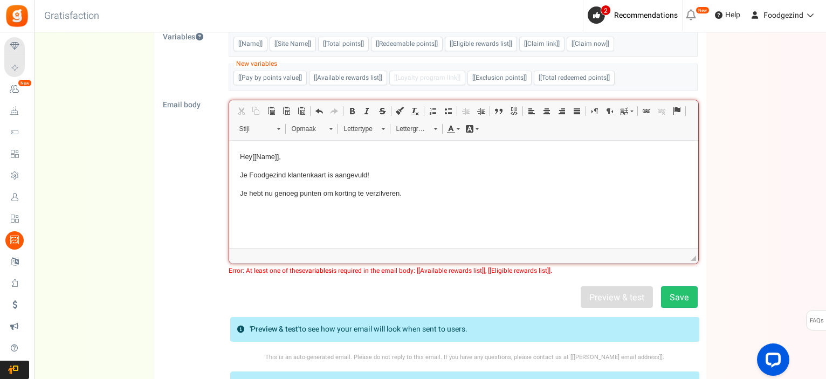
scroll to position [216, 0]
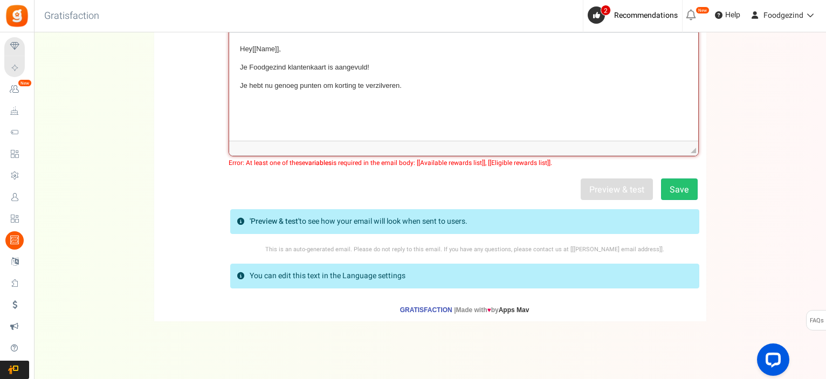
click at [445, 80] on p "Je hebt nu genoeg punten om korting te verzilveren." at bounding box center [462, 85] width 447 height 11
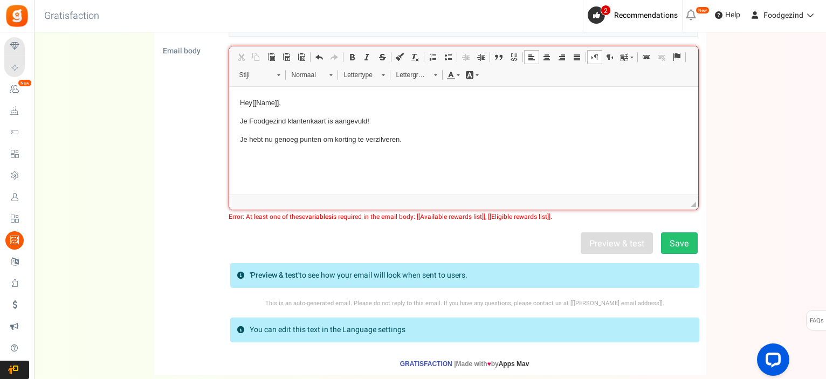
scroll to position [54, 0]
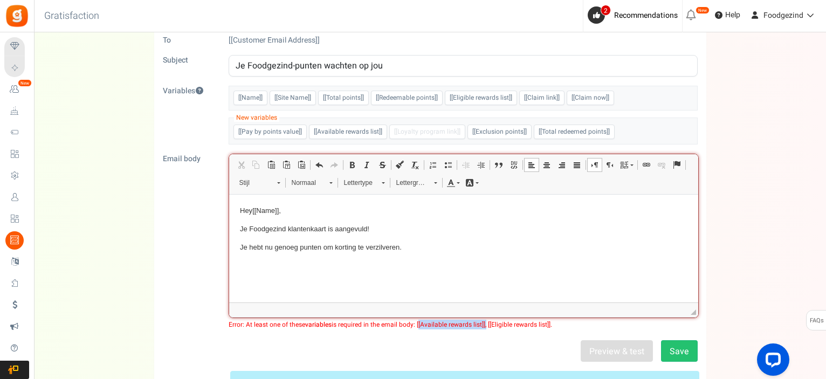
drag, startPoint x: 486, startPoint y: 322, endPoint x: 418, endPoint y: 322, distance: 68.4
click at [418, 322] on span "Error: At least one of these variables is required in the email body: [[Availab…" at bounding box center [463, 325] width 469 height 8
copy span "[[Available rewards list]]"
click at [371, 261] on p "Tekstverwerker, email_editor" at bounding box center [462, 265] width 447 height 11
click at [387, 270] on span "Plakken" at bounding box center [400, 268] width 33 height 16
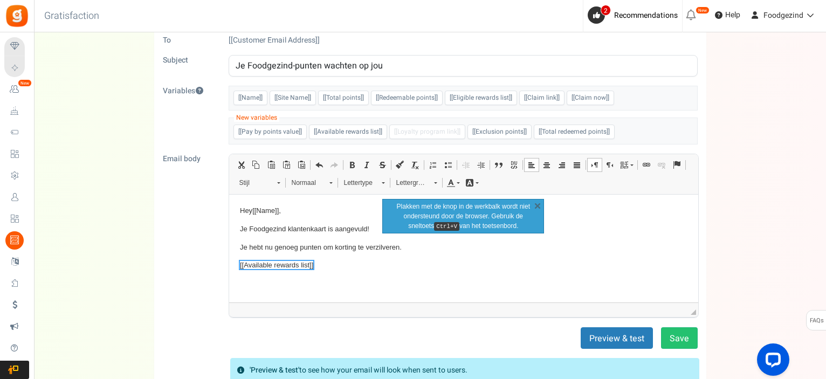
scroll to position [0, 0]
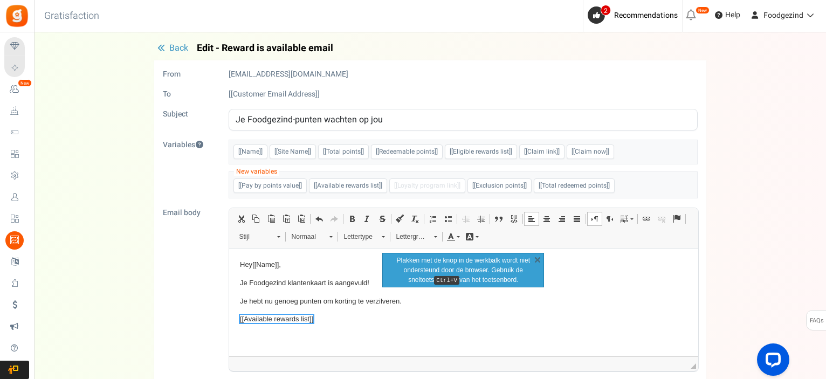
click at [258, 308] on body "Hey [[Name]] , Je Foodgezind klantenkaart is aangevuld! Je hebt nu genoeg punte…" at bounding box center [462, 292] width 447 height 66
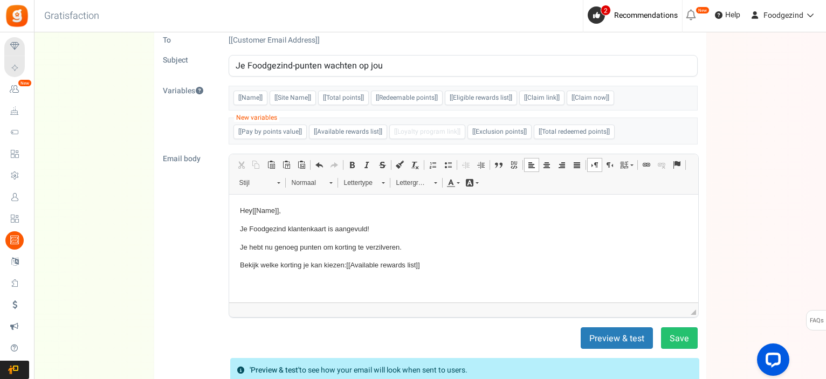
scroll to position [162, 0]
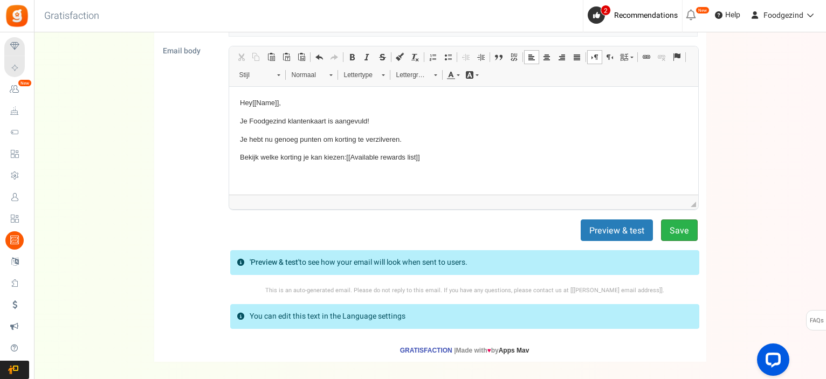
click at [673, 226] on button "Save" at bounding box center [679, 230] width 37 height 22
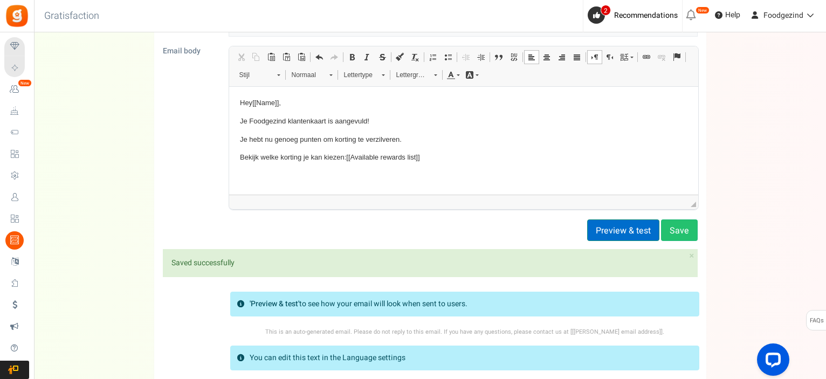
click at [626, 229] on button "Preview & test" at bounding box center [623, 230] width 72 height 22
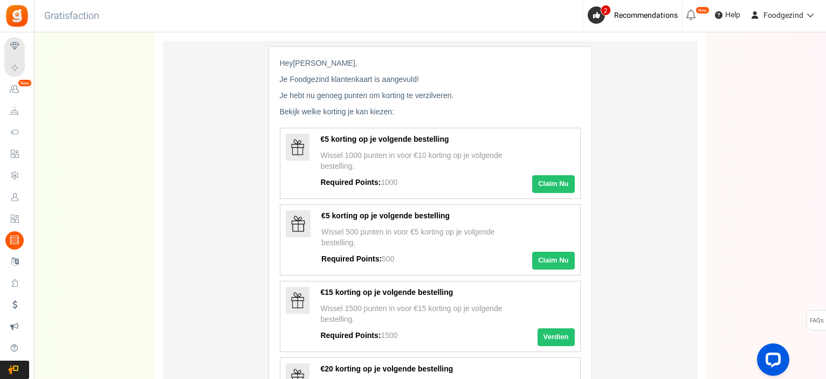
scroll to position [0, 0]
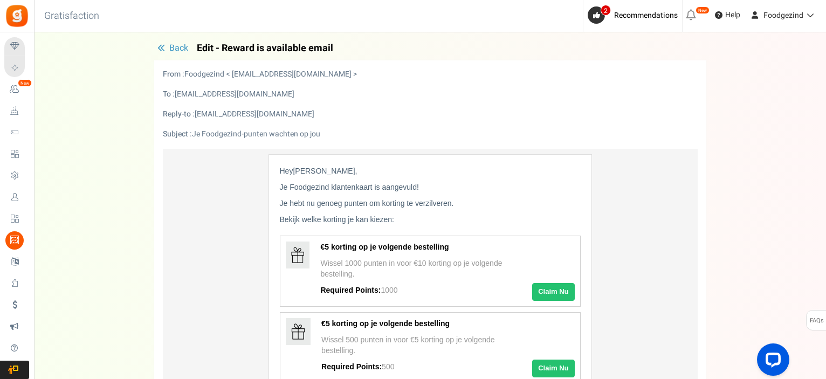
click at [162, 46] on icon "button" at bounding box center [161, 48] width 8 height 8
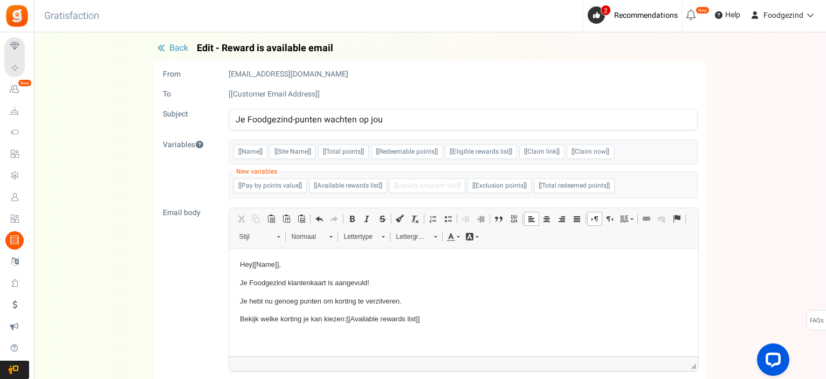
click at [174, 48] on span "Back" at bounding box center [178, 47] width 19 height 13
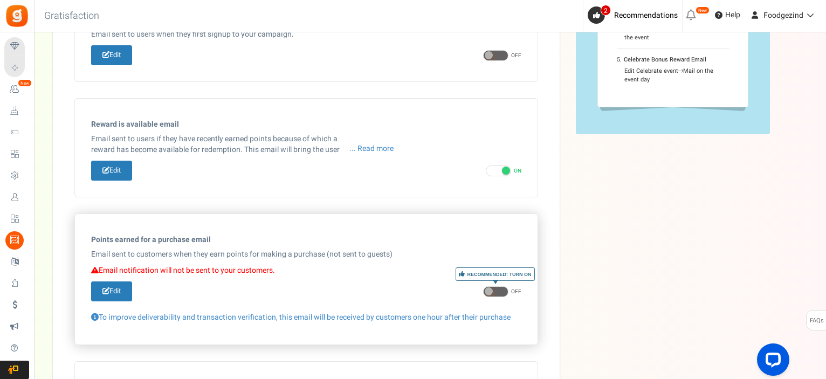
scroll to position [184, 0]
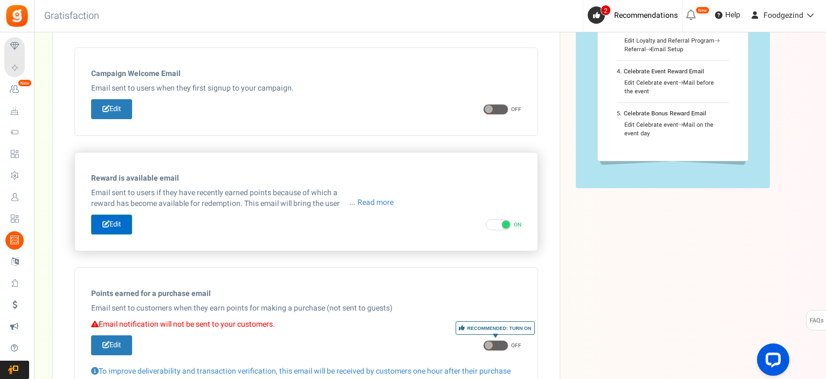
click at [112, 225] on link "Edit" at bounding box center [111, 224] width 41 height 20
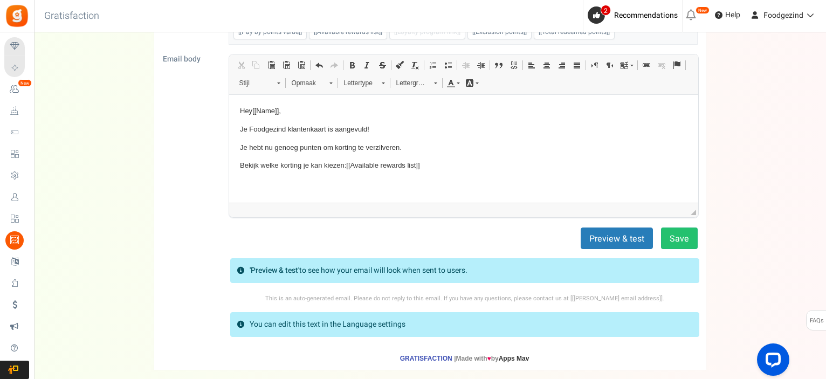
scroll to position [0, 0]
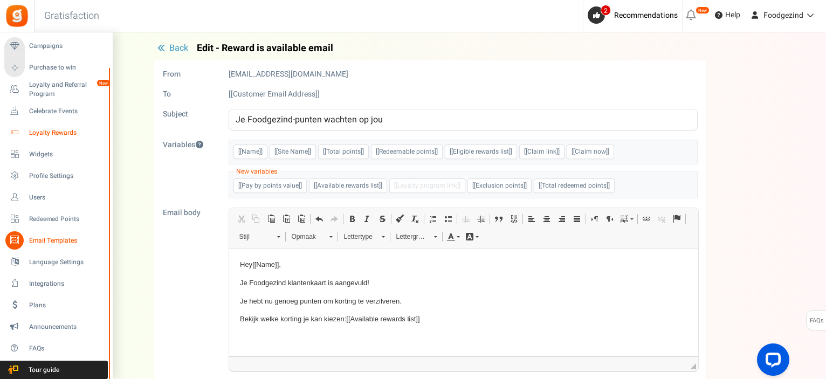
click at [58, 134] on span "Loyalty Rewards" at bounding box center [66, 132] width 75 height 9
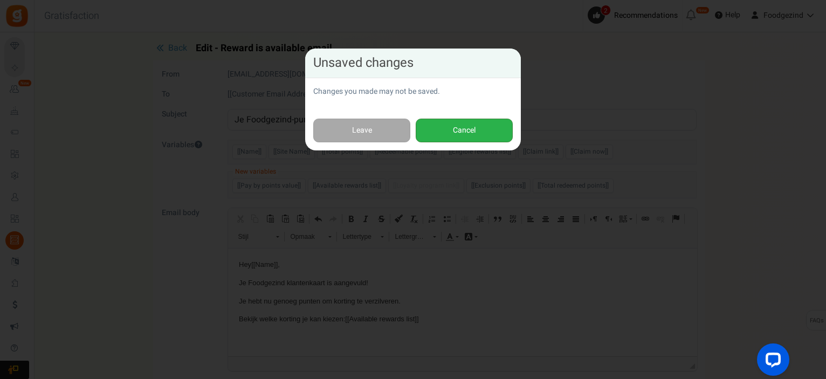
click at [440, 131] on button "Cancel" at bounding box center [464, 131] width 97 height 24
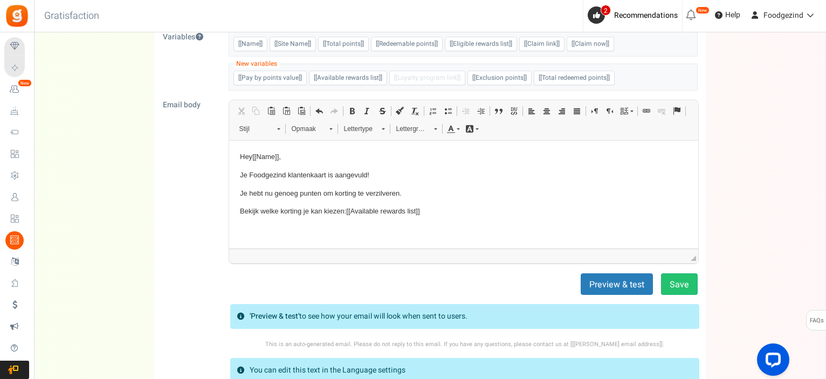
scroll to position [207, 0]
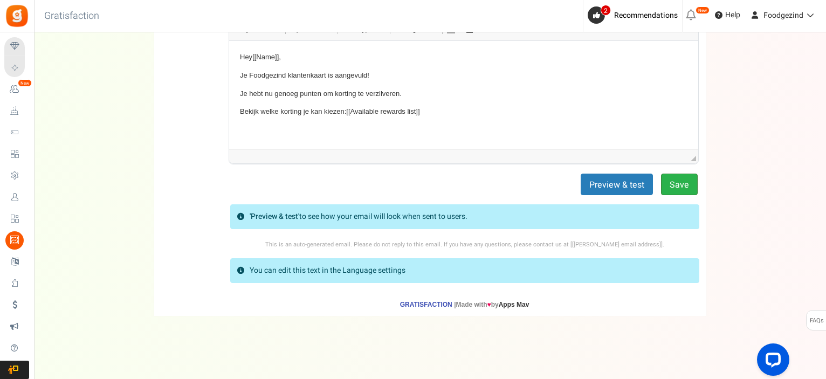
click at [688, 178] on button "Save" at bounding box center [679, 185] width 37 height 22
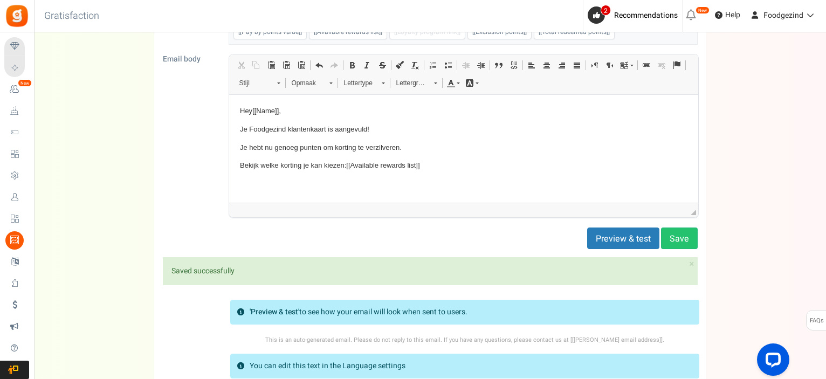
scroll to position [0, 0]
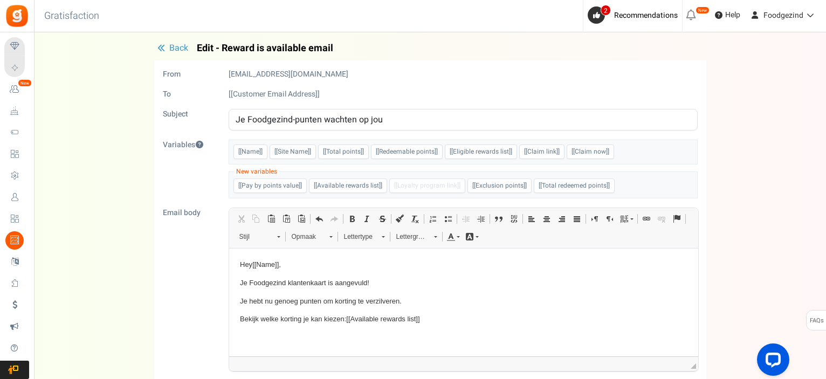
click at [170, 49] on span "Back" at bounding box center [178, 47] width 19 height 13
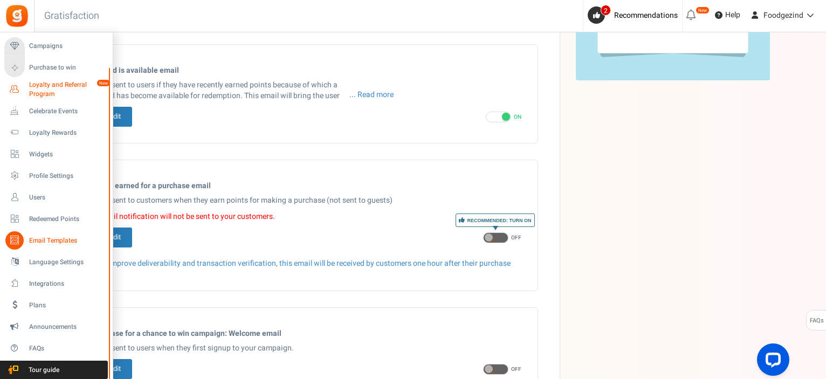
click at [38, 87] on span "Loyalty and Referral Program" at bounding box center [68, 89] width 79 height 18
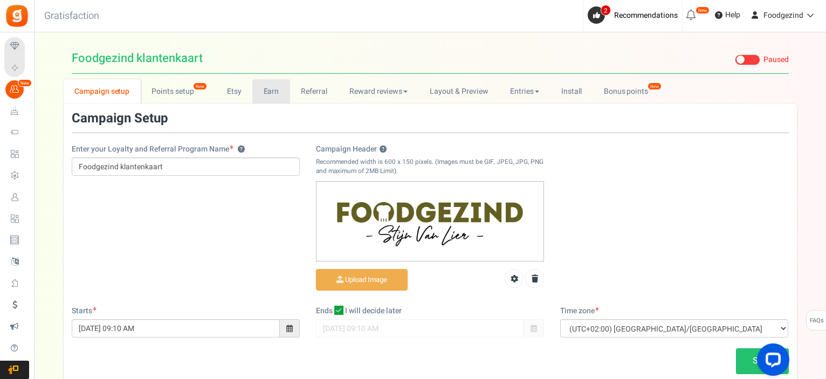
click at [273, 93] on link "Earn" at bounding box center [271, 91] width 38 height 24
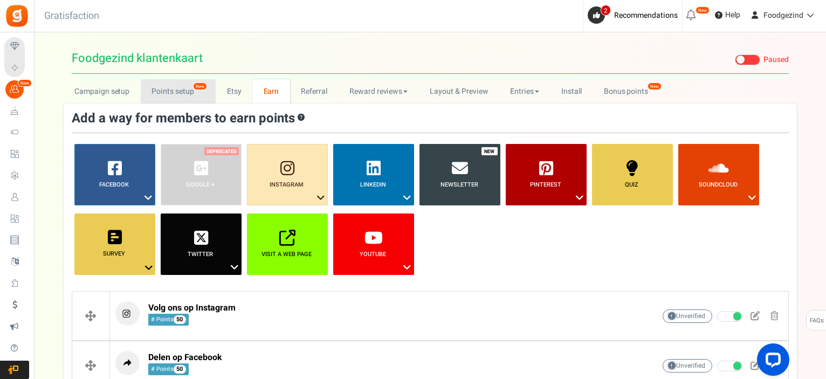
click at [183, 88] on link "Points setup New" at bounding box center [178, 91] width 75 height 24
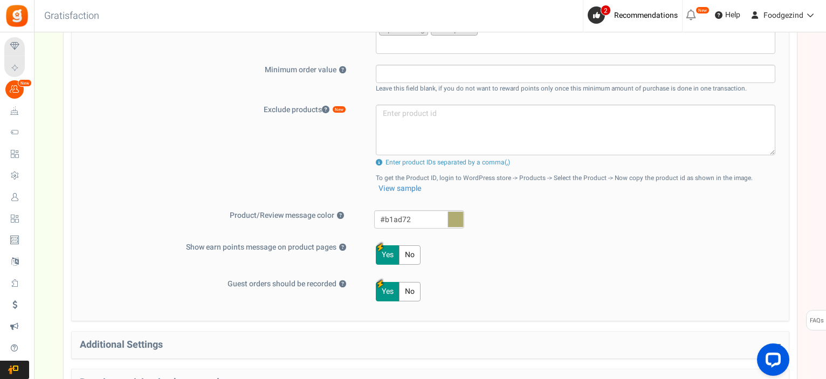
scroll to position [502, 0]
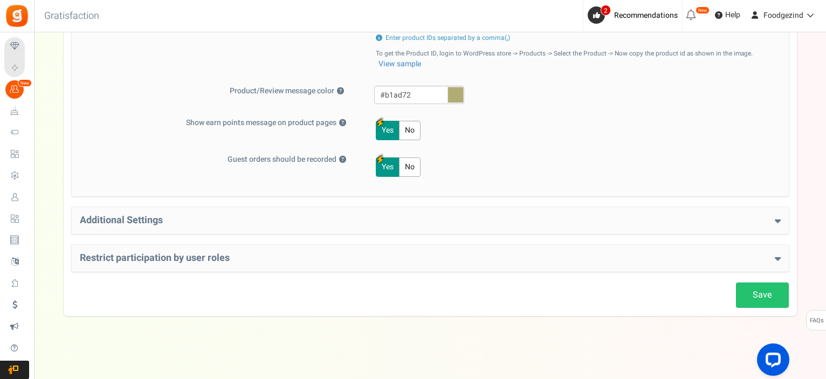
click at [241, 254] on h4 "Restrict participation by user roles" at bounding box center [430, 258] width 701 height 11
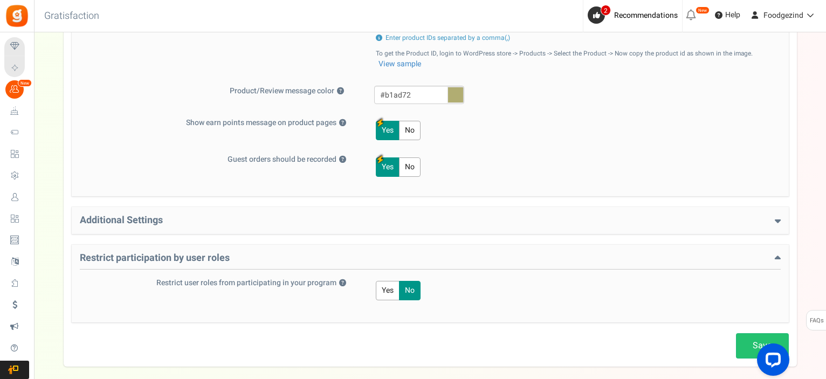
click at [179, 223] on h4 "Additional Settings" at bounding box center [430, 220] width 701 height 11
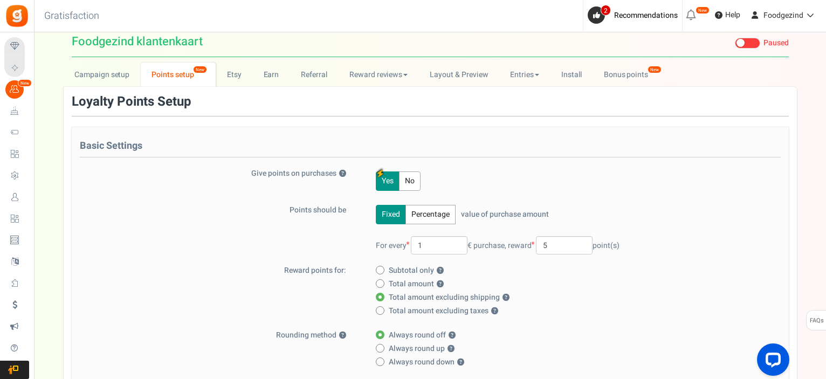
scroll to position [0, 0]
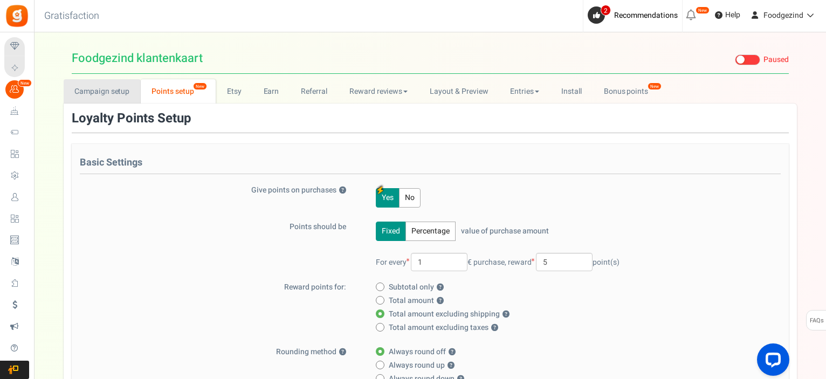
click at [108, 91] on link "Campaign setup" at bounding box center [102, 91] width 77 height 24
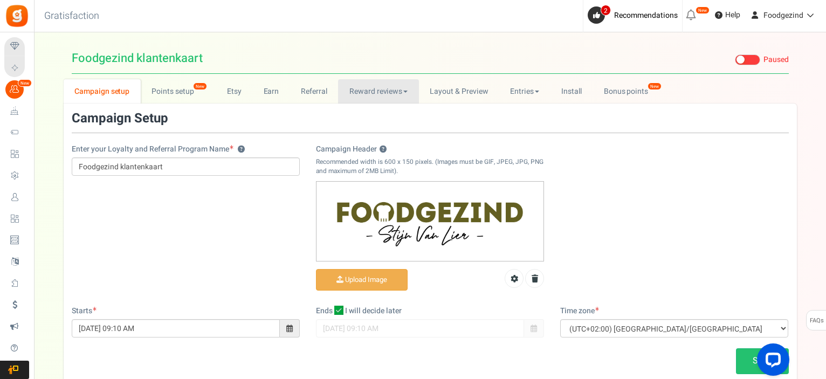
click at [393, 89] on link "Reward reviews" at bounding box center [378, 91] width 80 height 24
click at [442, 88] on link "Layout & Preview" at bounding box center [459, 91] width 80 height 24
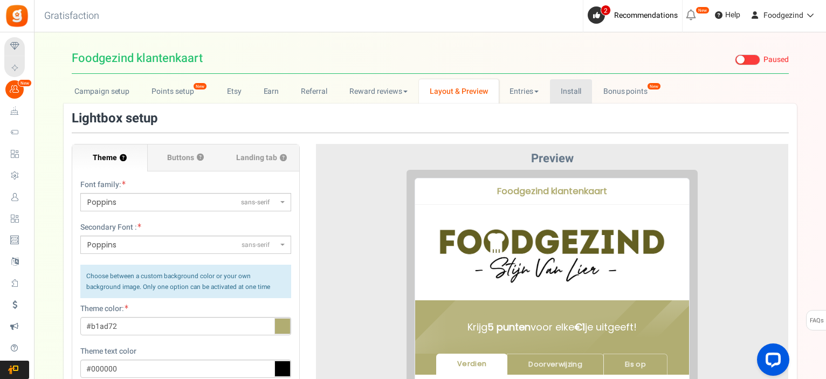
click at [568, 89] on link "Install" at bounding box center [571, 91] width 43 height 24
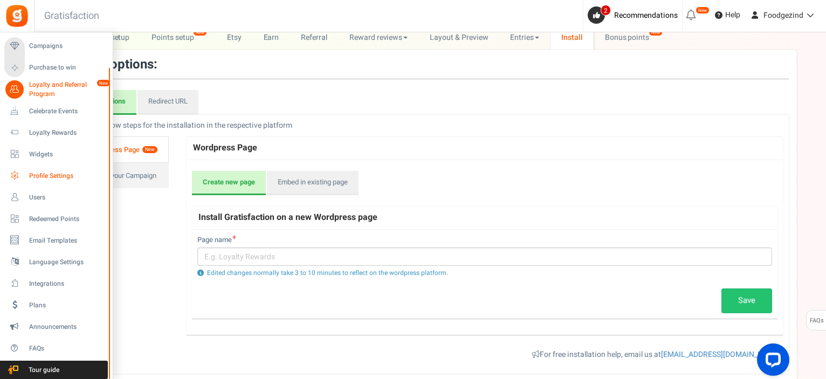
scroll to position [120, 0]
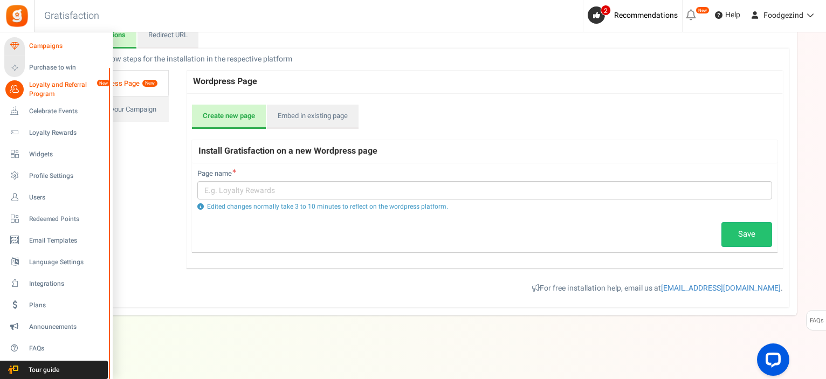
click at [52, 46] on span "Campaigns" at bounding box center [66, 45] width 75 height 9
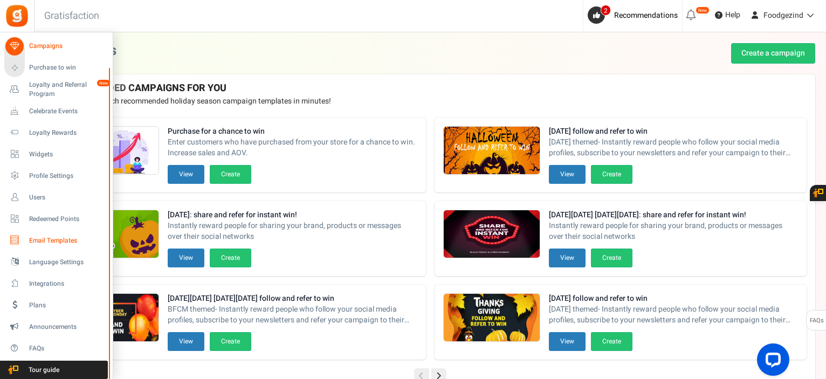
click at [51, 238] on span "Email Templates" at bounding box center [66, 240] width 75 height 9
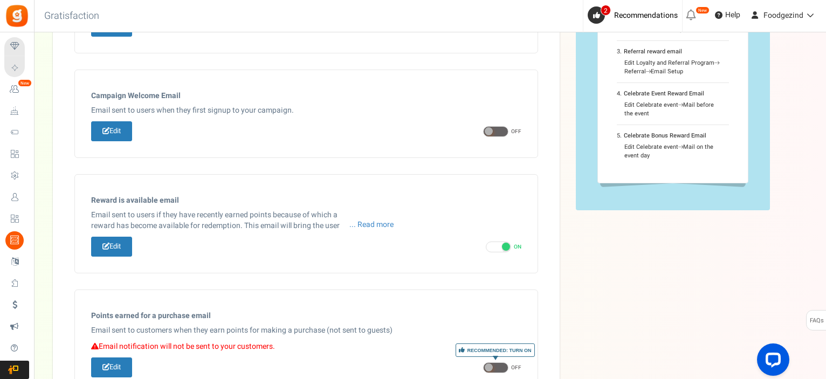
scroll to position [108, 0]
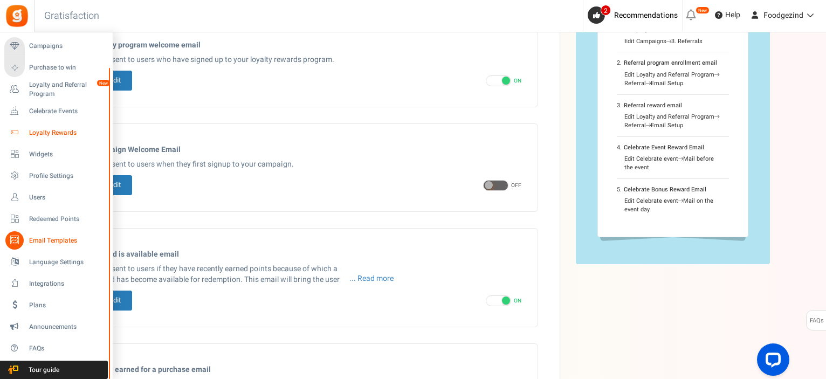
click at [58, 127] on link "Loyalty Rewards" at bounding box center [55, 132] width 103 height 18
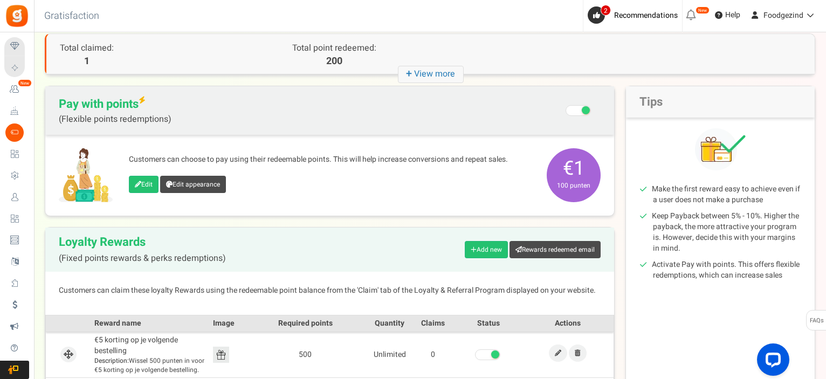
scroll to position [216, 0]
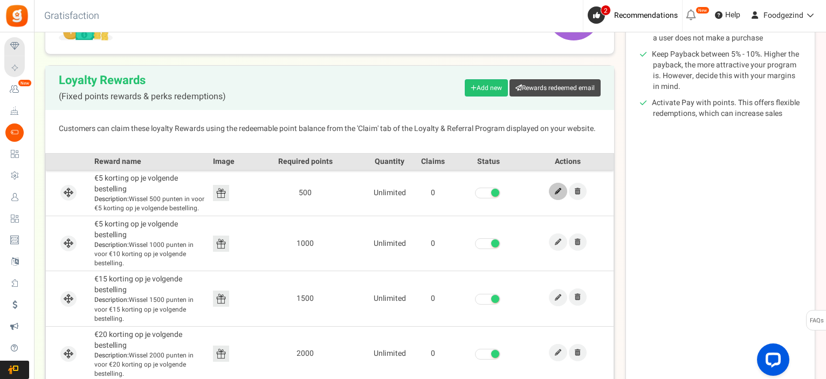
click at [559, 191] on icon at bounding box center [558, 191] width 6 height 6
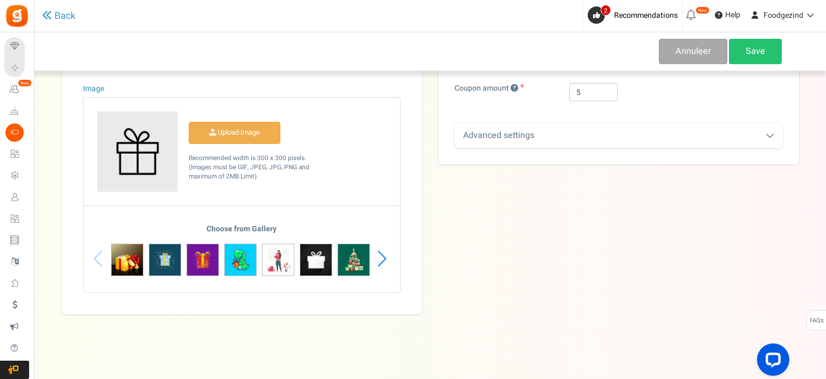
scroll to position [45, 0]
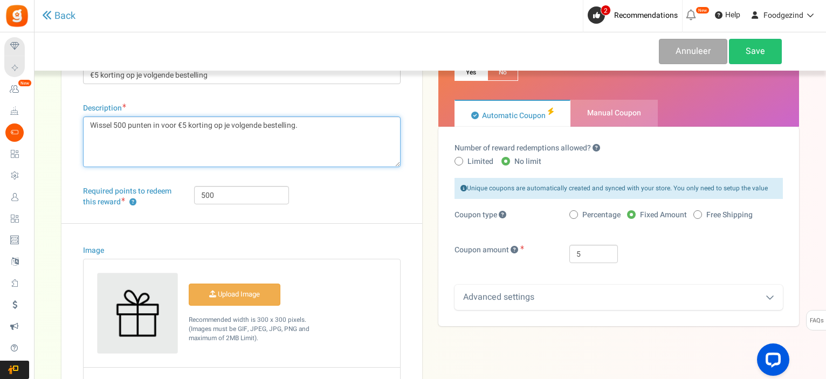
click at [268, 147] on textarea "Wissel 500 punten in voor €5 korting op je volgende bestelling." at bounding box center [241, 141] width 317 height 51
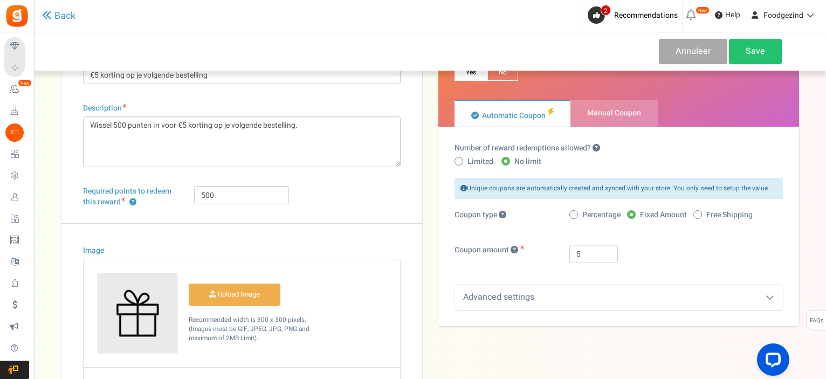
click at [548, 293] on div "Advanced settings" at bounding box center [618, 297] width 328 height 25
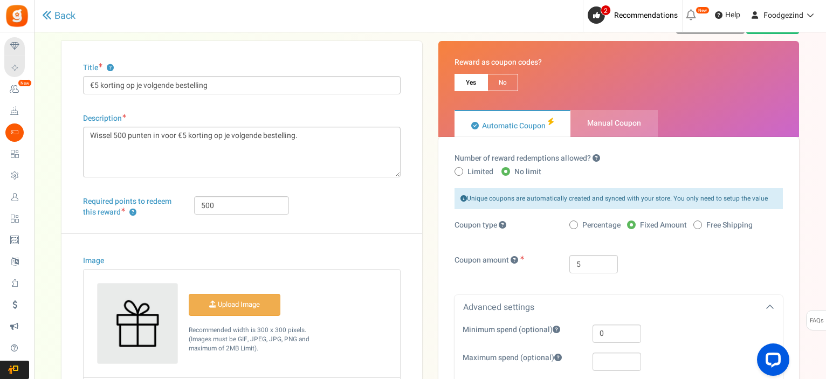
scroll to position [0, 0]
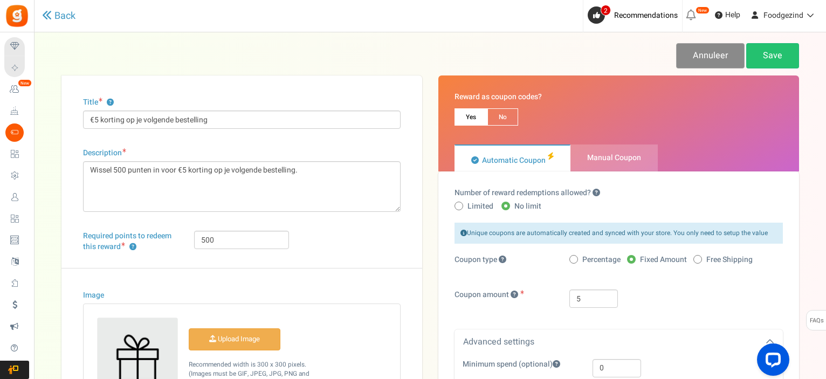
click at [719, 50] on link "Annuleer" at bounding box center [710, 55] width 68 height 25
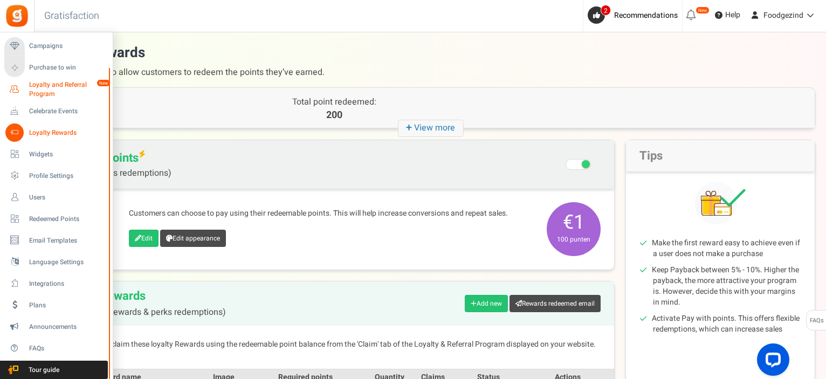
click at [39, 89] on span "Loyalty and Referral Program" at bounding box center [68, 89] width 79 height 18
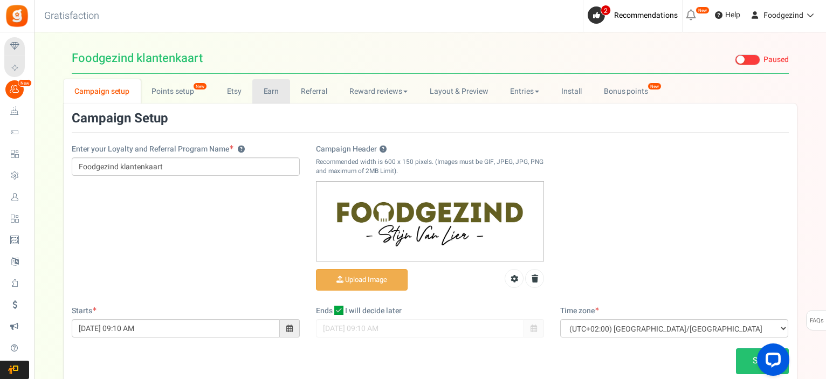
click at [269, 92] on link "Earn" at bounding box center [271, 91] width 38 height 24
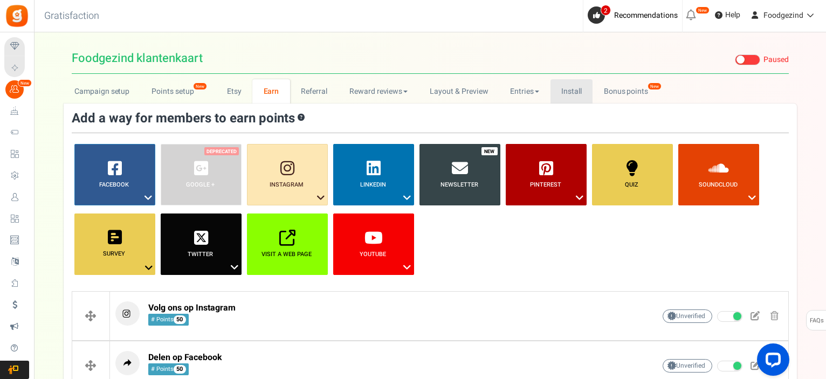
click at [569, 92] on link "Install" at bounding box center [571, 91] width 43 height 24
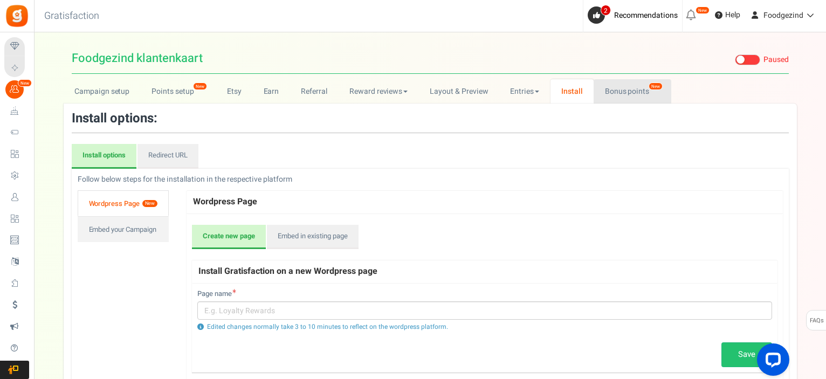
click at [638, 99] on link "Bonus points New" at bounding box center [631, 91] width 77 height 24
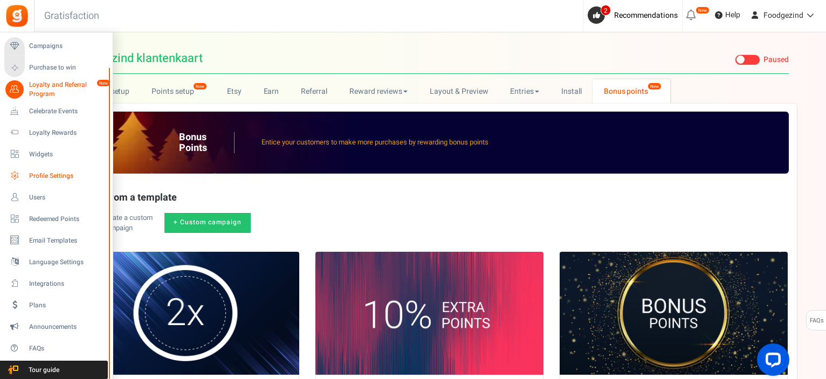
click at [39, 173] on span "Profile Settings" at bounding box center [66, 175] width 75 height 9
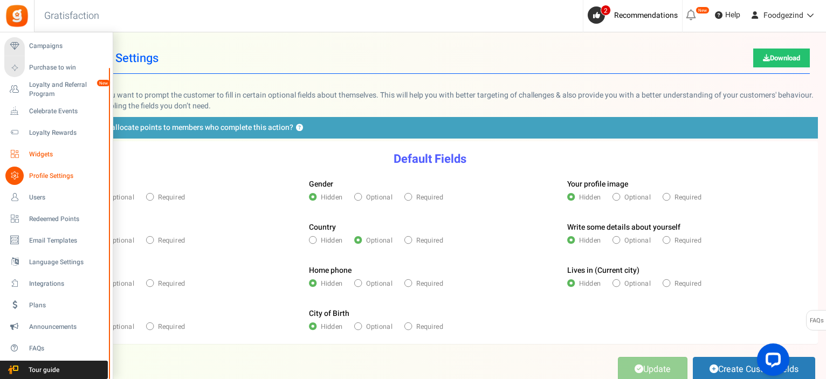
click at [43, 153] on span "Widgets" at bounding box center [66, 154] width 75 height 9
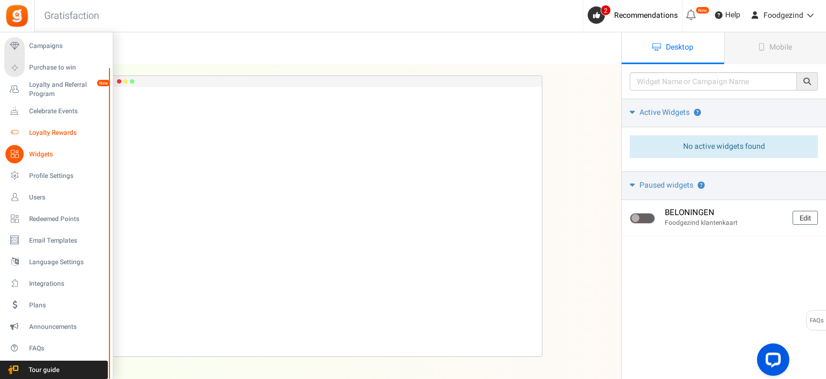
click at [14, 130] on icon at bounding box center [14, 132] width 18 height 18
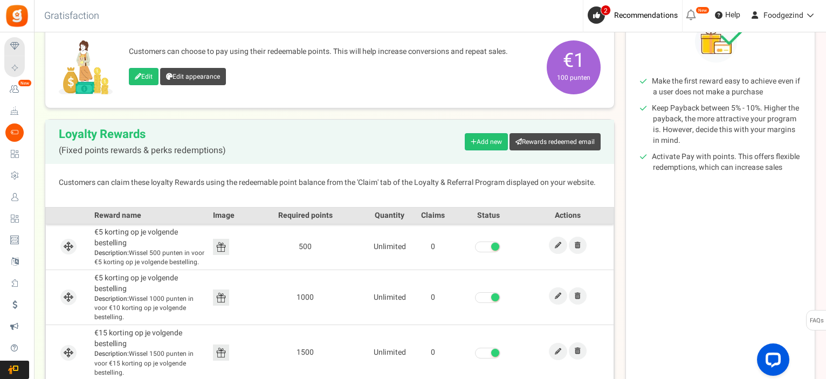
scroll to position [269, 0]
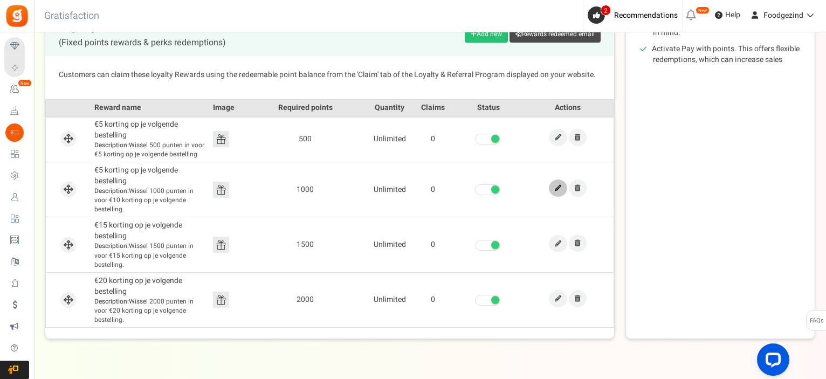
click at [560, 187] on icon at bounding box center [558, 188] width 6 height 6
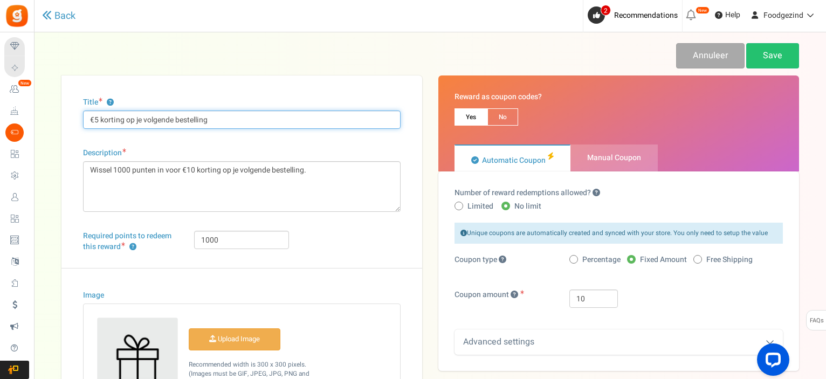
click at [97, 119] on input "€5 korting op je volgende bestelling" at bounding box center [241, 119] width 317 height 18
type input "€10 korting op je volgende bestelling"
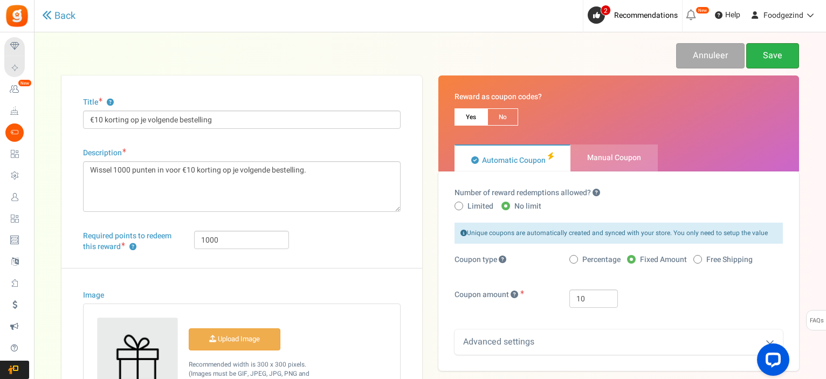
click at [778, 56] on link "Save" at bounding box center [772, 55] width 53 height 25
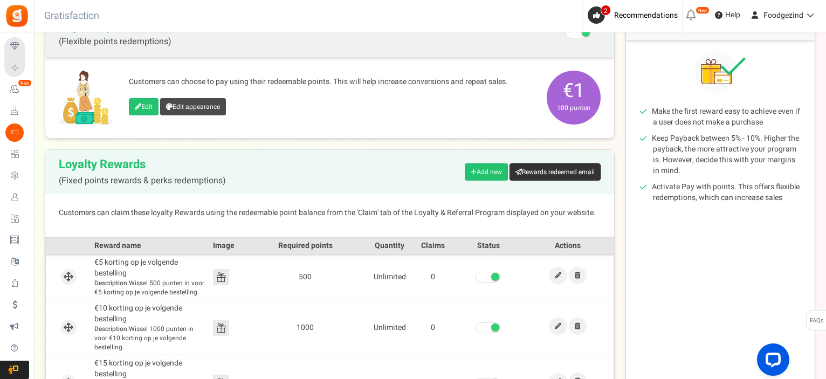
scroll to position [78, 0]
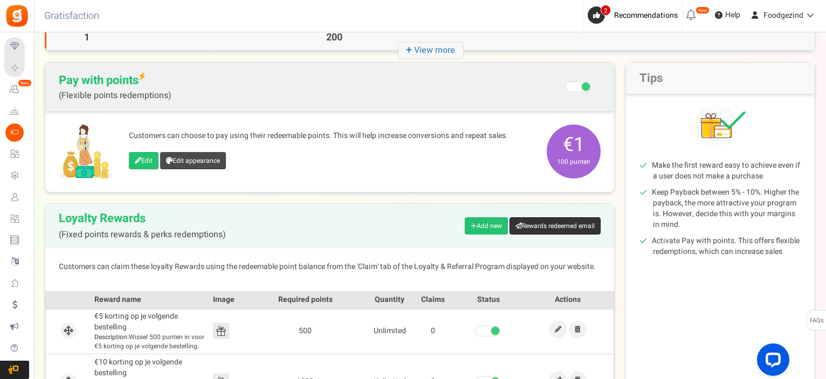
click at [561, 226] on link "Rewards redeemed email" at bounding box center [554, 225] width 91 height 17
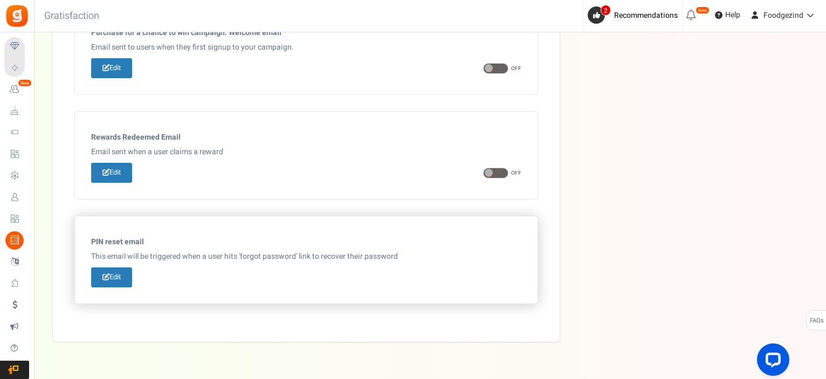
scroll to position [617, 0]
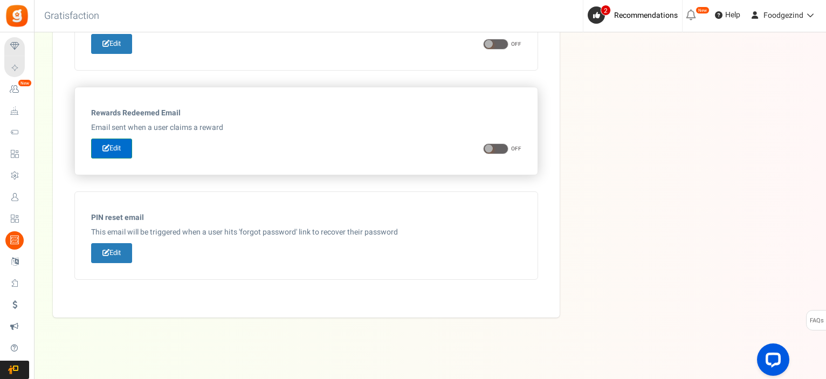
click at [116, 144] on link "Edit" at bounding box center [111, 149] width 41 height 20
type input "Bedankt voor het verzilveren van punten op [[Site Name]]"
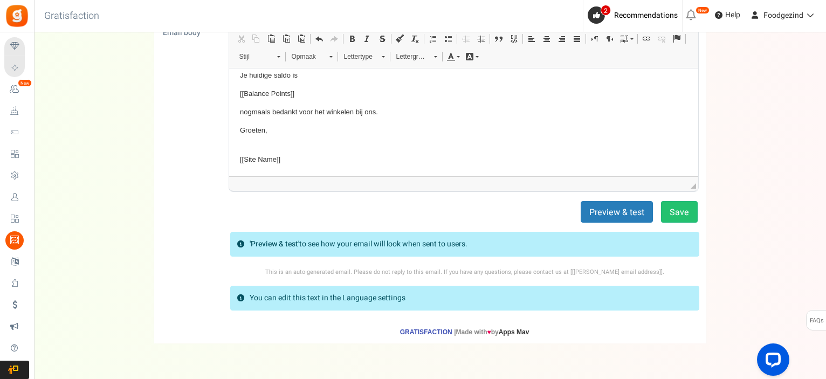
scroll to position [190, 0]
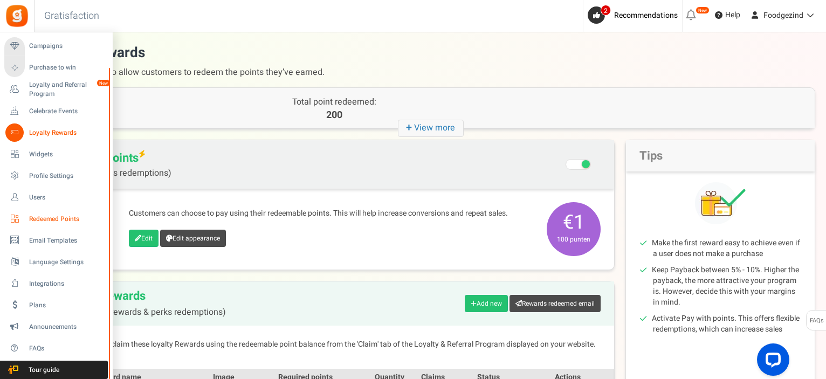
click at [47, 220] on span "Redeemed Points" at bounding box center [66, 218] width 75 height 9
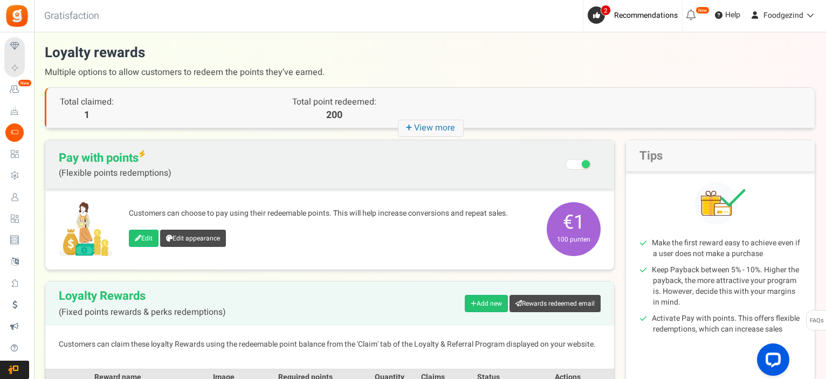
scroll to position [108, 0]
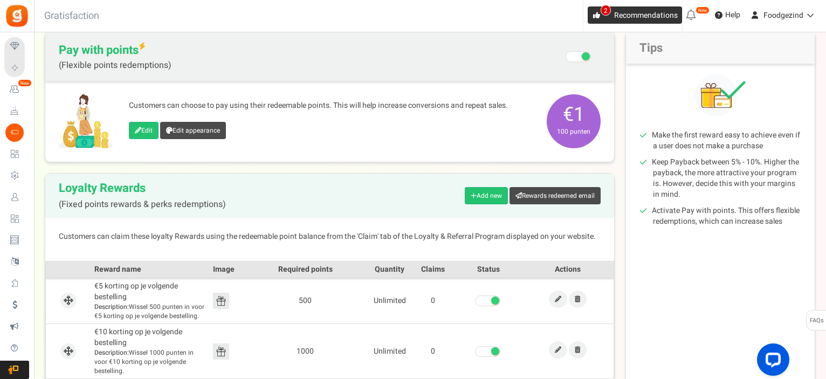
click at [600, 16] on span "2" at bounding box center [595, 14] width 17 height 17
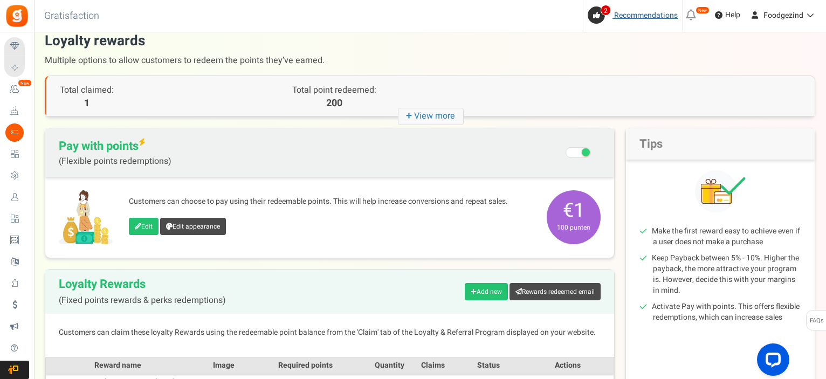
scroll to position [0, 0]
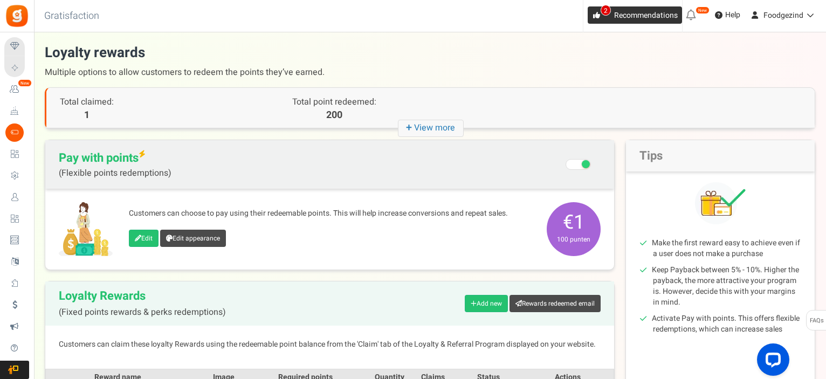
click at [645, 15] on span "Recommendations" at bounding box center [646, 15] width 64 height 11
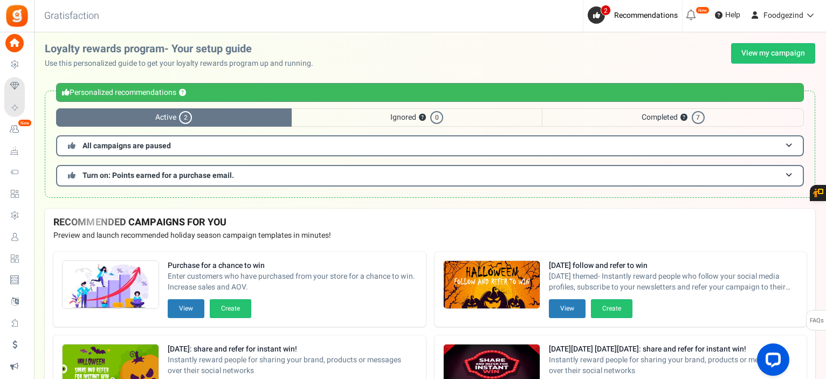
click at [662, 122] on span "Completed ? 7" at bounding box center [673, 117] width 262 height 18
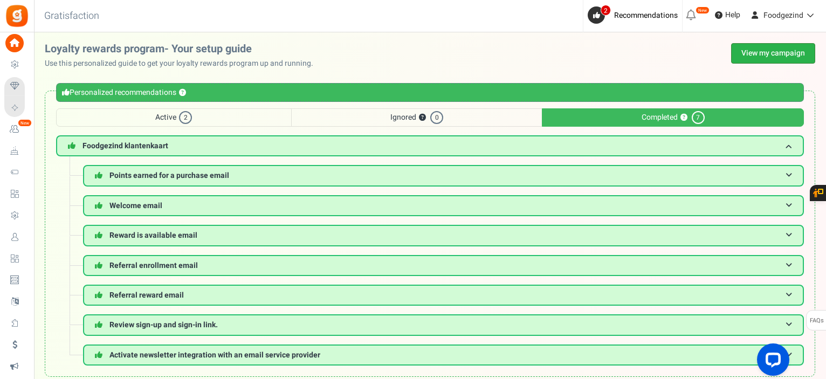
click at [757, 53] on link "View my campaign" at bounding box center [773, 53] width 84 height 20
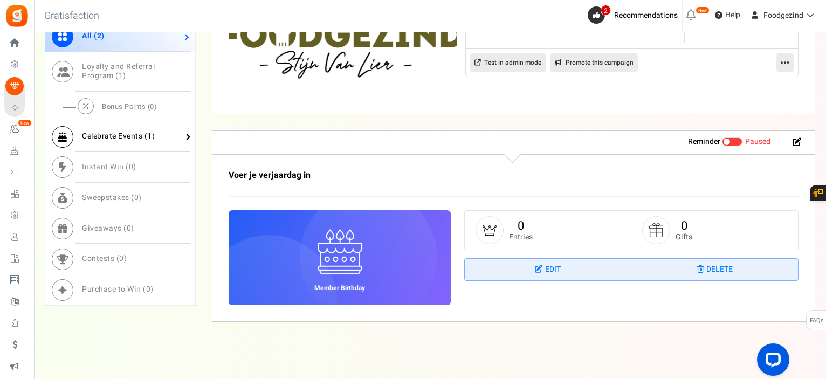
scroll to position [629, 0]
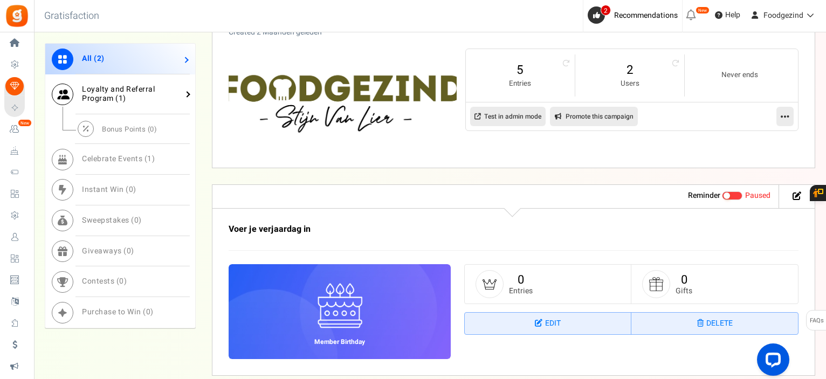
click at [136, 90] on span "Loyalty and Referral Program ( 1 )" at bounding box center [118, 94] width 73 height 20
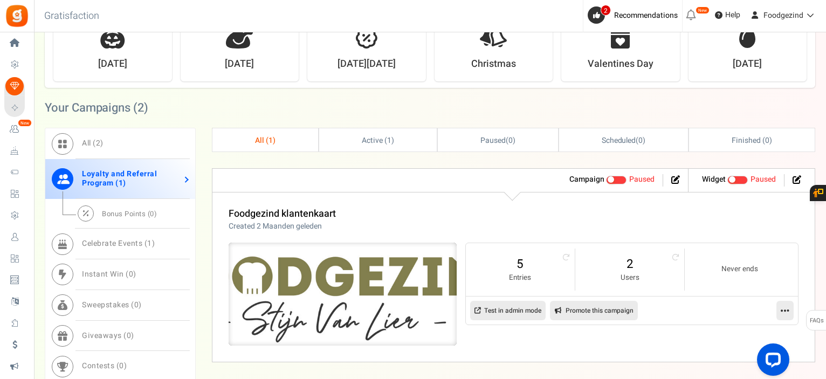
scroll to position [382, 0]
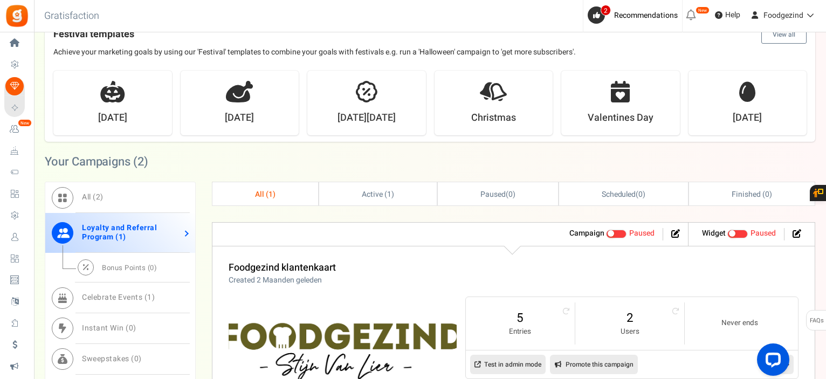
click at [523, 361] on link "Test in admin mode" at bounding box center [507, 364] width 75 height 19
click at [362, 194] on span "Active ( 1 )" at bounding box center [378, 194] width 32 height 11
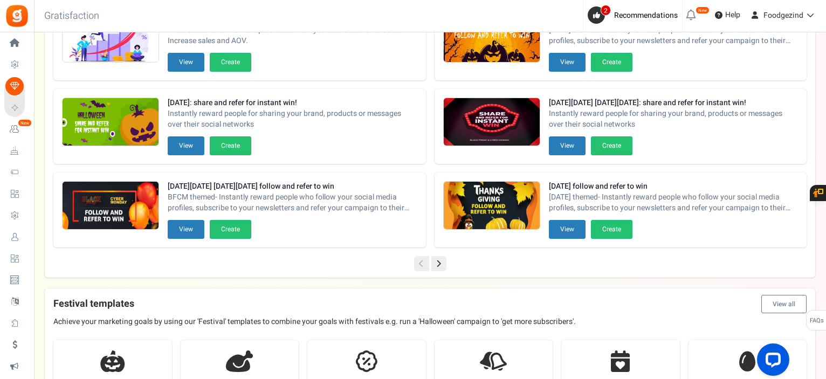
scroll to position [0, 0]
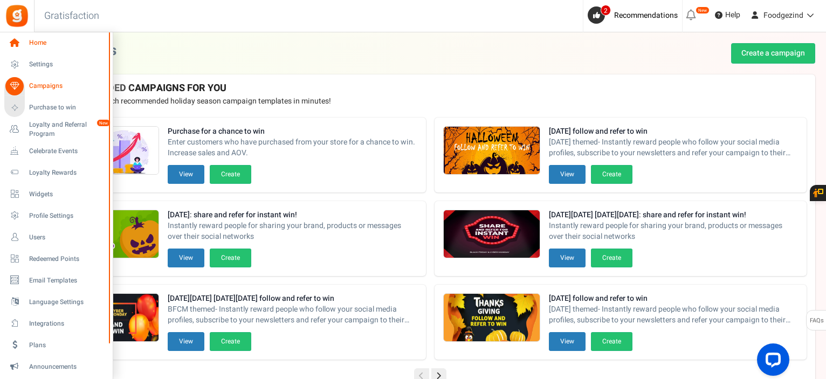
click at [12, 40] on icon at bounding box center [14, 43] width 18 height 18
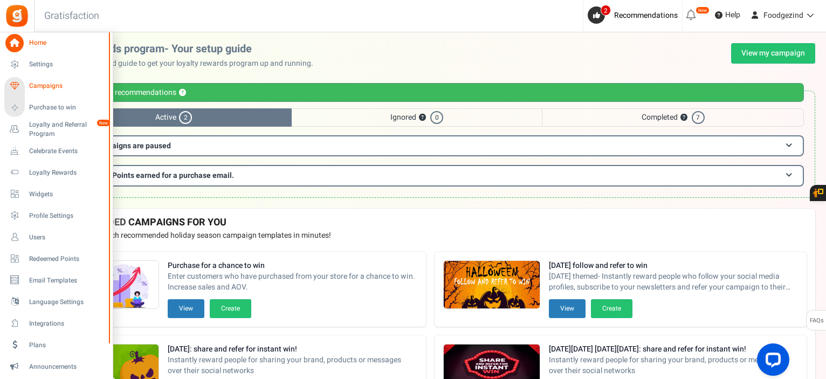
click at [41, 84] on span "Campaigns" at bounding box center [66, 85] width 75 height 9
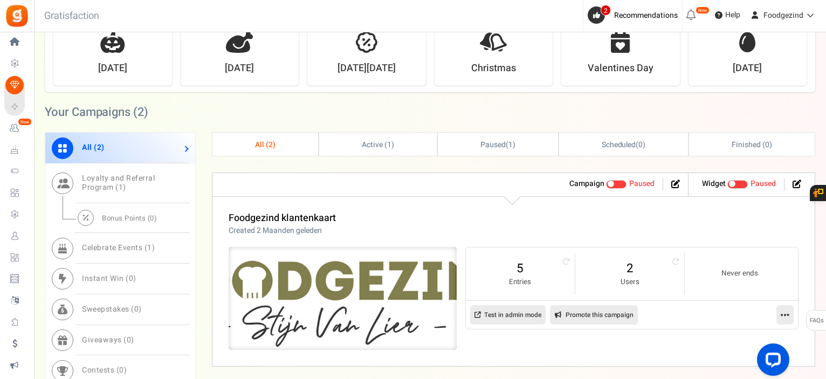
scroll to position [485, 0]
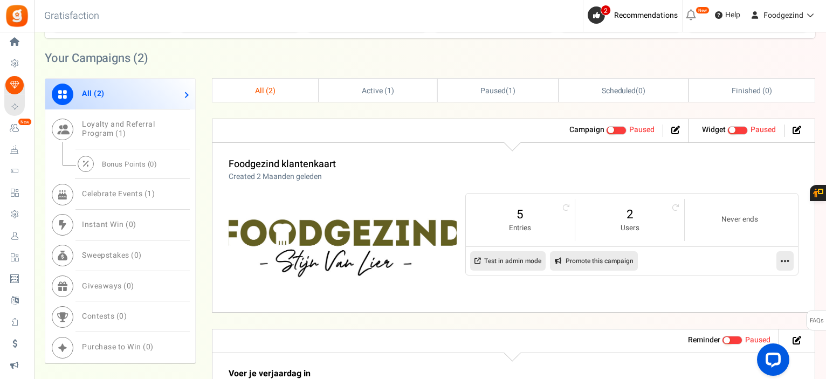
click at [618, 128] on span at bounding box center [616, 130] width 20 height 9
click at [606, 128] on input "Active Paused" at bounding box center [606, 130] width 0 height 7
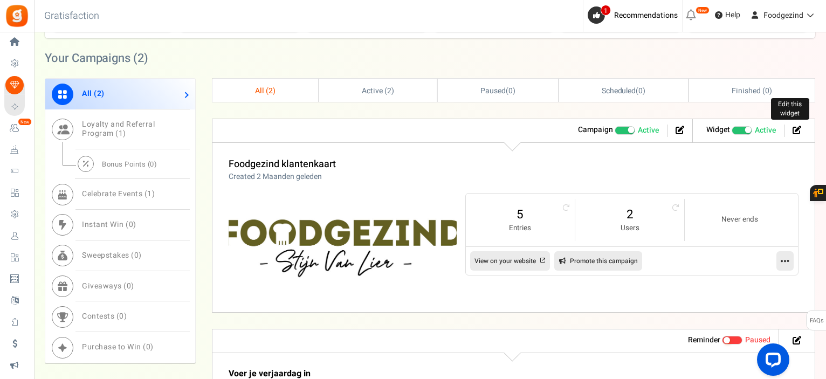
click at [794, 127] on icon at bounding box center [796, 130] width 9 height 9
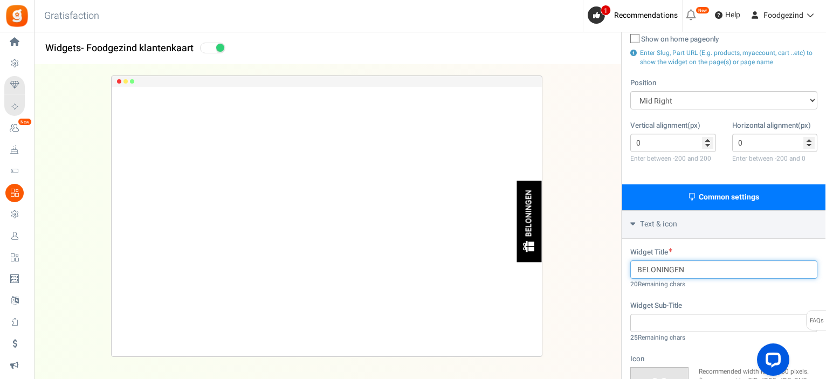
click at [638, 267] on input "BELONINGEN" at bounding box center [723, 269] width 187 height 18
click at [636, 269] on input "BELONINGEN" at bounding box center [723, 269] width 187 height 18
click at [662, 269] on input "BELONINGEN" at bounding box center [723, 269] width 187 height 18
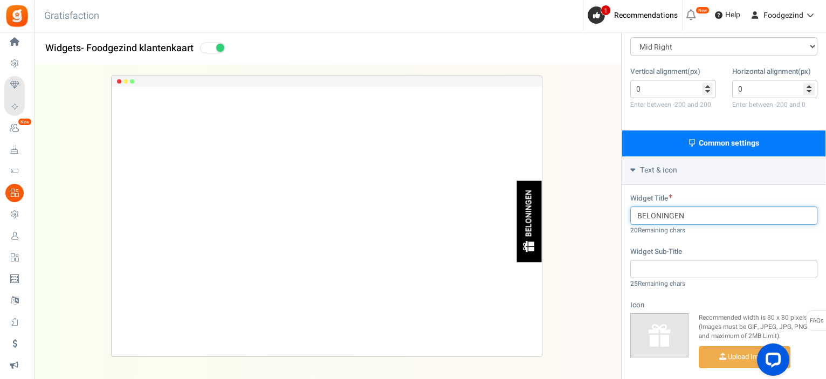
scroll to position [274, 0]
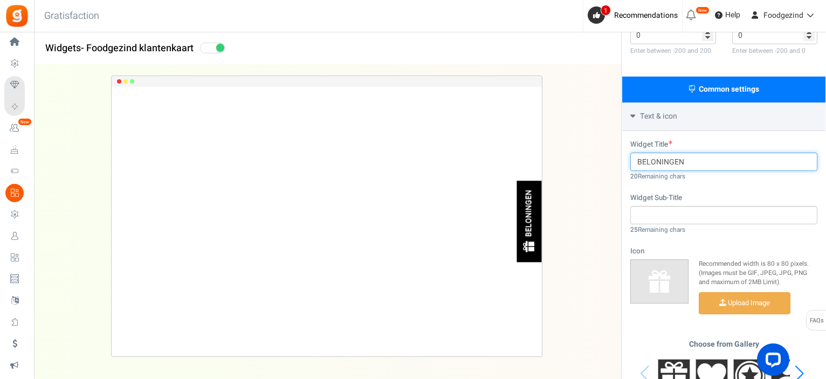
drag, startPoint x: 688, startPoint y: 158, endPoint x: 631, endPoint y: 163, distance: 56.8
click at [631, 163] on input "BELONINGEN" at bounding box center [723, 162] width 187 height 18
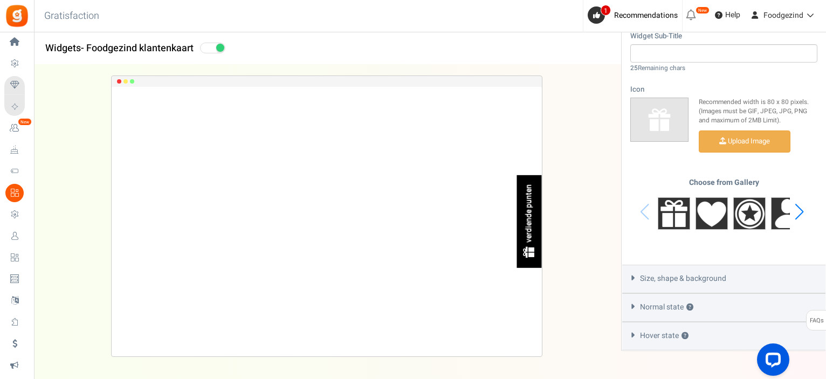
scroll to position [463, 0]
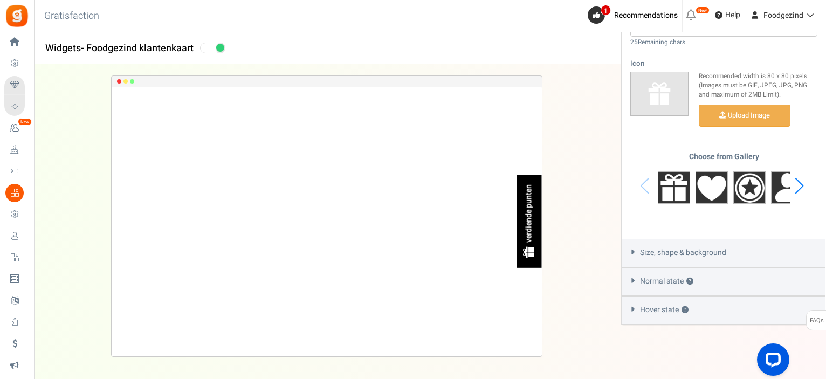
type input "verdiende punten"
click at [634, 252] on icon at bounding box center [632, 252] width 8 height 5
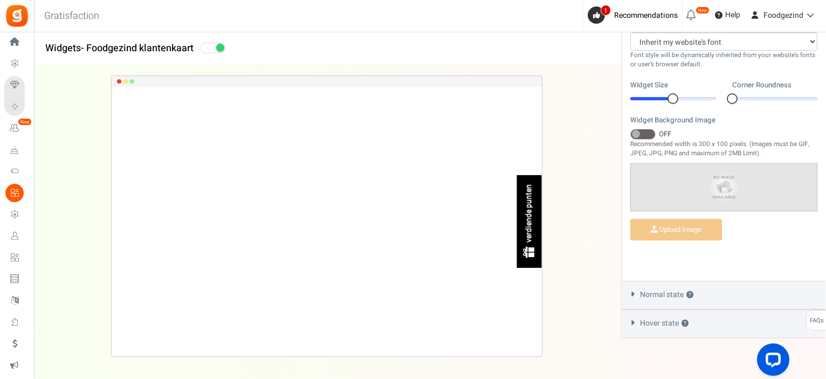
scroll to position [407, 0]
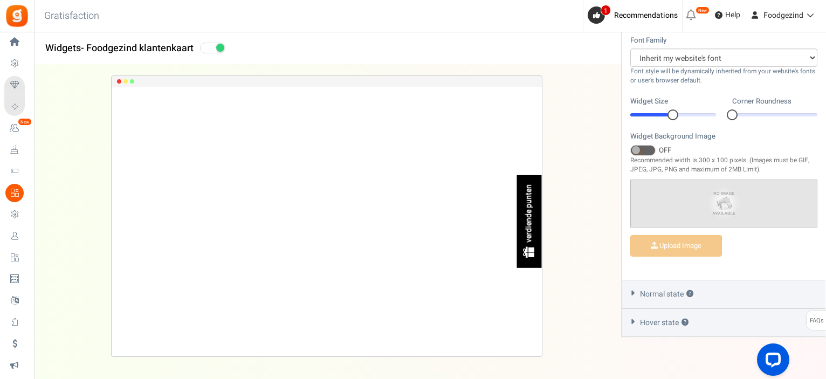
click at [679, 299] on span "Normal state ?" at bounding box center [666, 294] width 53 height 11
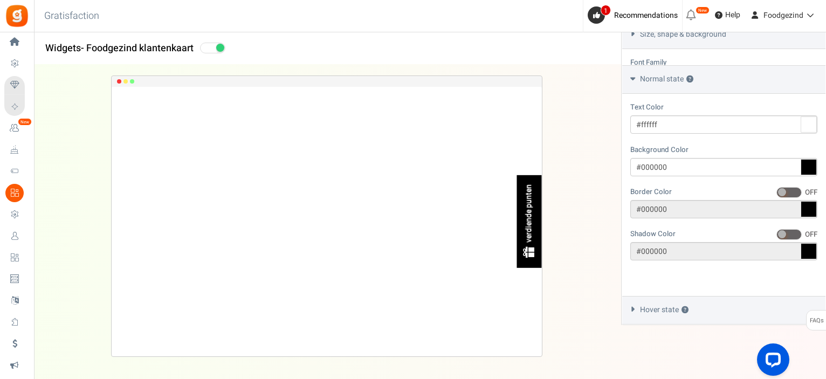
scroll to position [353, 0]
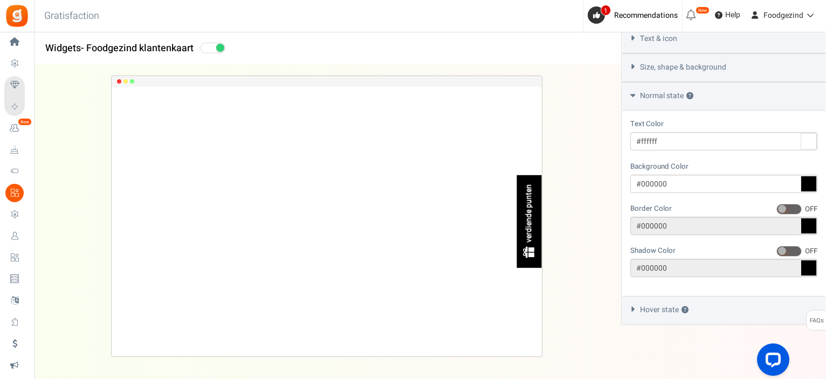
click at [665, 310] on span "Hover state ?" at bounding box center [664, 309] width 49 height 11
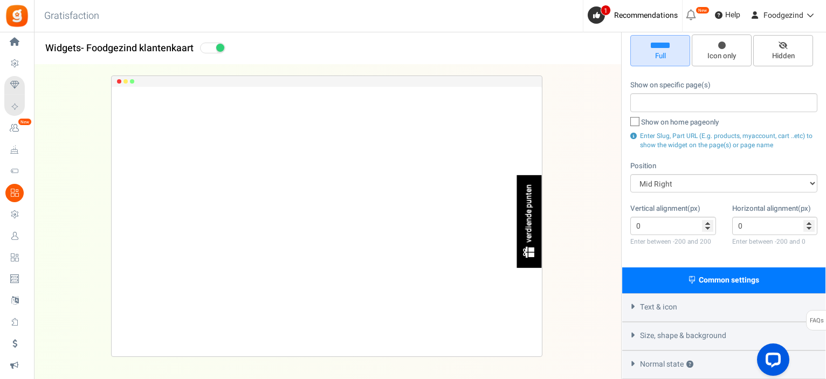
scroll to position [0, 0]
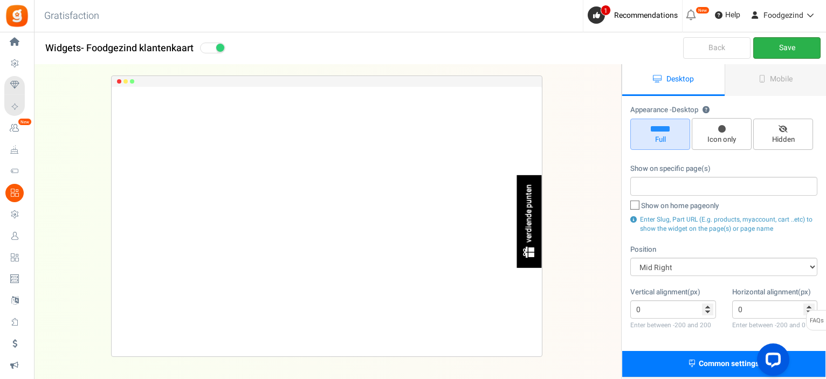
click at [786, 51] on link "Save" at bounding box center [786, 48] width 67 height 22
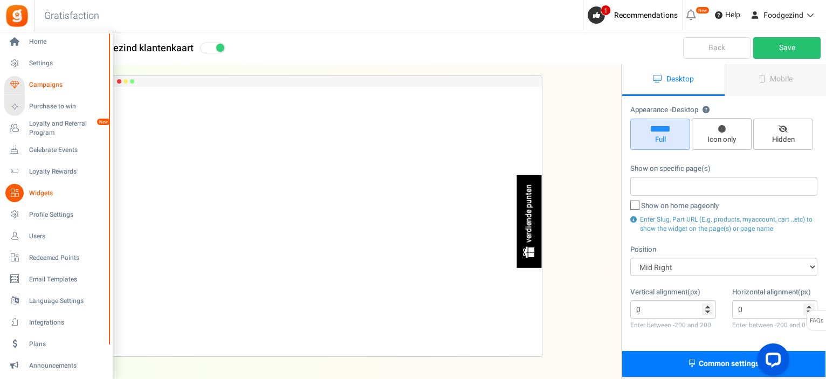
click at [29, 83] on span "Campaigns" at bounding box center [66, 84] width 75 height 9
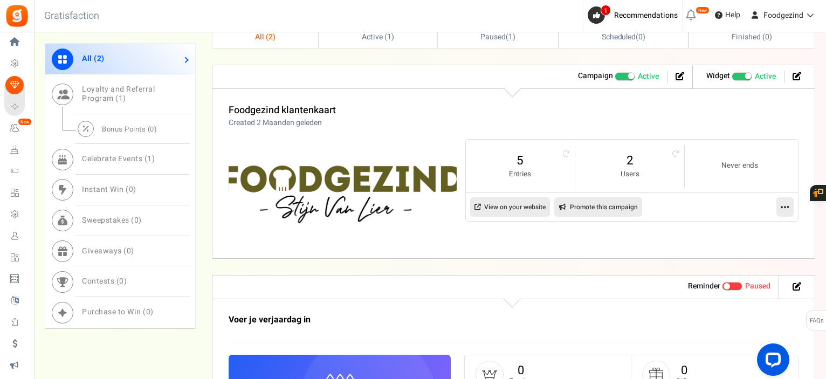
scroll to position [485, 0]
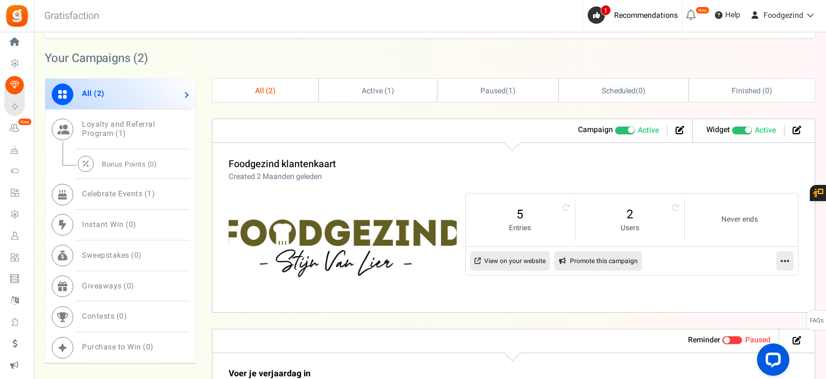
click at [629, 129] on span at bounding box center [630, 130] width 6 height 6
click at [614, 129] on input "Active Paused" at bounding box center [614, 130] width 0 height 7
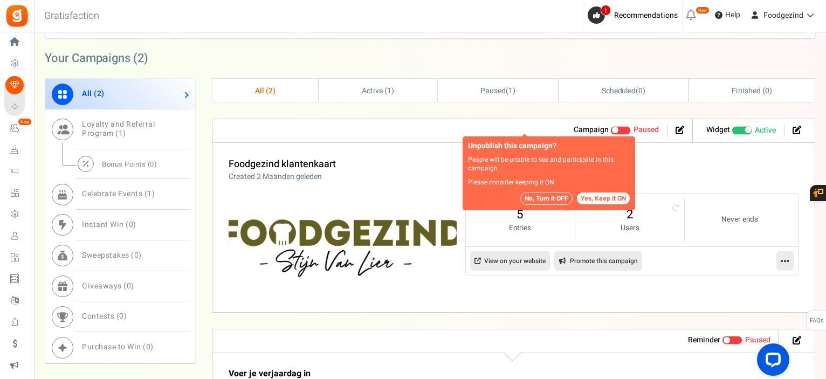
click at [561, 198] on button "No, Turn it OFF" at bounding box center [546, 198] width 52 height 13
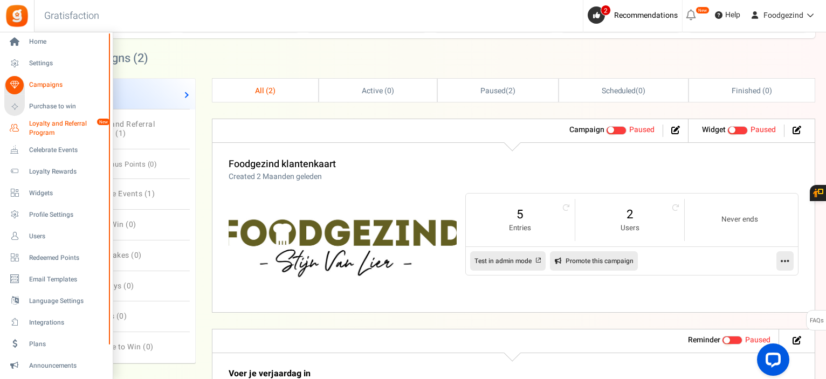
click at [39, 130] on span "Loyalty and Referral Program" at bounding box center [68, 128] width 79 height 18
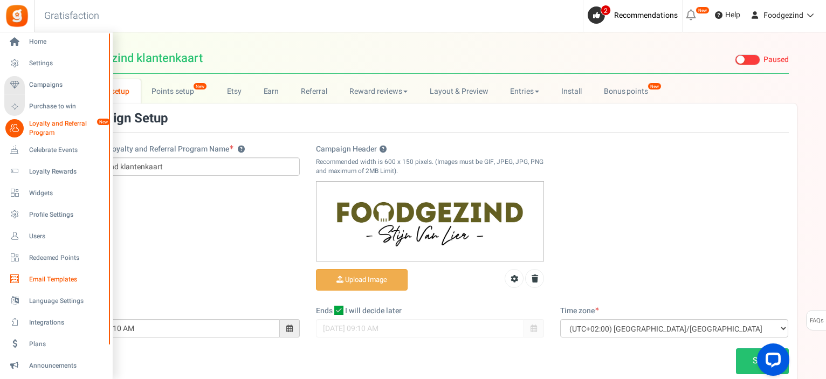
click at [41, 278] on span "Email Templates" at bounding box center [66, 279] width 75 height 9
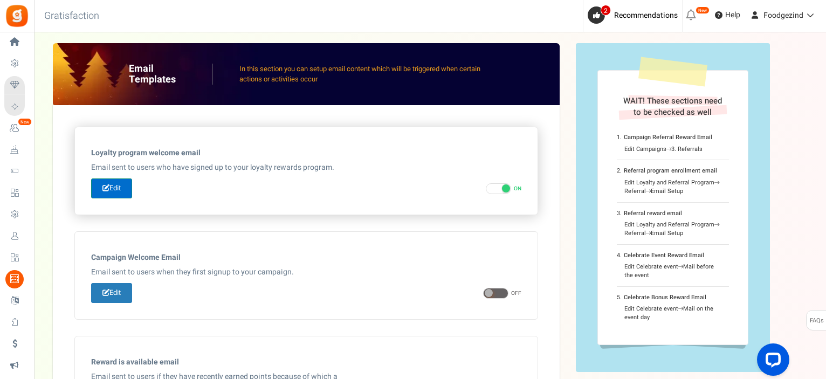
click at [122, 189] on link "Edit" at bounding box center [111, 188] width 41 height 20
type input "Hoera, je hebt nu een Foodgezind klantenkaart!"
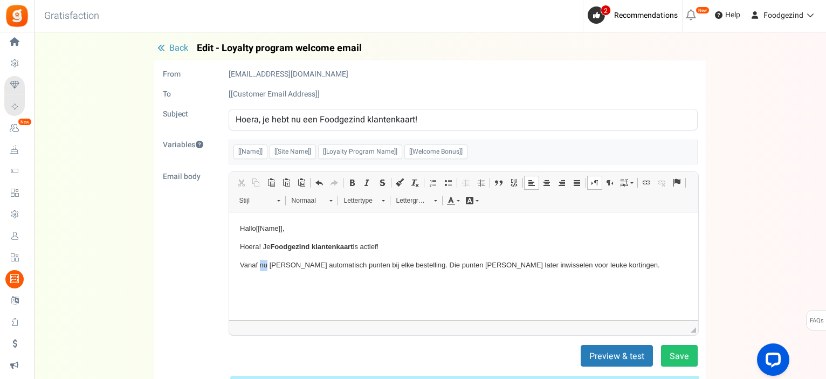
drag, startPoint x: 259, startPoint y: 263, endPoint x: 265, endPoint y: 263, distance: 5.9
click at [265, 263] on p "Vanaf nu spaar je automatisch punten bij elke bestelling. Die punten kan je lat…" at bounding box center [462, 264] width 447 height 11
click at [634, 268] on p "Vanaf 15/10/25 spaar je automatisch punten bij elke bestelling. Die punten kan …" at bounding box center [462, 264] width 447 height 11
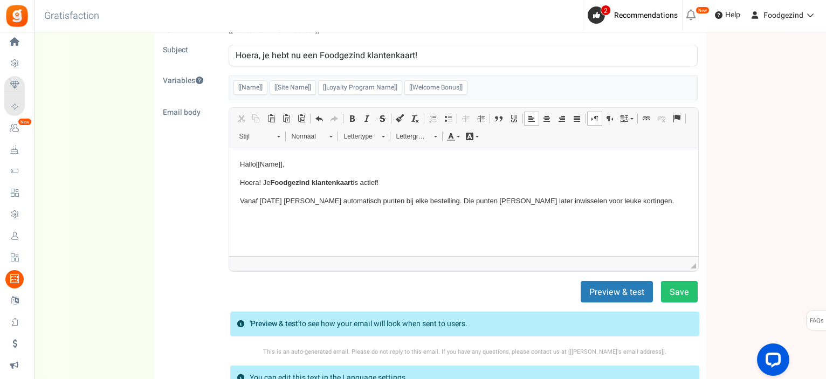
scroll to position [10, 0]
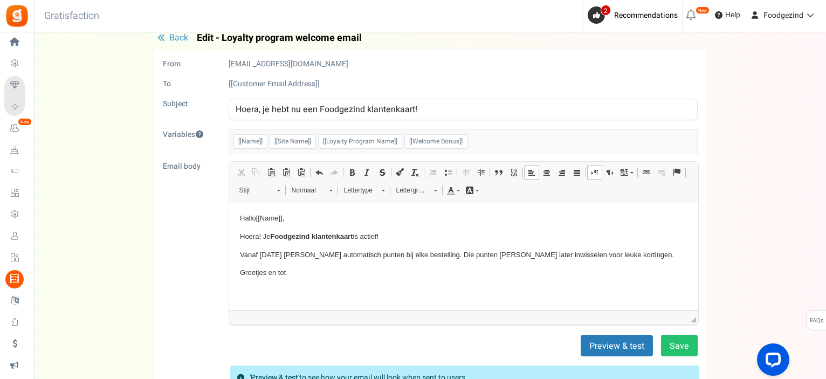
drag, startPoint x: 308, startPoint y: 276, endPoint x: 235, endPoint y: 212, distance: 97.4
click at [235, 212] on html "Hallo [[Name]] , Hoera! Je Foodgezind klantenkaart is actief! Vanaf 15/10/25 sp…" at bounding box center [463, 245] width 469 height 87
drag, startPoint x: 275, startPoint y: 257, endPoint x: 359, endPoint y: 267, distance: 84.6
click at [275, 257] on span "Kopiëren" at bounding box center [277, 258] width 37 height 16
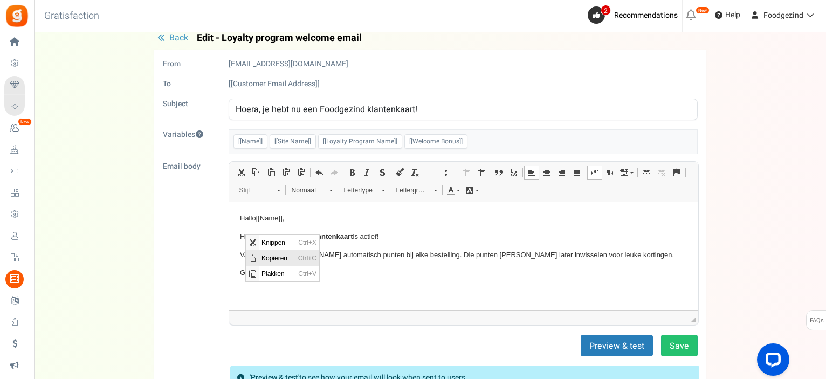
copy body "Hallo [[Name]] , Hoera! Je Foodgezind klantenkaart is actief! Vanaf 15/10/25 sp…"
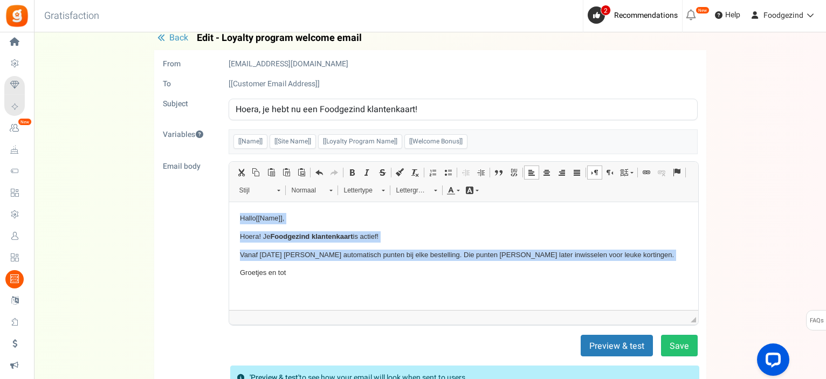
click at [315, 272] on p "Groetjes en tot" at bounding box center [462, 272] width 447 height 11
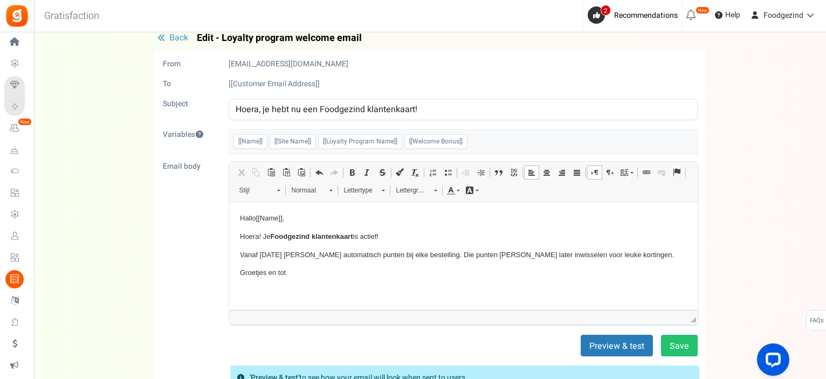
drag, startPoint x: 307, startPoint y: 278, endPoint x: 251, endPoint y: 272, distance: 55.8
click at [251, 272] on p "Groetjes en tot" at bounding box center [462, 272] width 447 height 11
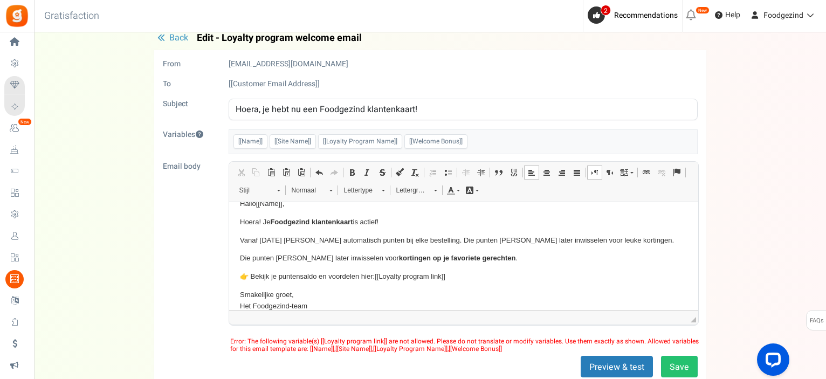
click at [423, 286] on body "Hallo [[Name]] , Hoera! Je Foodgezind klantenkaart is actief! Vanaf 15/10/25 sp…" at bounding box center [462, 255] width 447 height 114
drag, startPoint x: 460, startPoint y: 278, endPoint x: 240, endPoint y: 270, distance: 220.6
click at [240, 270] on body "Hallo [[Name]] , Hoera! Je Foodgezind klantenkaart is actief! Vanaf 15/10/25 sp…" at bounding box center [462, 255] width 447 height 114
drag, startPoint x: 244, startPoint y: 267, endPoint x: 333, endPoint y: 280, distance: 89.9
click at [333, 280] on body "Hallo [[Name]] , Hoera! Je Foodgezind klantenkaart is actief! Vanaf 15/10/25 sp…" at bounding box center [462, 255] width 447 height 114
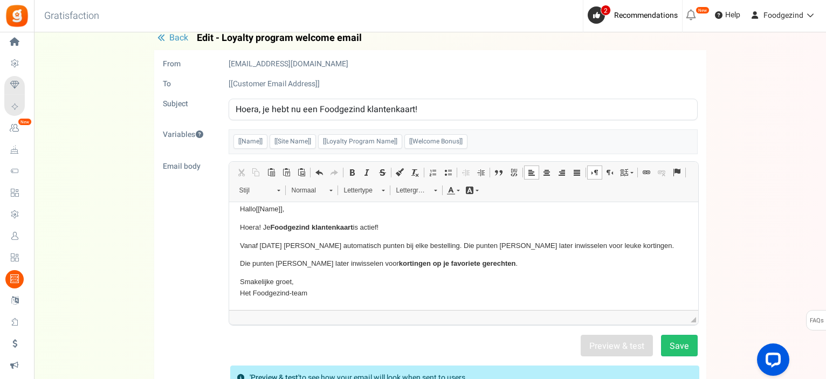
scroll to position [9, 0]
click at [523, 269] on body "Hallo [[Name]] , Hoera! Je Foodgezind klantenkaart is actief! Vanaf 15/10/25 sp…" at bounding box center [462, 251] width 447 height 95
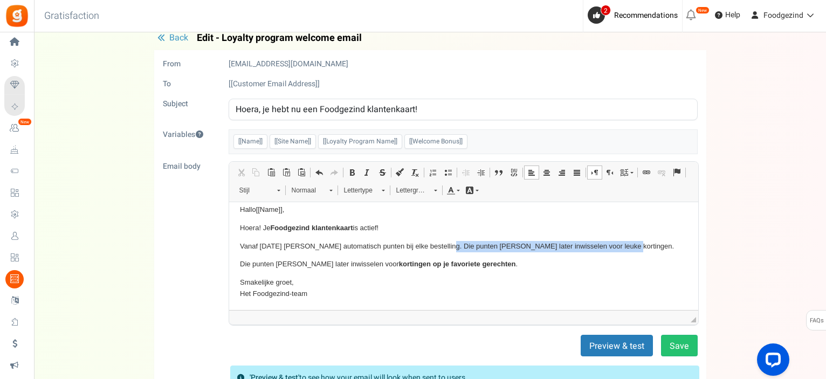
drag, startPoint x: 437, startPoint y: 244, endPoint x: 613, endPoint y: 250, distance: 176.4
click at [613, 250] on p "Vanaf 15/10/25 spaar je automatisch punten bij elke bestelling. Die punten kan …" at bounding box center [462, 245] width 447 height 11
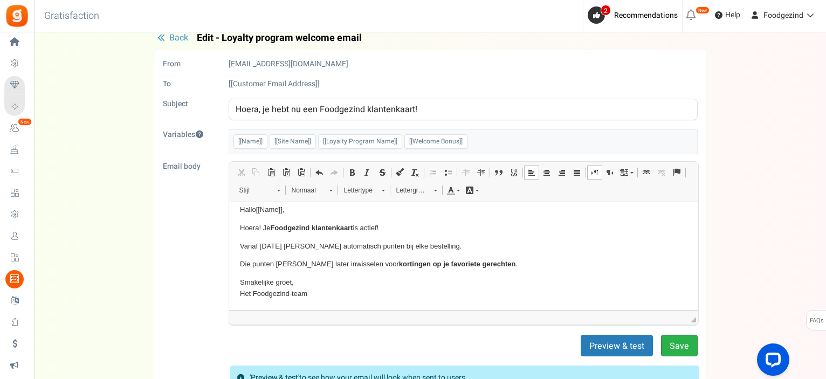
click at [683, 347] on button "Save" at bounding box center [679, 346] width 37 height 22
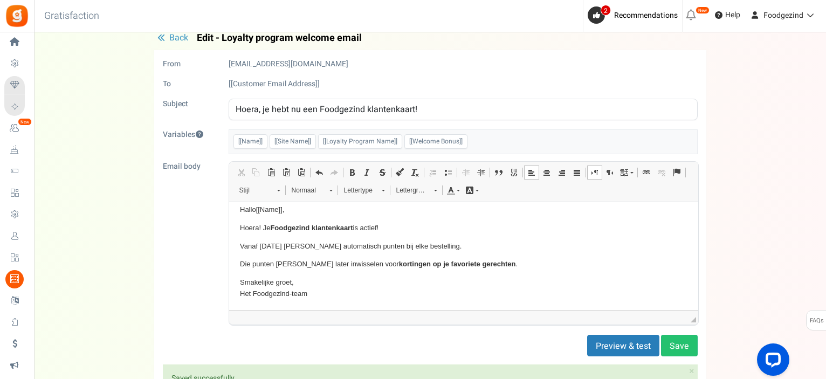
scroll to position [0, 0]
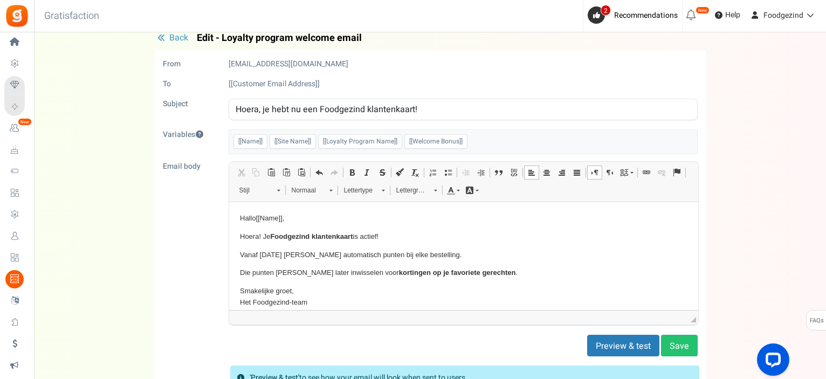
click at [171, 36] on span "Back" at bounding box center [178, 37] width 19 height 13
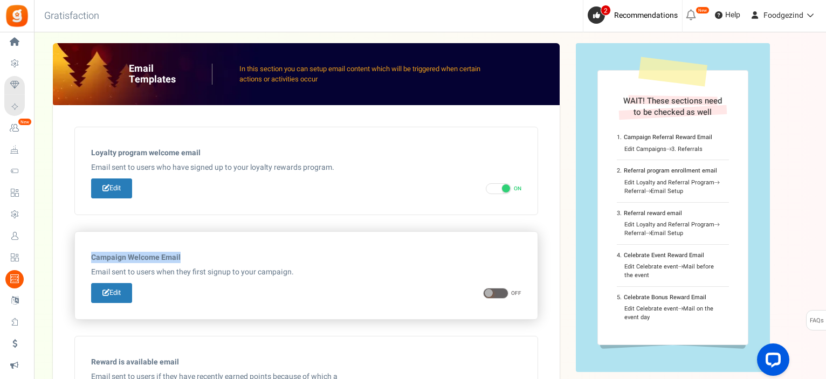
drag, startPoint x: 185, startPoint y: 255, endPoint x: 92, endPoint y: 250, distance: 94.0
click at [92, 250] on div "Campaign Welcome Email Some products are excluded from earning points. You may …" at bounding box center [306, 275] width 430 height 55
copy h5 "Campaign Welcome Email"
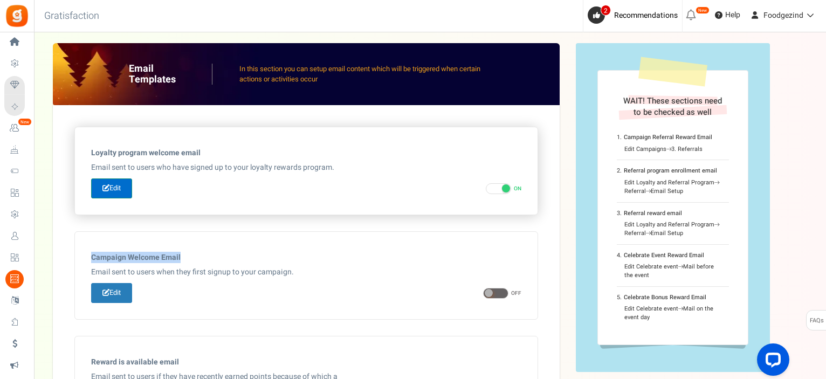
click at [125, 185] on link "Edit" at bounding box center [111, 188] width 41 height 20
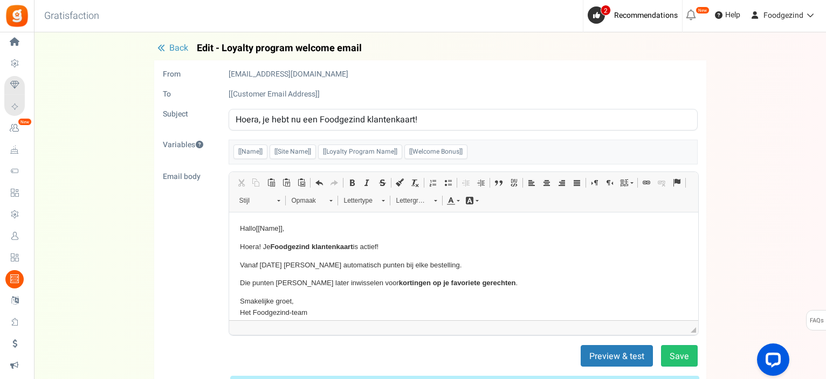
click at [507, 266] on p "Vanaf 15/10/25 spaar je automatisch punten bij elke bestelling." at bounding box center [462, 264] width 447 height 11
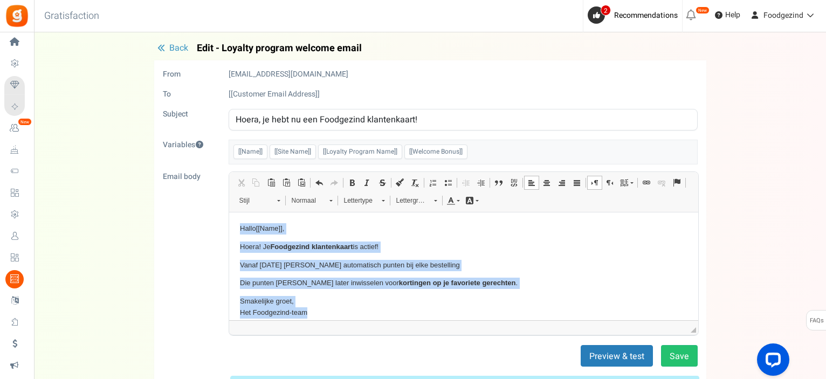
drag, startPoint x: 320, startPoint y: 310, endPoint x: 239, endPoint y: 228, distance: 115.5
click at [239, 228] on body "Hallo [[Name]] , Hoera! Je Foodgezind klantenkaart is actief! Vanaf 15/10/25 sp…" at bounding box center [462, 270] width 447 height 95
click at [323, 308] on p "Smakelijke groet, Het Foodgezind-team" at bounding box center [462, 306] width 447 height 23
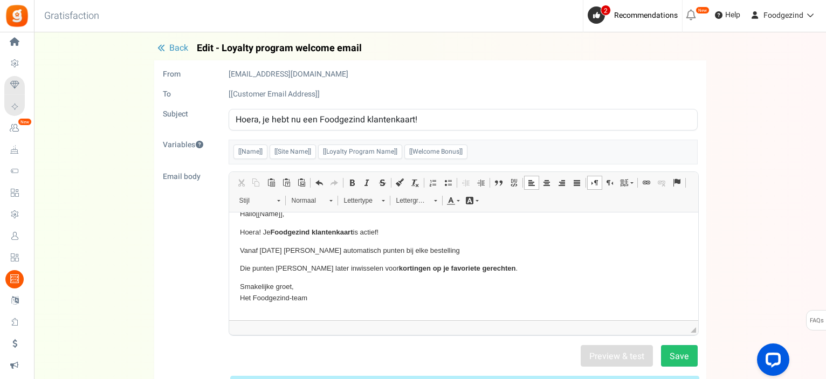
scroll to position [32, 0]
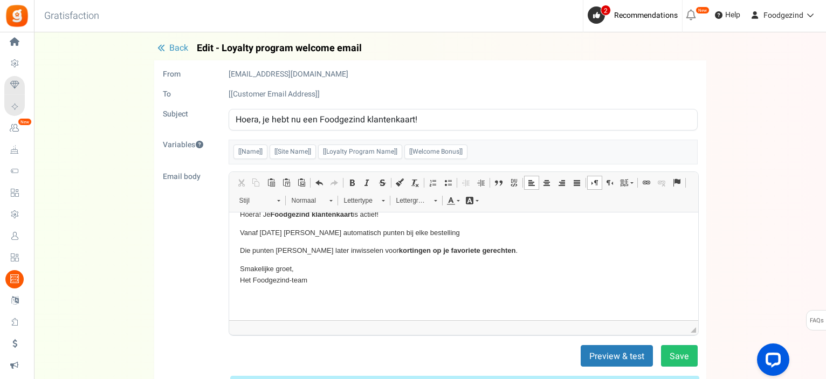
click at [244, 300] on p "Tekstverwerker, email_editor" at bounding box center [462, 298] width 447 height 11
click at [266, 306] on span "Plakken" at bounding box center [274, 308] width 33 height 16
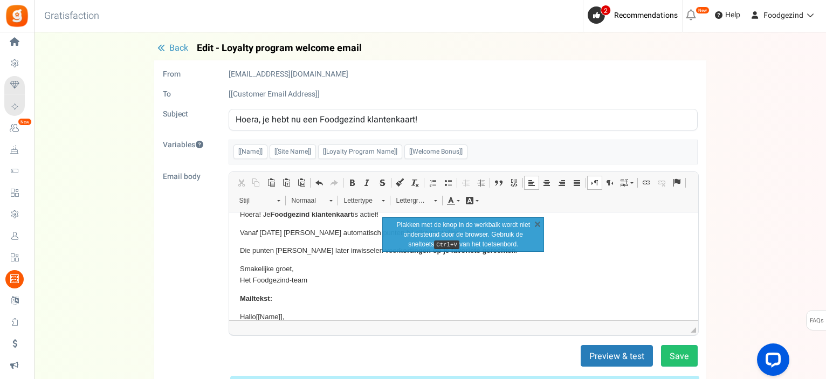
scroll to position [150, 0]
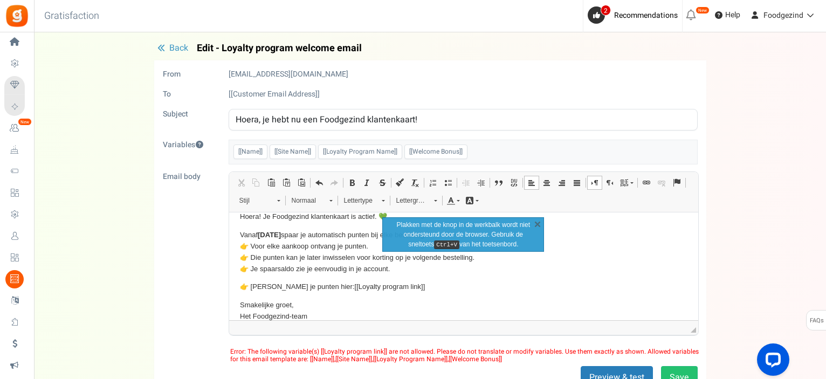
click at [354, 302] on p "Smakelijke groet, Het Foodgezind-team" at bounding box center [462, 310] width 447 height 23
click at [409, 298] on body "Hallo [[Name]] , Hoera! Je Foodgezind klantenkaart is actief! Vanaf 15/10/25 sp…" at bounding box center [462, 206] width 447 height 268
drag, startPoint x: 398, startPoint y: 285, endPoint x: 239, endPoint y: 279, distance: 159.1
click at [239, 279] on body "Hallo [[Name]] , Hoera! Je Foodgezind klantenkaart is actief! Vanaf 15/10/25 sp…" at bounding box center [462, 206] width 447 height 268
click at [273, 285] on span "[[Loyalty program link]]" at bounding box center [274, 286] width 71 height 8
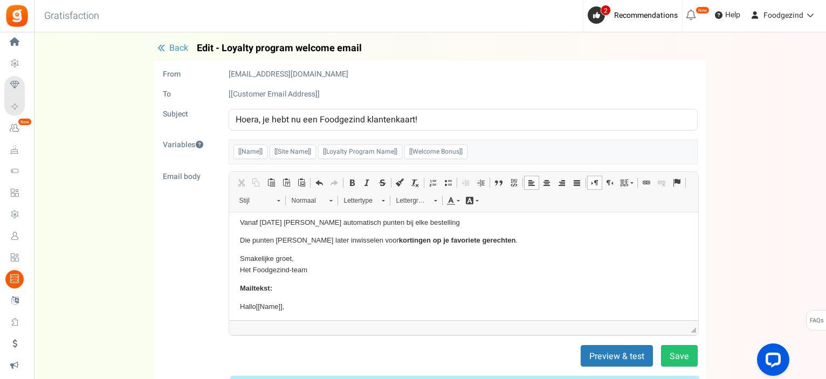
scroll to position [0, 0]
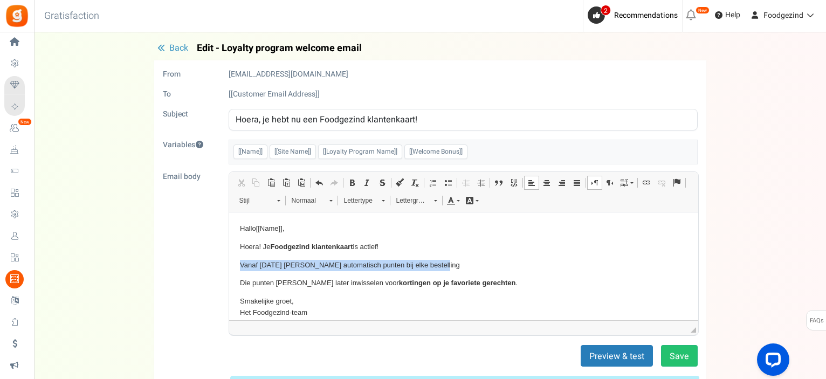
drag, startPoint x: 240, startPoint y: 264, endPoint x: 463, endPoint y: 261, distance: 223.7
click at [463, 261] on p "Vanaf 15/10/25 spaar je automatisch punten bij elke bestelling" at bounding box center [462, 264] width 447 height 11
drag, startPoint x: 238, startPoint y: 243, endPoint x: 383, endPoint y: 246, distance: 144.5
click at [383, 246] on html "Hallo [[Name]] , Hoera! Je Foodgezind klantenkaart is actief! Die punten kan je…" at bounding box center [463, 347] width 469 height 271
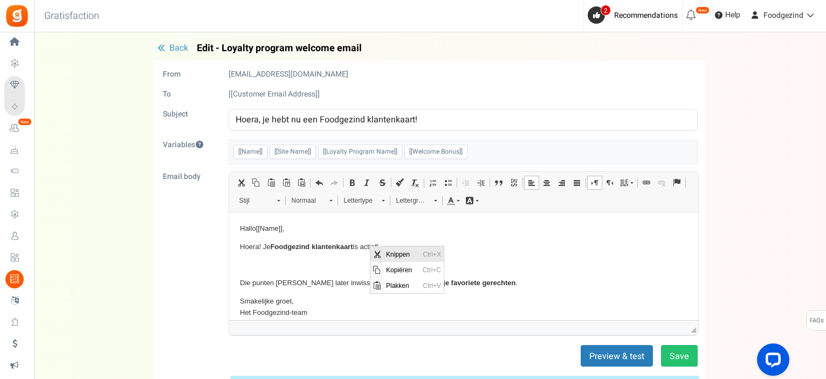
click at [390, 252] on span "Knippen" at bounding box center [401, 254] width 37 height 16
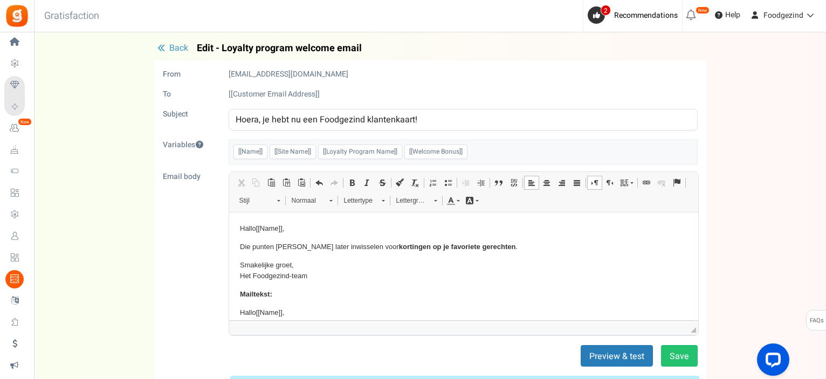
scroll to position [54, 0]
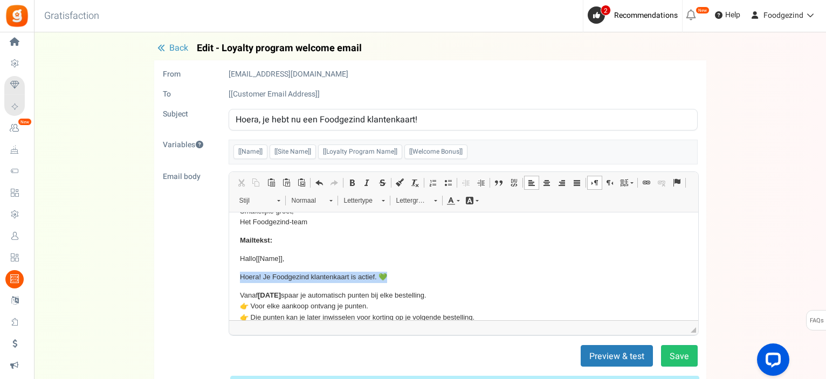
drag, startPoint x: 240, startPoint y: 278, endPoint x: 409, endPoint y: 272, distance: 168.8
click at [409, 272] on p "Hoera! Je Foodgezind klantenkaart is actief. 💚" at bounding box center [462, 276] width 447 height 11
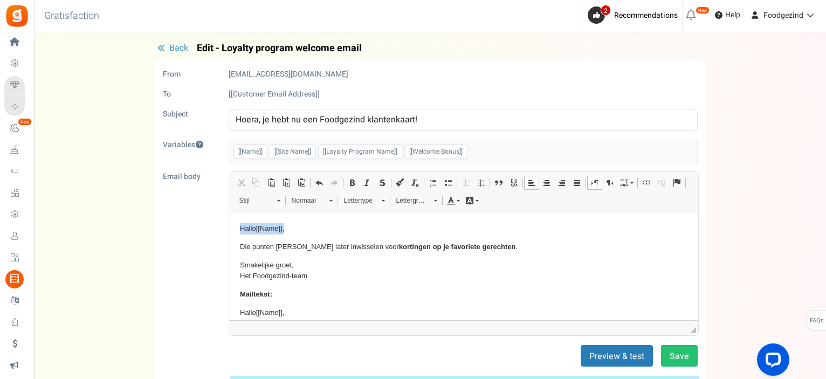
drag, startPoint x: 238, startPoint y: 227, endPoint x: 294, endPoint y: 226, distance: 56.6
click at [294, 226] on html "Hallo [[Name]] , Die punten kan je later inwisselen voor kortingen op je favori…" at bounding box center [463, 329] width 469 height 234
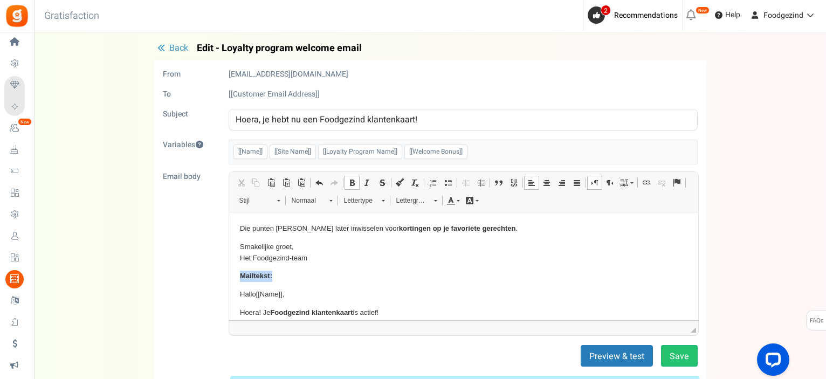
drag, startPoint x: 237, startPoint y: 267, endPoint x: 273, endPoint y: 276, distance: 36.7
click at [273, 276] on html "Die punten kan je later inwisselen voor kortingen op je favoriete gerechten . S…" at bounding box center [463, 320] width 469 height 216
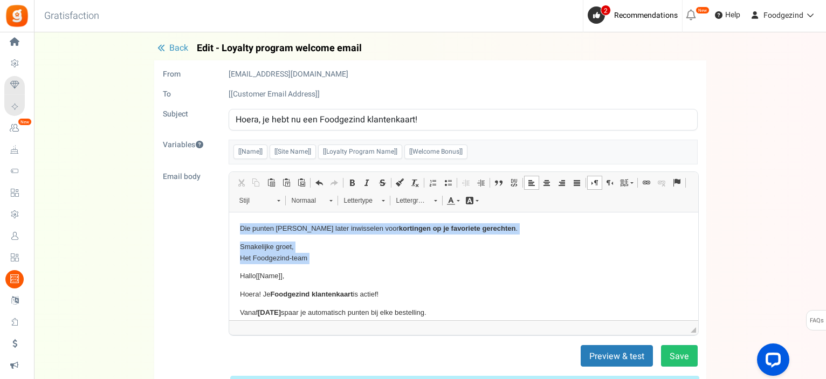
drag, startPoint x: 239, startPoint y: 272, endPoint x: 460, endPoint y: 423, distance: 267.7
click at [232, 212] on html "Die punten kan je later inwisselen voor kortingen op je favoriete gerechten . S…" at bounding box center [463, 311] width 469 height 198
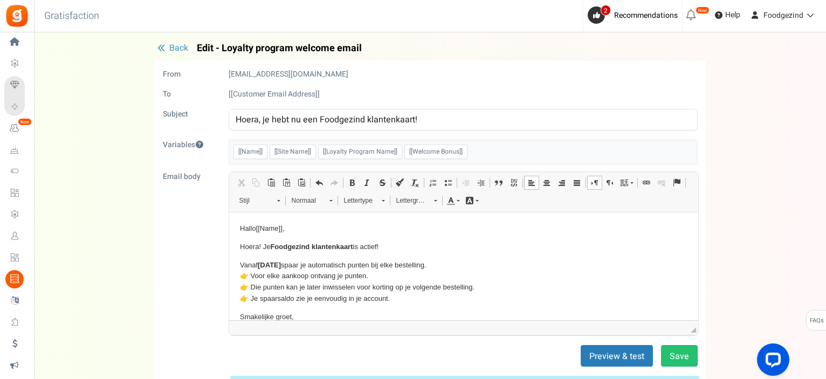
scroll to position [43, 0]
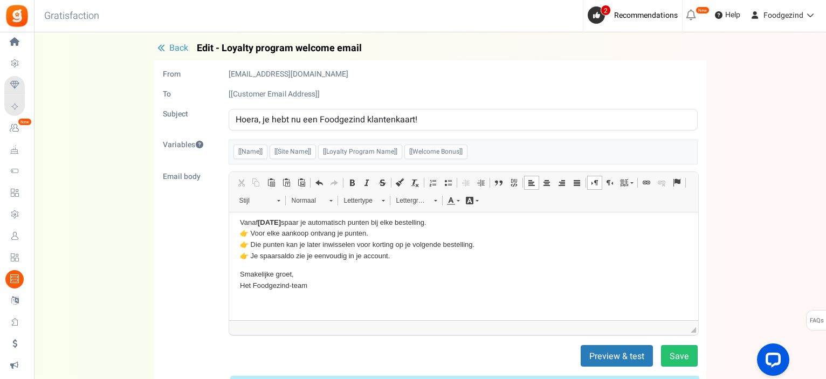
click at [396, 257] on p "Vanaf 15/10/25 spaar je automatisch punten bij elke bestelling. 👉 Voor elke aan…" at bounding box center [462, 239] width 447 height 45
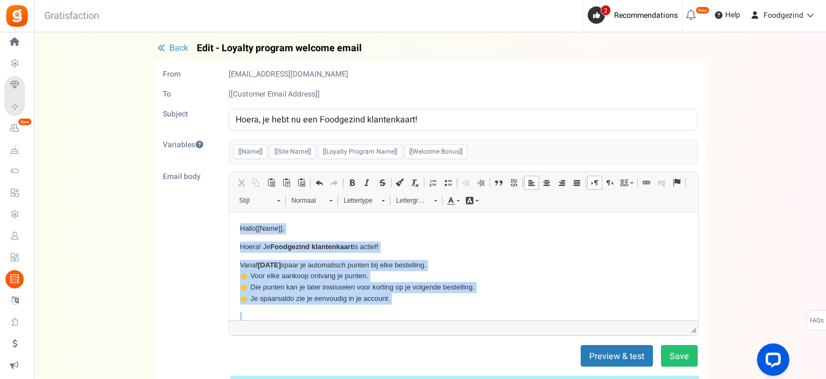
drag, startPoint x: 340, startPoint y: 309, endPoint x: 236, endPoint y: 225, distance: 133.7
click at [236, 225] on html "Hallo [[Name]] , Hoera! Je Foodgezind klantenkaart is actief! Vanaf 15/10/25 sp…" at bounding box center [463, 296] width 469 height 169
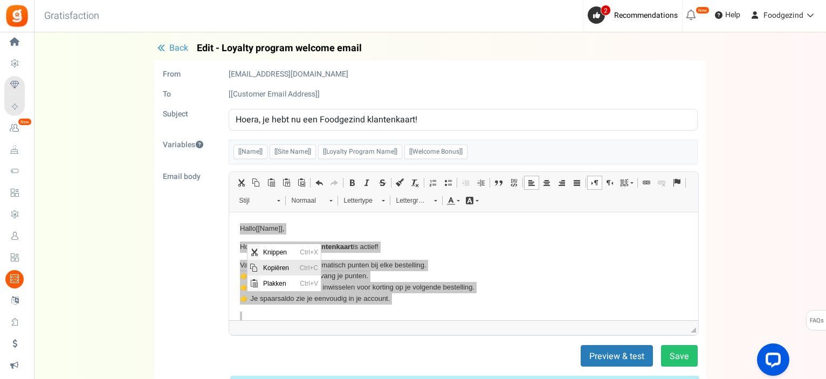
click at [273, 264] on span "Kopiëren" at bounding box center [278, 267] width 37 height 16
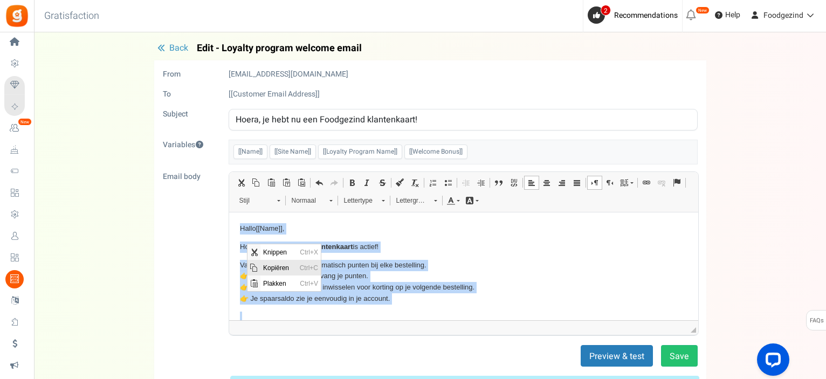
copy body "Hallo [[Name]] , Hoera! Je Foodgezind klantenkaart is actief! Vanaf 15/10/25 sp…"
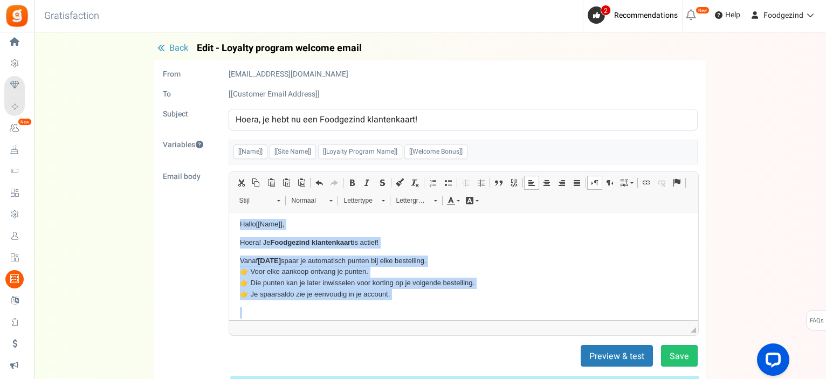
click at [490, 275] on p "Vanaf 15/10/25 spaar je automatisch punten bij elke bestelling. 👉 Voor elke aan…" at bounding box center [462, 277] width 447 height 45
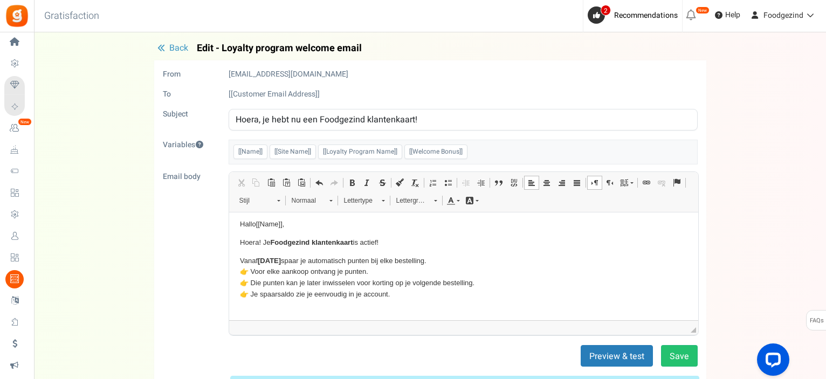
scroll to position [60, 0]
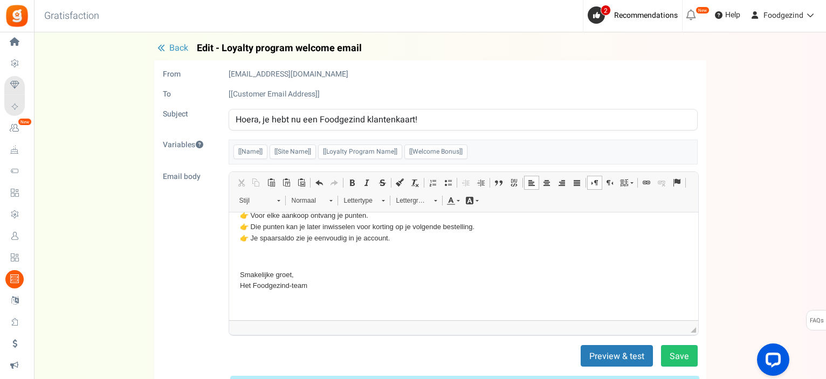
click at [244, 256] on p "Tekstverwerker, email_editor" at bounding box center [462, 256] width 447 height 11
click at [264, 261] on span "Plakken" at bounding box center [274, 264] width 33 height 16
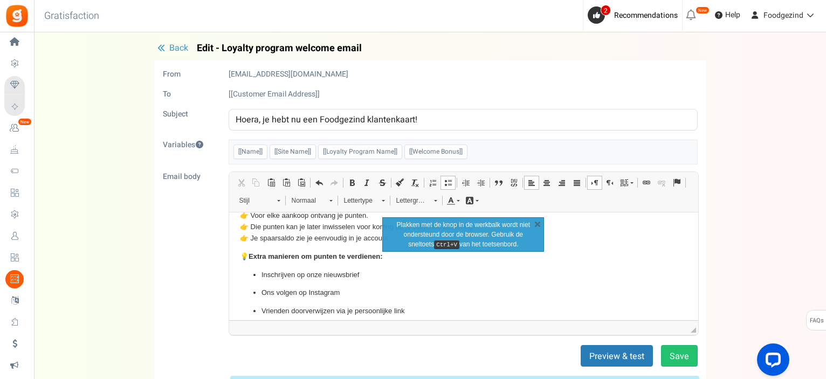
click at [396, 288] on p "Ons volgen op Instagram" at bounding box center [463, 292] width 404 height 11
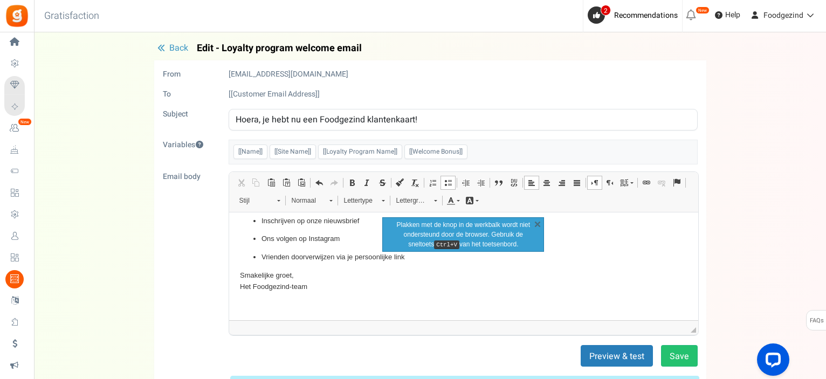
scroll to position [115, 0]
click at [536, 224] on link "X" at bounding box center [537, 223] width 11 height 11
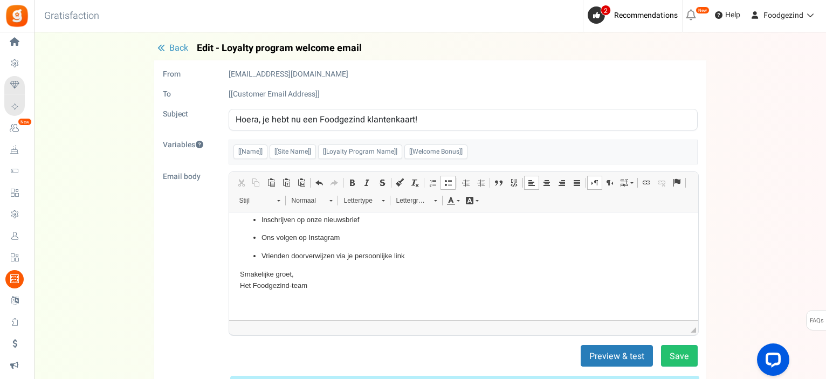
click at [317, 286] on p "Smakelijke groet, Het Foodgezind-team" at bounding box center [462, 279] width 447 height 23
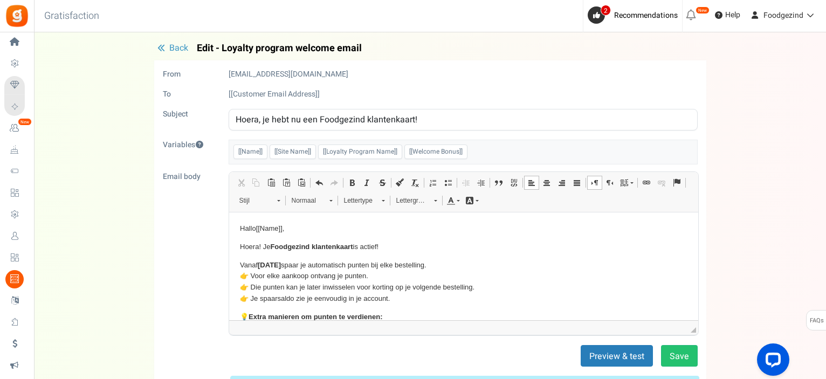
scroll to position [97, 0]
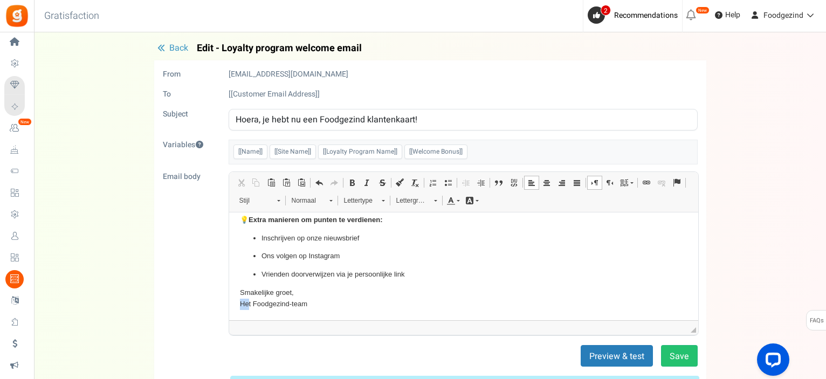
drag, startPoint x: 249, startPoint y: 304, endPoint x: 238, endPoint y: 304, distance: 11.3
click at [238, 304] on html "Hallo [[Name]] , Hoera! Je Foodgezind klantenkaart is actief! Vanaf 15/10/25 sp…" at bounding box center [463, 217] width 469 height 205
drag, startPoint x: 295, startPoint y: 302, endPoint x: 315, endPoint y: 302, distance: 19.9
click at [315, 302] on p "Smakelijke groet, Team Foodgezind-team" at bounding box center [462, 298] width 447 height 23
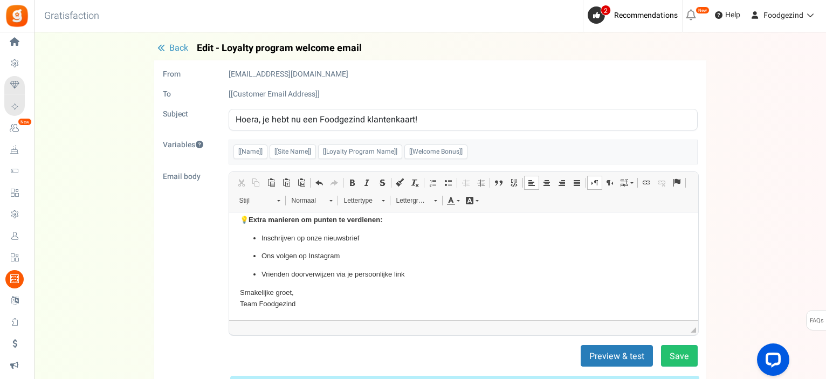
scroll to position [0, 0]
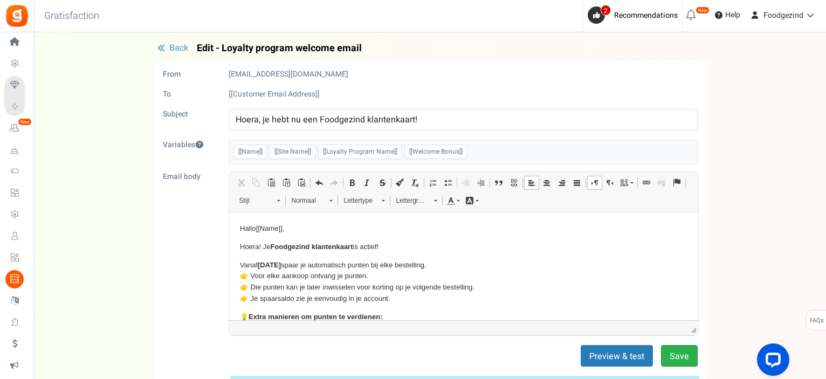
click at [677, 354] on button "Save" at bounding box center [679, 356] width 37 height 22
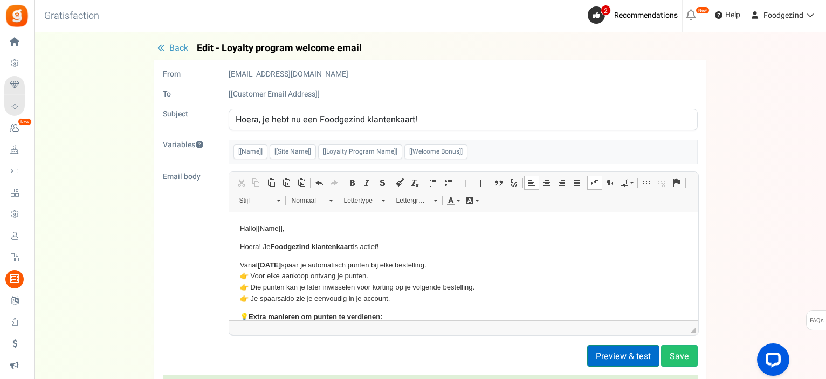
click at [607, 355] on button "Preview & test" at bounding box center [623, 356] width 72 height 22
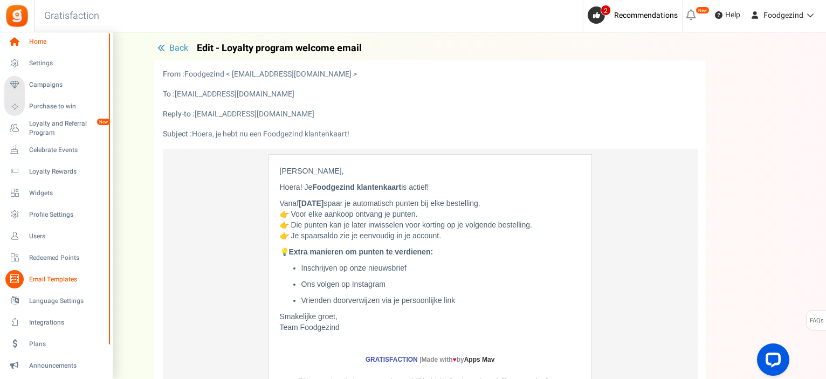
click at [16, 42] on icon at bounding box center [14, 42] width 18 height 18
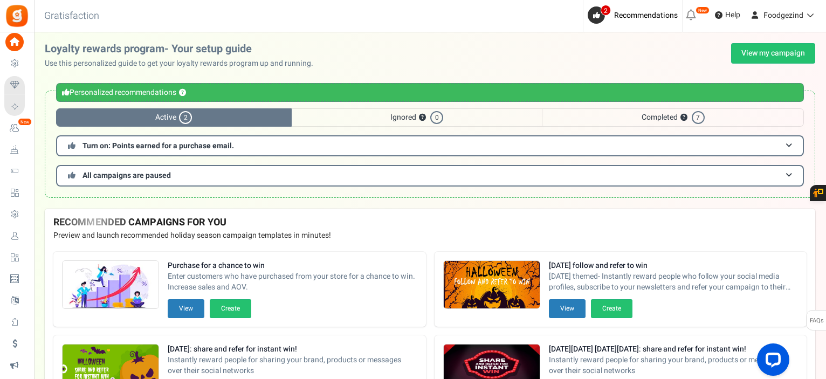
click at [634, 116] on span "Completed ? 7" at bounding box center [673, 117] width 262 height 18
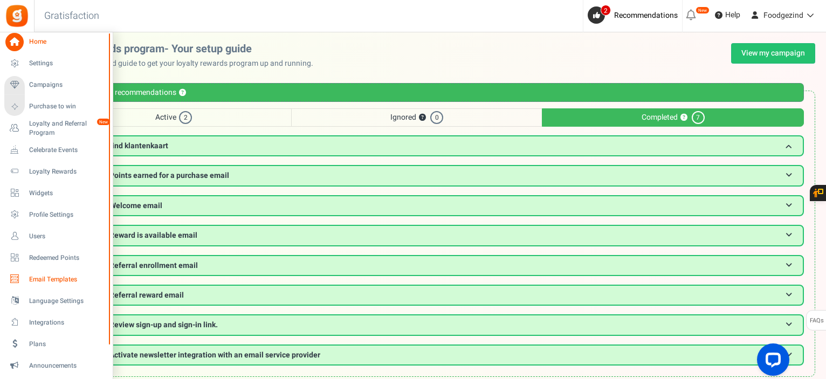
click at [43, 280] on span "Email Templates" at bounding box center [66, 279] width 75 height 9
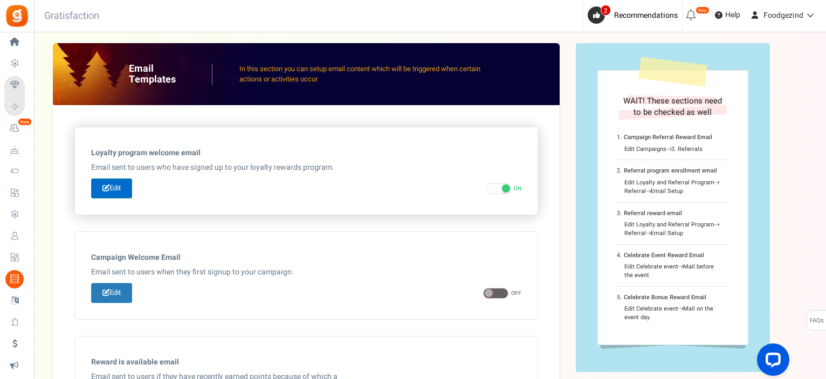
click at [123, 188] on link "Edit" at bounding box center [111, 188] width 41 height 20
type input "Hoera, je hebt nu een Foodgezind klantenkaart!"
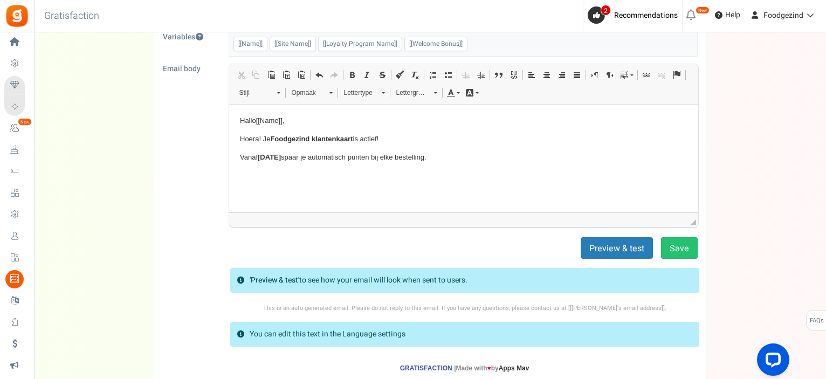
scroll to position [162, 0]
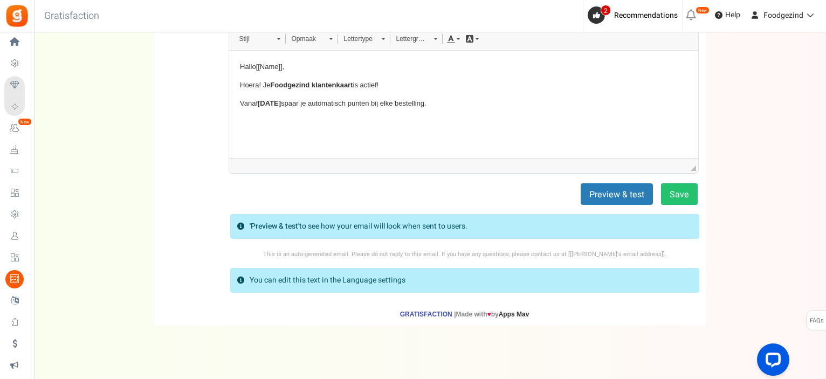
click at [467, 101] on p "Vanaf 15/10/25 spaar je automatisch punten bij elke bestelling." at bounding box center [462, 103] width 447 height 11
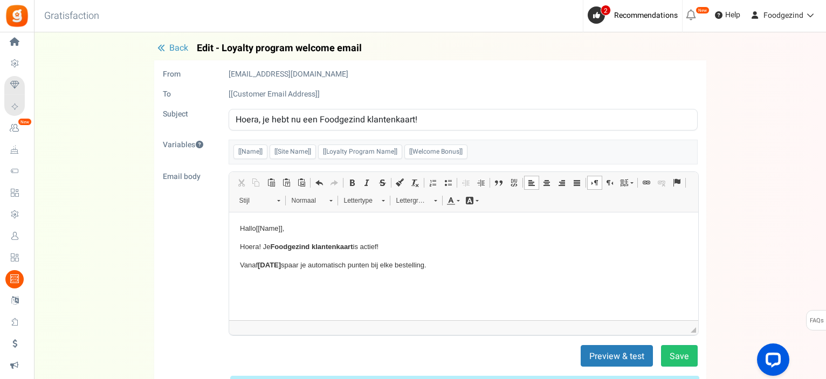
scroll to position [108, 0]
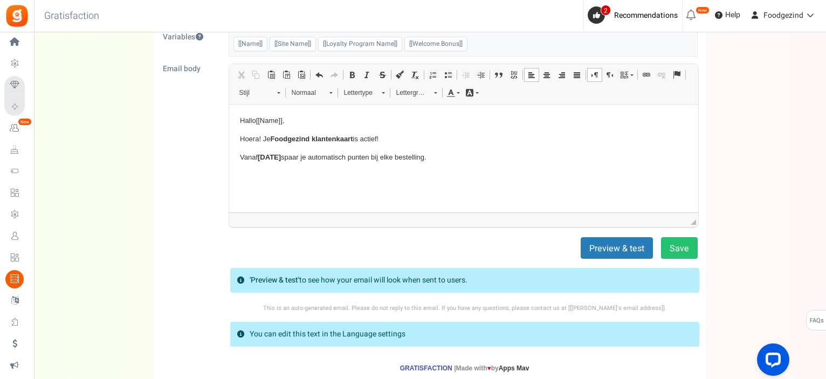
click at [458, 157] on p "Vanaf 15/10/25 spaar je automatisch punten bij elke bestelling." at bounding box center [462, 156] width 447 height 11
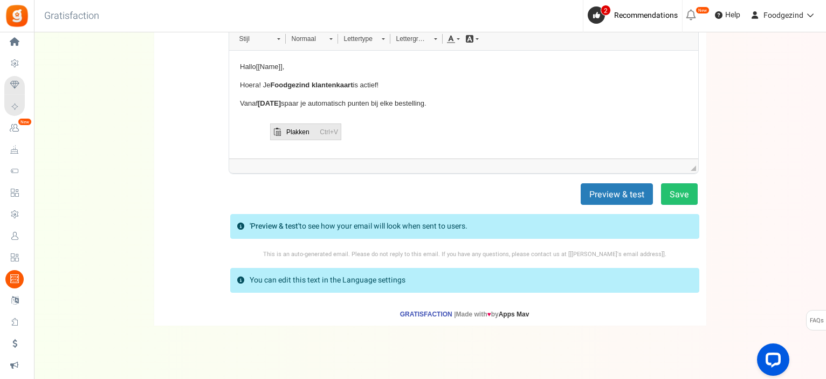
click at [297, 130] on span "Plakken" at bounding box center [299, 131] width 33 height 16
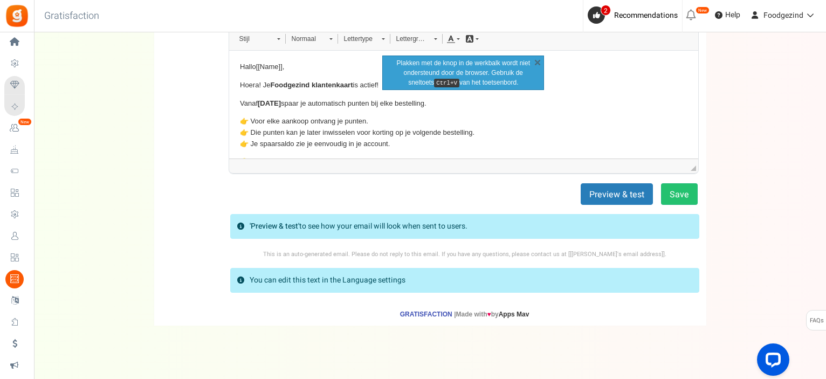
scroll to position [110, 0]
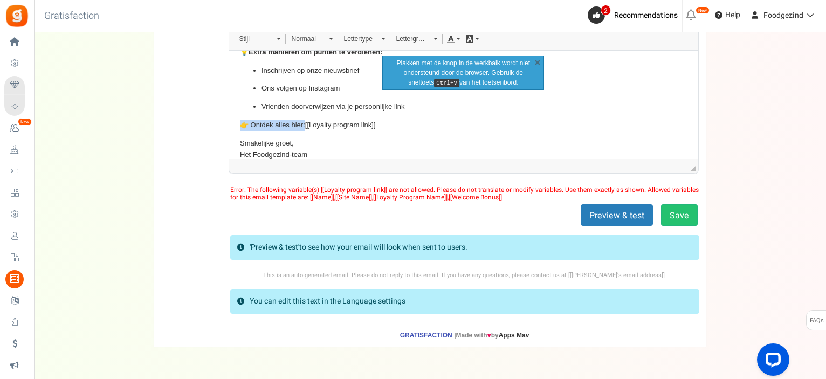
drag, startPoint x: 388, startPoint y: 127, endPoint x: 234, endPoint y: 120, distance: 153.8
click at [234, 120] on html "Hallo [[Name]] , Hoera! Je Foodgezind klantenkaart is actief! Vanaf 15/10/25 sp…" at bounding box center [463, 55] width 469 height 230
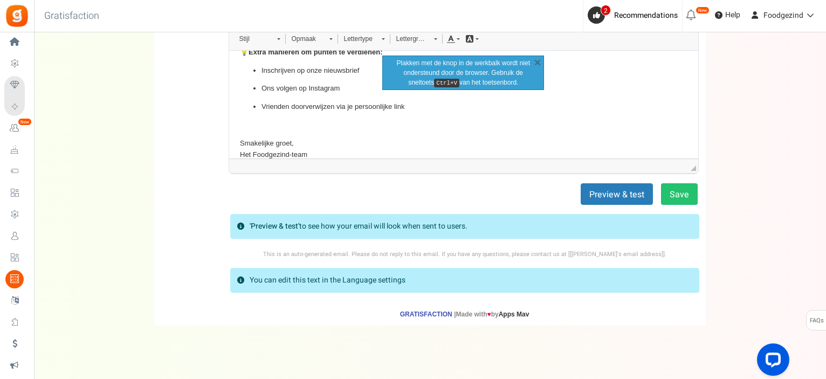
scroll to position [104, 0]
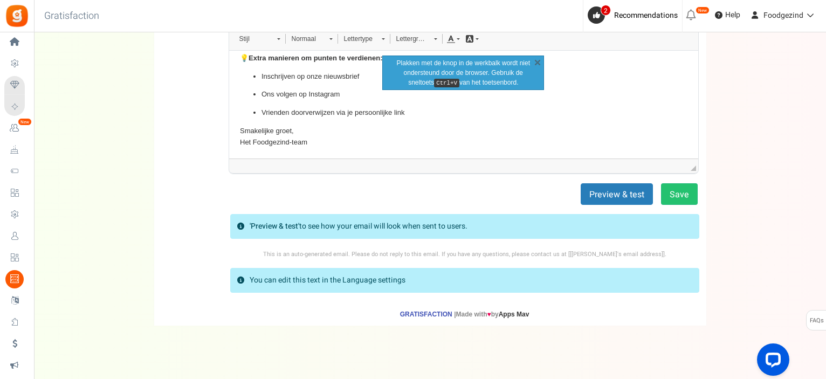
click at [446, 114] on p "Vrienden doorverwijzen via je persoonlijke link" at bounding box center [463, 112] width 404 height 11
click at [537, 59] on link "X" at bounding box center [537, 62] width 11 height 11
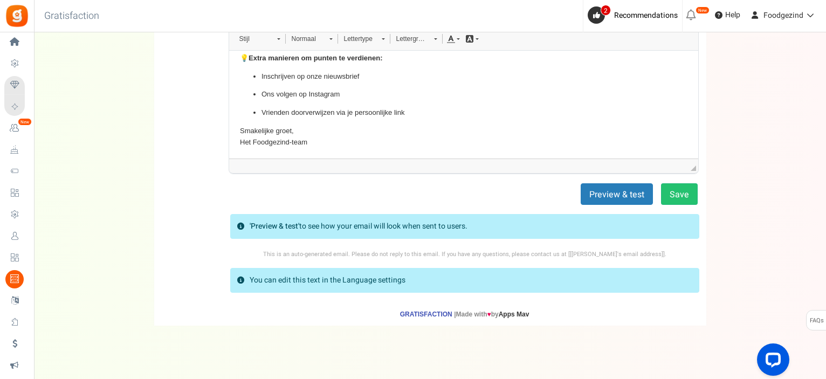
scroll to position [172, 0]
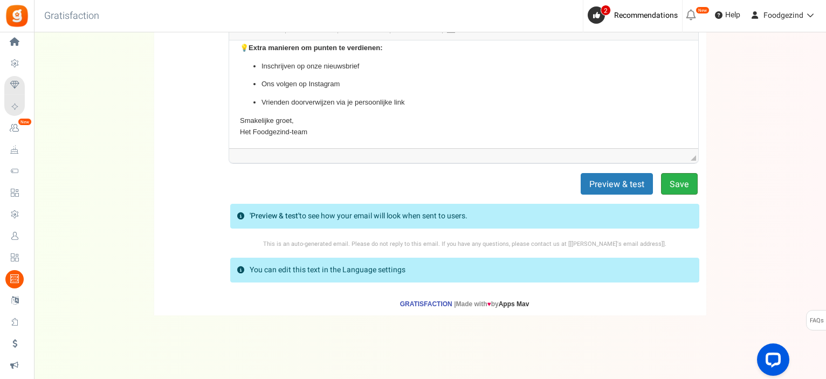
click at [670, 182] on button "Save" at bounding box center [679, 184] width 37 height 22
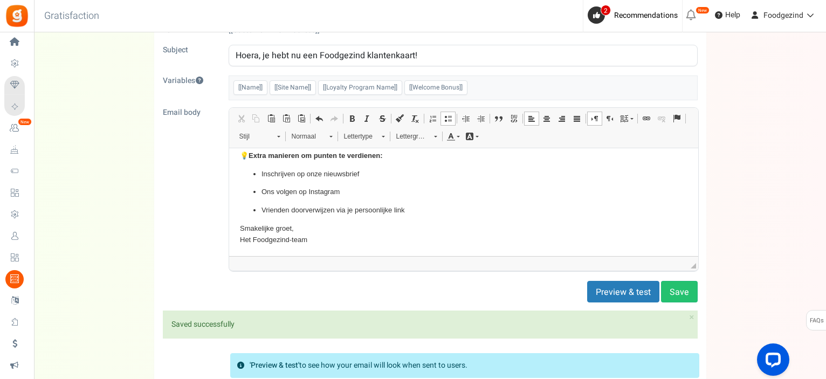
scroll to position [0, 0]
